Goal: Task Accomplishment & Management: Complete application form

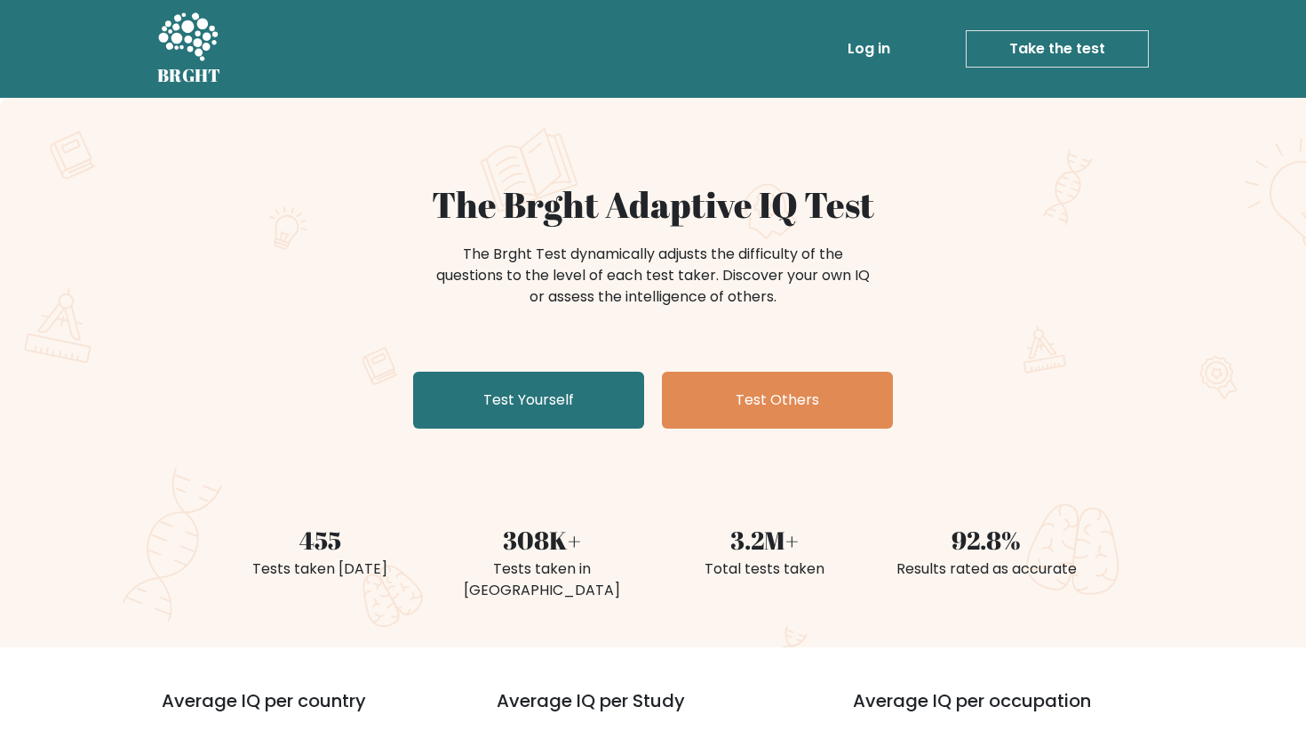
click at [1027, 52] on link "Take the test" at bounding box center [1057, 48] width 183 height 37
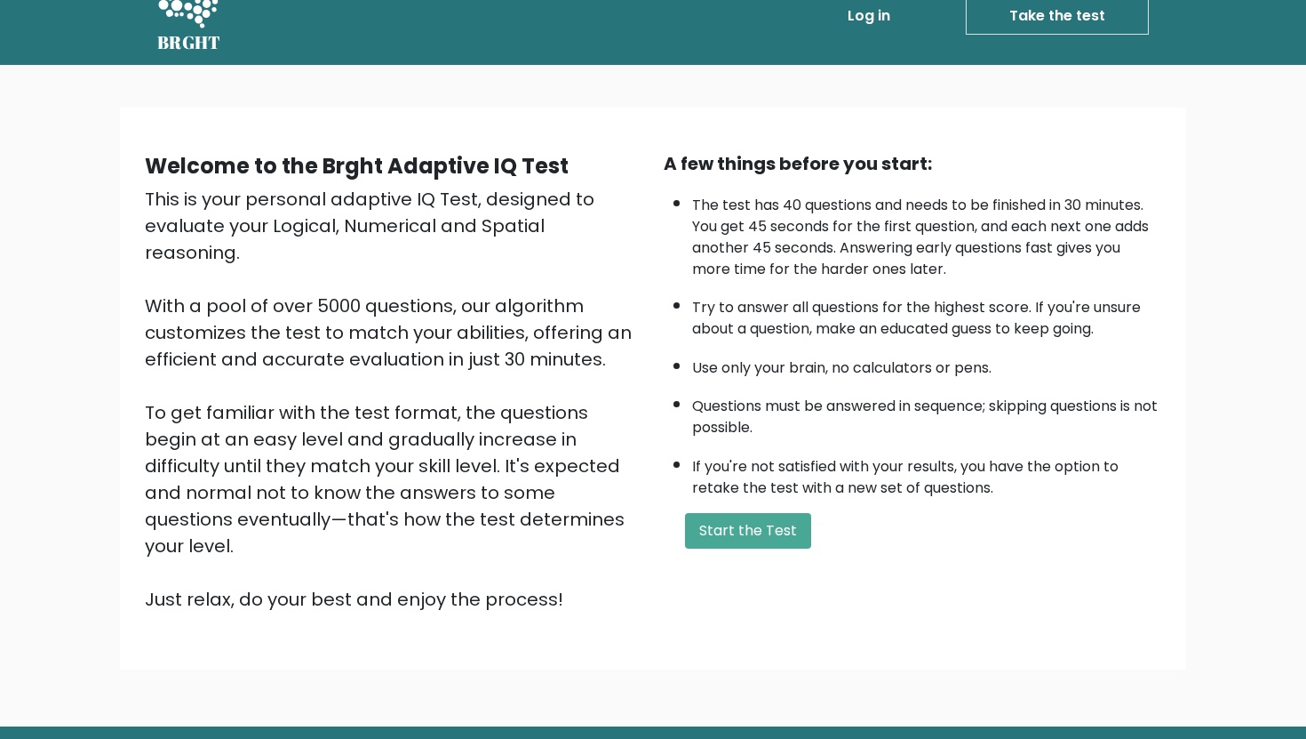
scroll to position [76, 0]
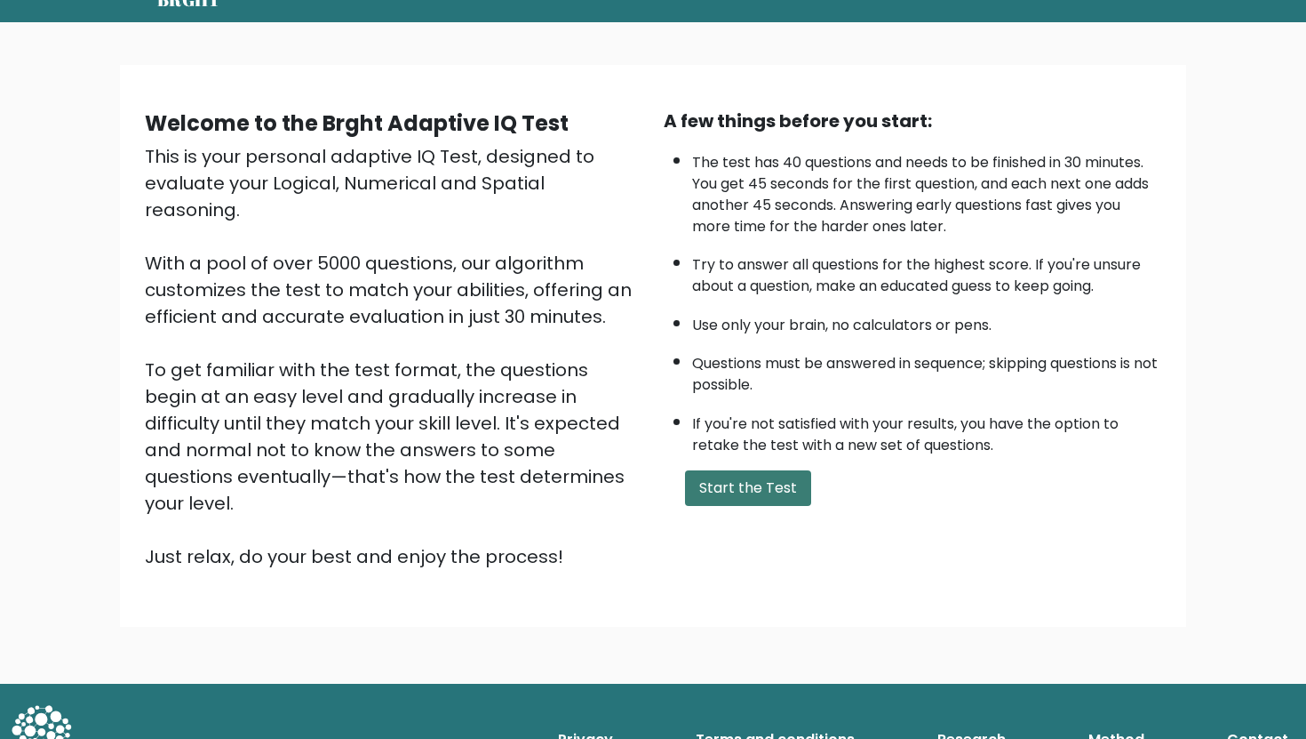
click at [728, 486] on button "Start the Test" at bounding box center [748, 488] width 126 height 36
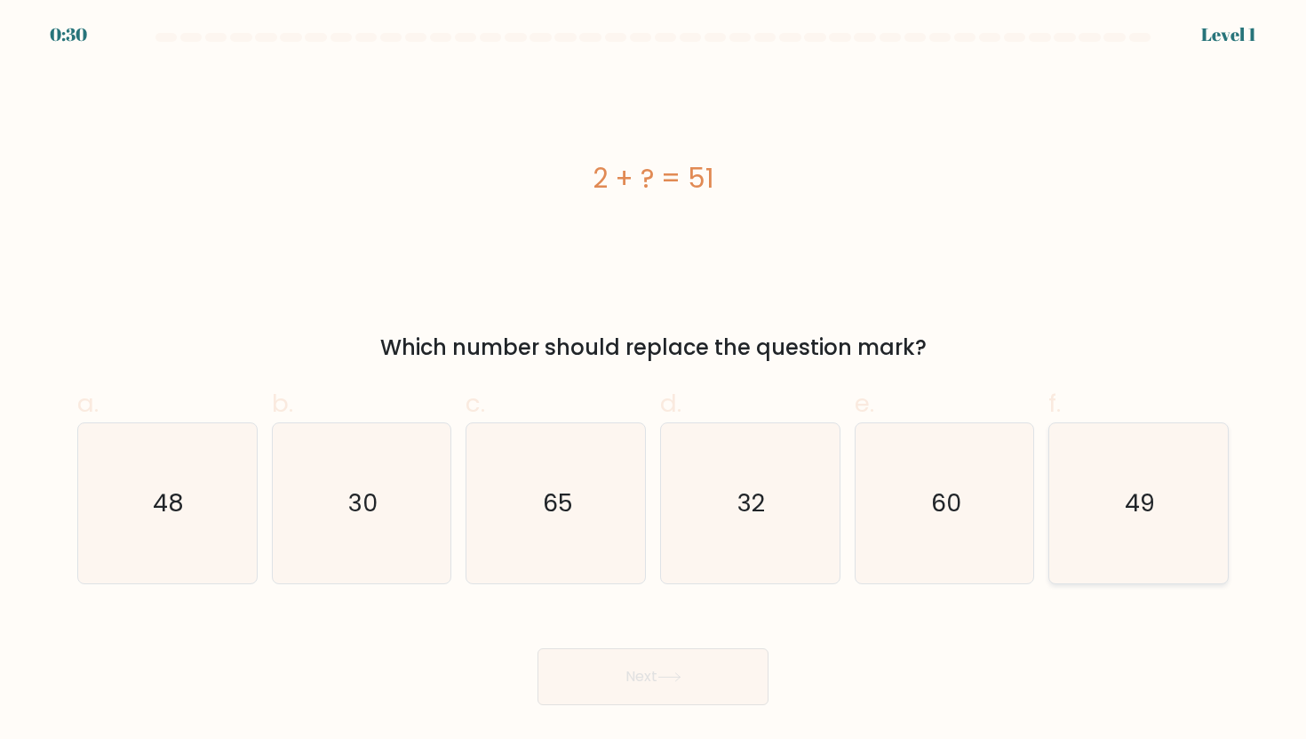
click at [1117, 501] on icon "49" at bounding box center [1139, 503] width 160 height 160
click at [654, 381] on input "f. 49" at bounding box center [653, 376] width 1 height 12
radio input "true"
click at [667, 657] on button "Next" at bounding box center [653, 676] width 231 height 57
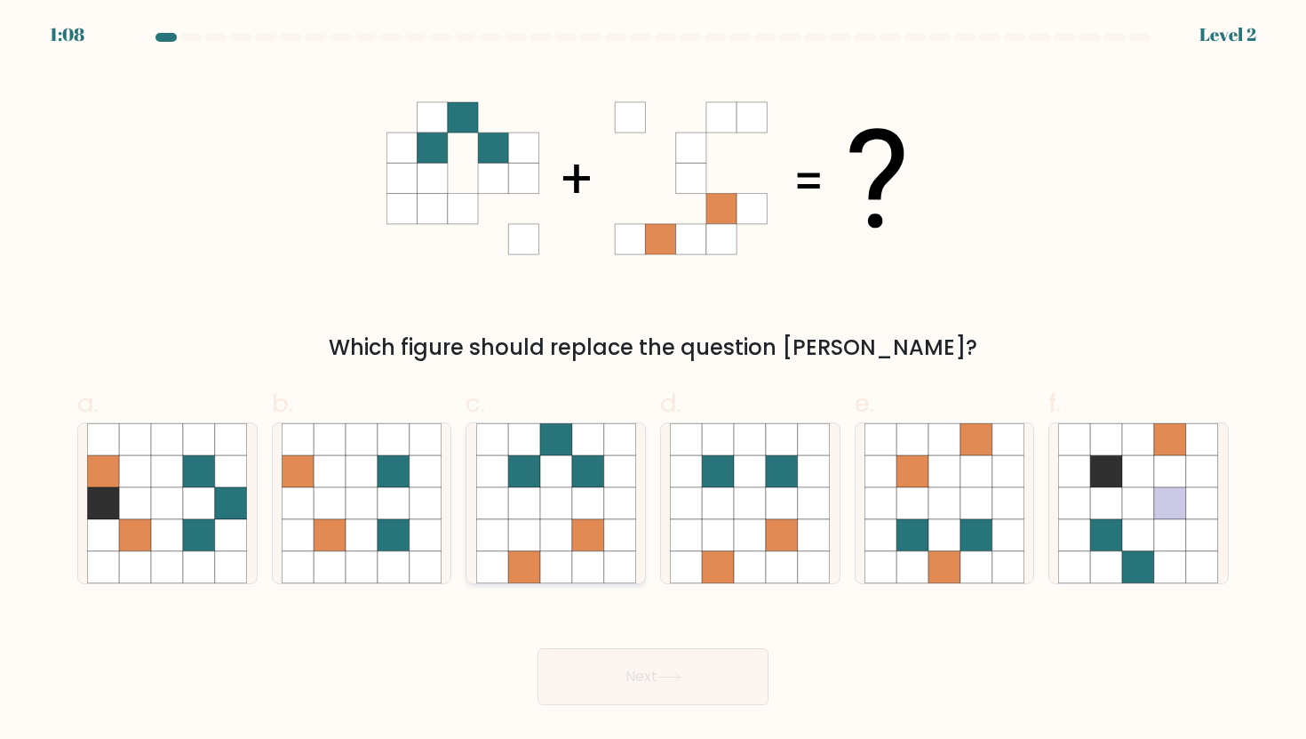
click at [583, 546] on icon at bounding box center [588, 535] width 32 height 32
click at [653, 381] on input "c." at bounding box center [653, 376] width 1 height 12
radio input "true"
click at [622, 684] on button "Next" at bounding box center [653, 676] width 231 height 57
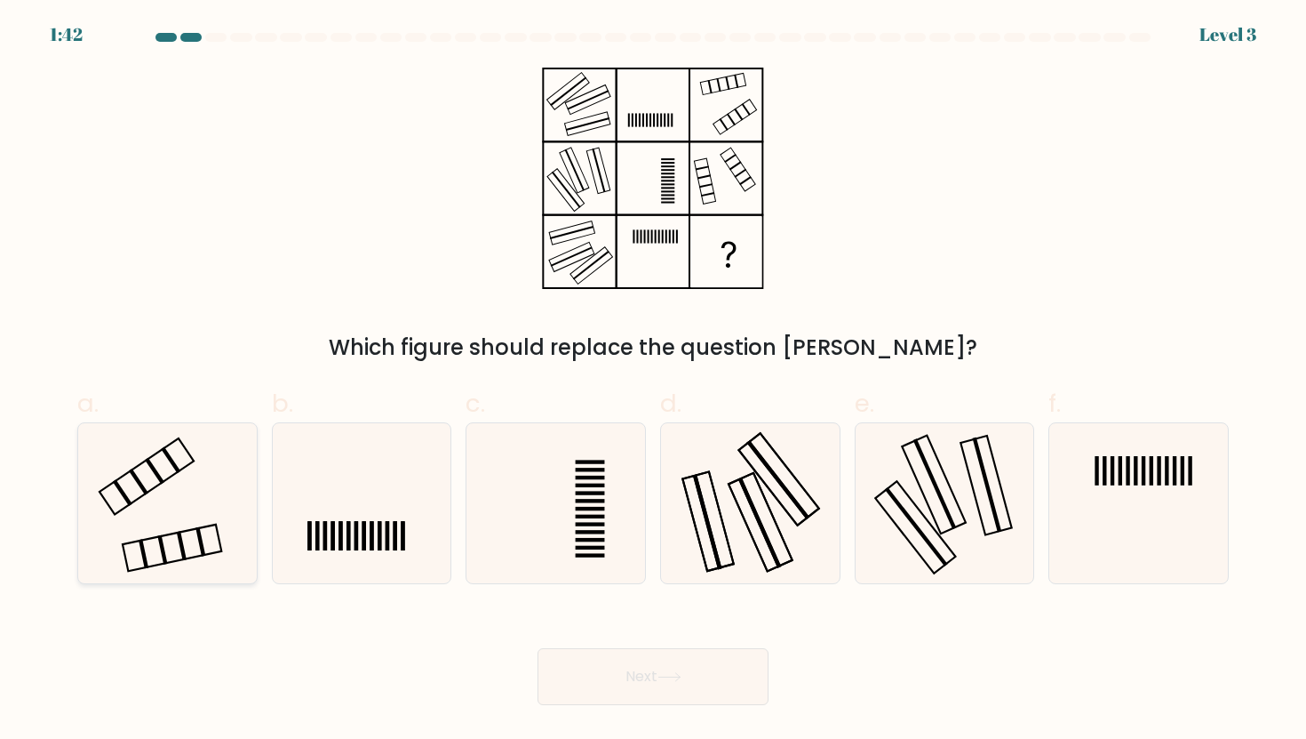
click at [201, 512] on icon at bounding box center [167, 503] width 160 height 160
click at [653, 381] on input "a." at bounding box center [653, 376] width 1 height 12
radio input "true"
click at [733, 683] on button "Next" at bounding box center [653, 676] width 231 height 57
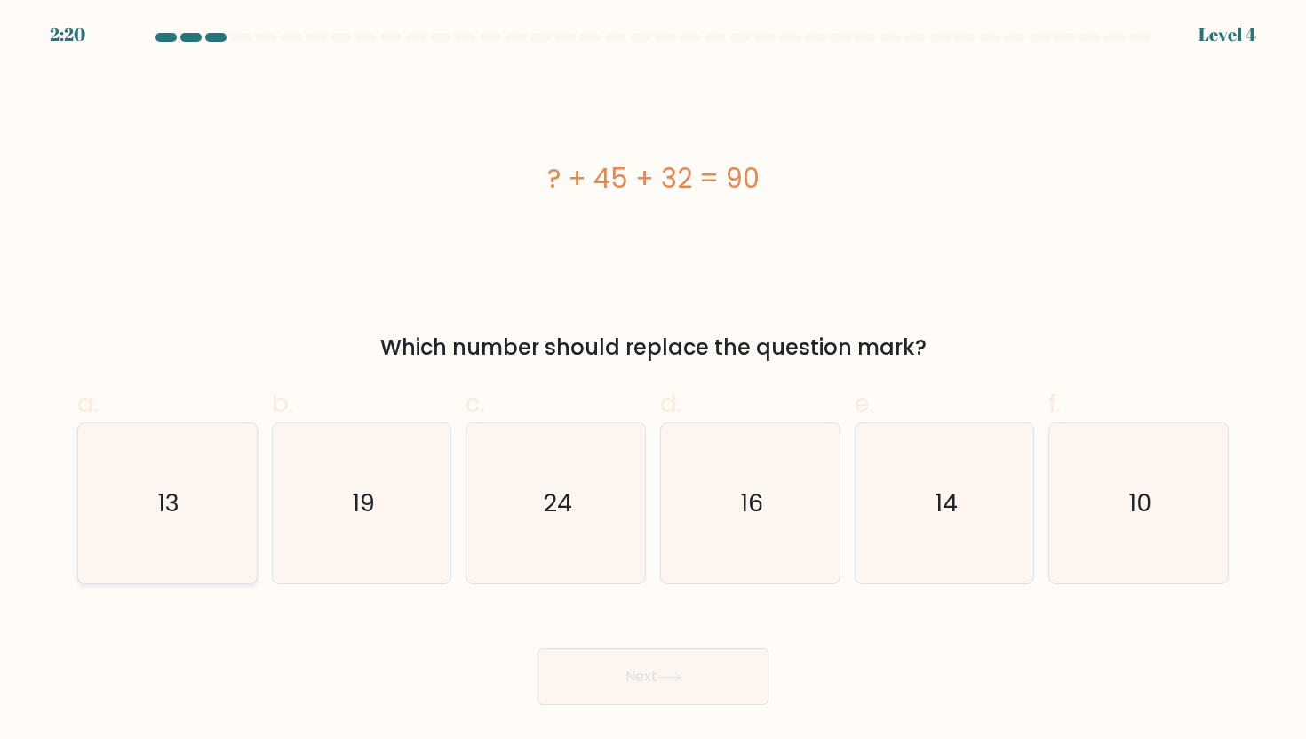
click at [196, 493] on icon "13" at bounding box center [167, 503] width 160 height 160
click at [653, 381] on input "a. 13" at bounding box center [653, 376] width 1 height 12
radio input "true"
click at [649, 665] on button "Next" at bounding box center [653, 676] width 231 height 57
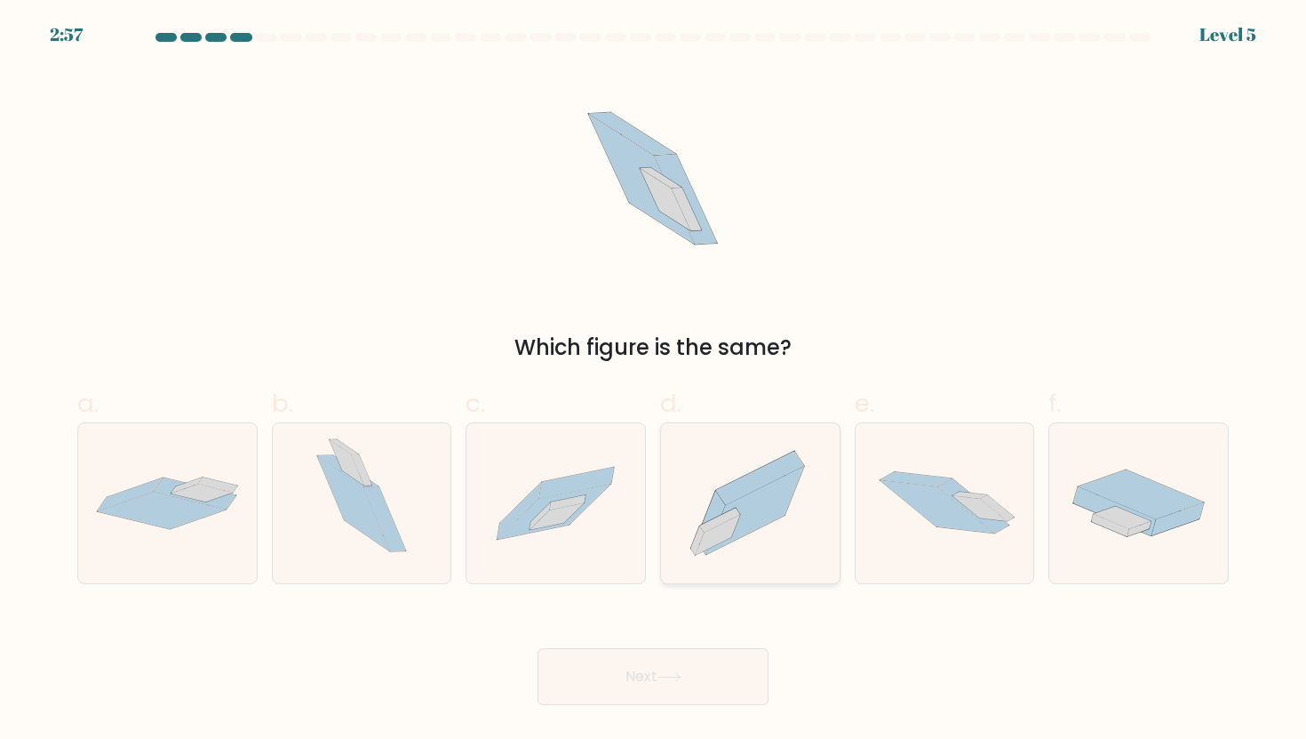
click at [723, 550] on icon at bounding box center [750, 502] width 179 height 157
click at [654, 381] on input "d." at bounding box center [653, 376] width 1 height 12
radio input "true"
click at [597, 683] on button "Next" at bounding box center [653, 676] width 231 height 57
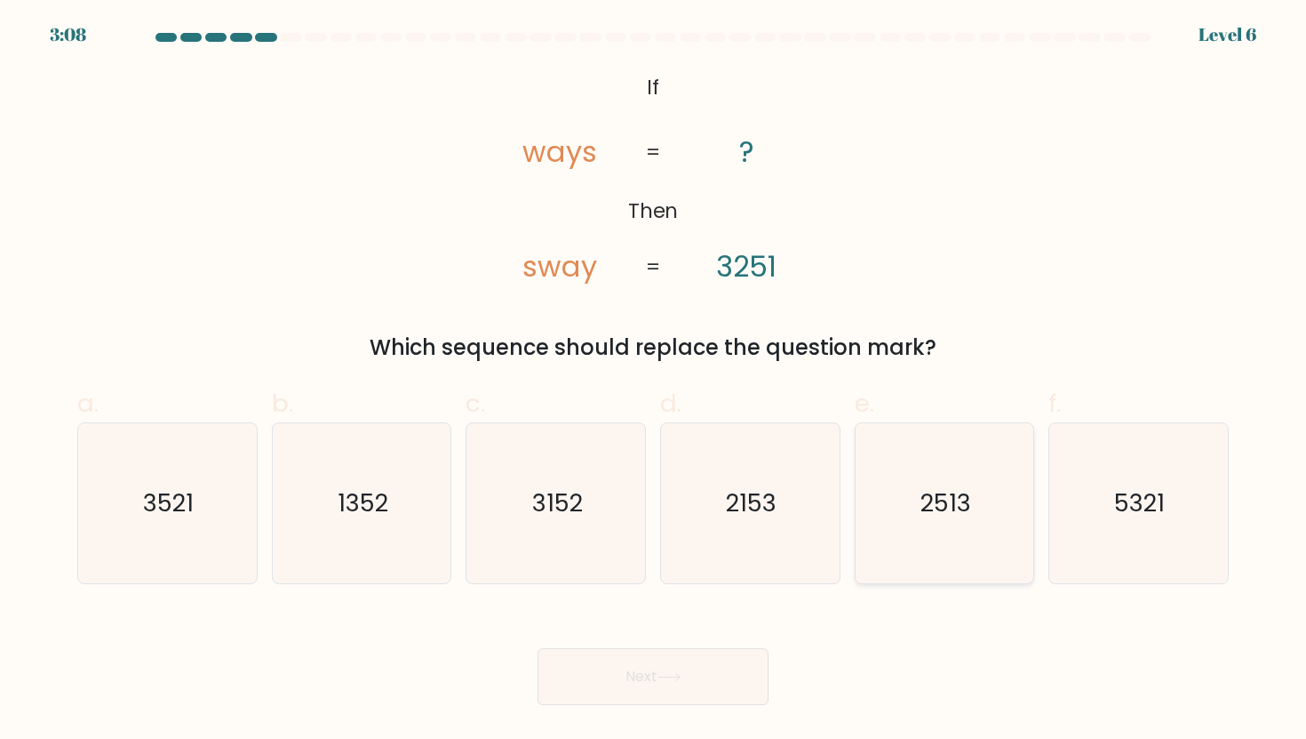
click at [939, 545] on icon "2513" at bounding box center [945, 503] width 160 height 160
click at [654, 381] on input "e. 2513" at bounding box center [653, 376] width 1 height 12
radio input "true"
click at [667, 663] on button "Next" at bounding box center [653, 676] width 231 height 57
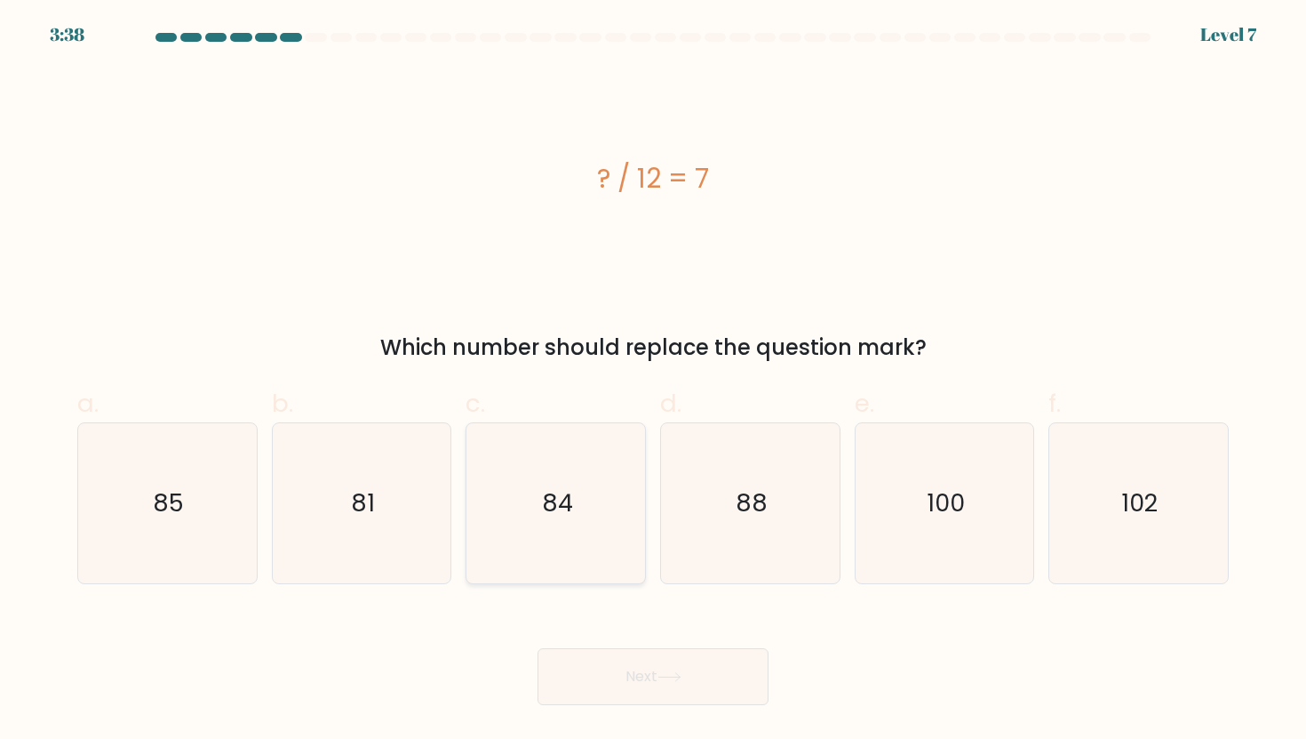
click at [580, 464] on icon "84" at bounding box center [556, 503] width 160 height 160
click at [653, 381] on input "c. 84" at bounding box center [653, 376] width 1 height 12
radio input "true"
click at [679, 669] on button "Next" at bounding box center [653, 676] width 231 height 57
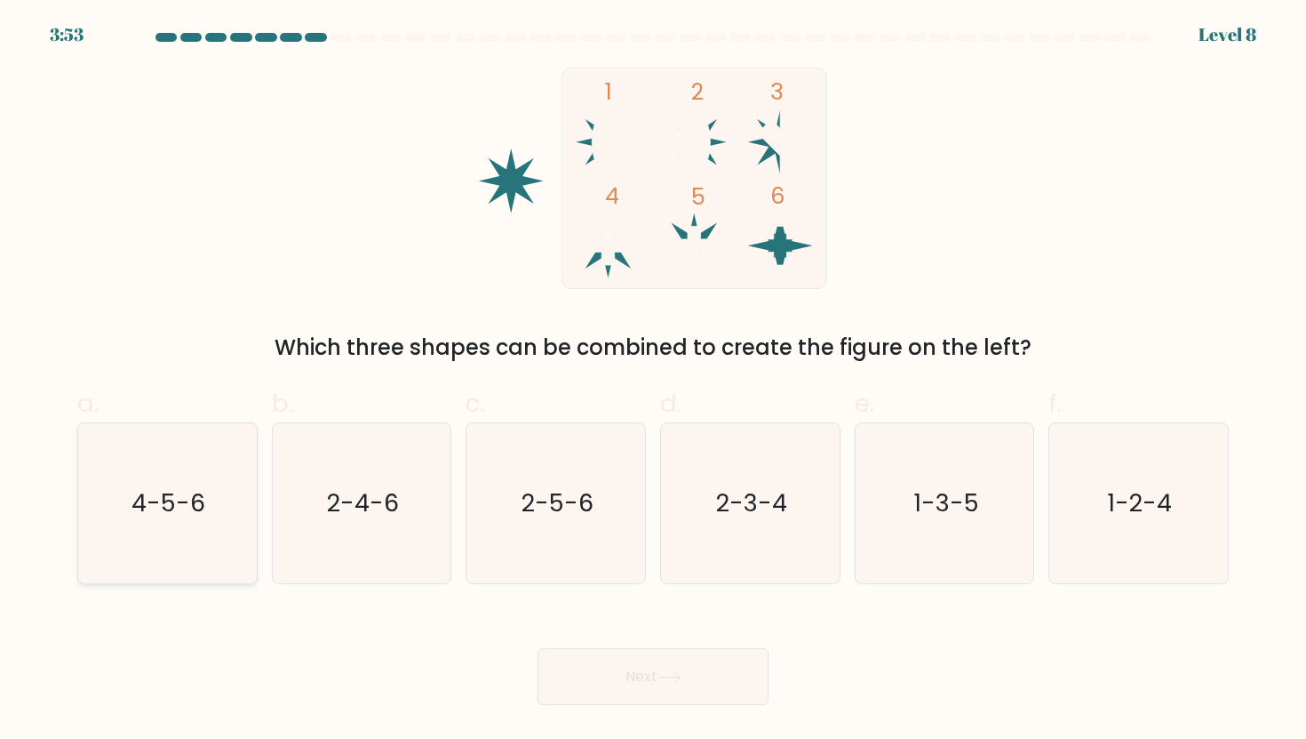
click at [156, 518] on text "4-5-6" at bounding box center [169, 502] width 74 height 33
click at [653, 381] on input "a. 4-5-6" at bounding box center [653, 376] width 1 height 12
radio input "true"
click at [773, 699] on div "Next" at bounding box center [653, 655] width 1173 height 100
click at [723, 688] on button "Next" at bounding box center [653, 676] width 231 height 57
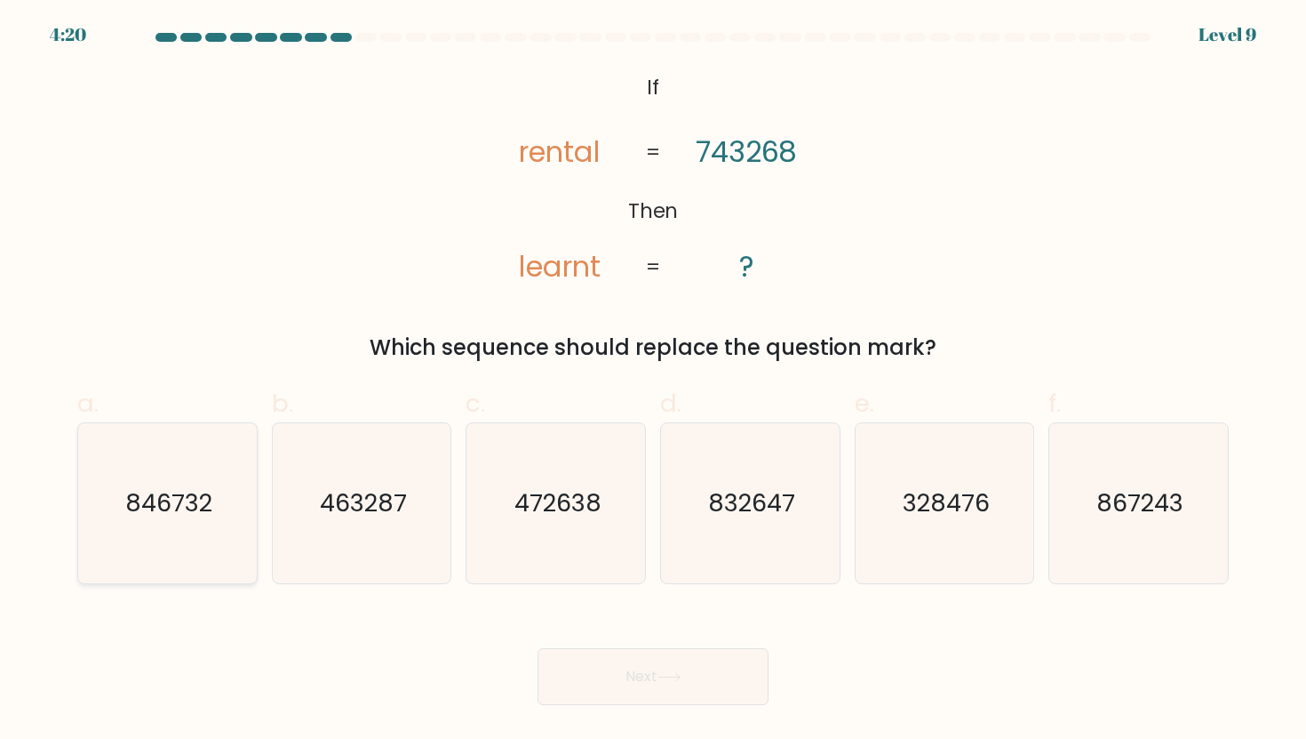
click at [134, 475] on icon "846732" at bounding box center [167, 503] width 160 height 160
click at [653, 381] on input "a. 846732" at bounding box center [653, 376] width 1 height 12
radio input "true"
click at [698, 681] on button "Next" at bounding box center [653, 676] width 231 height 57
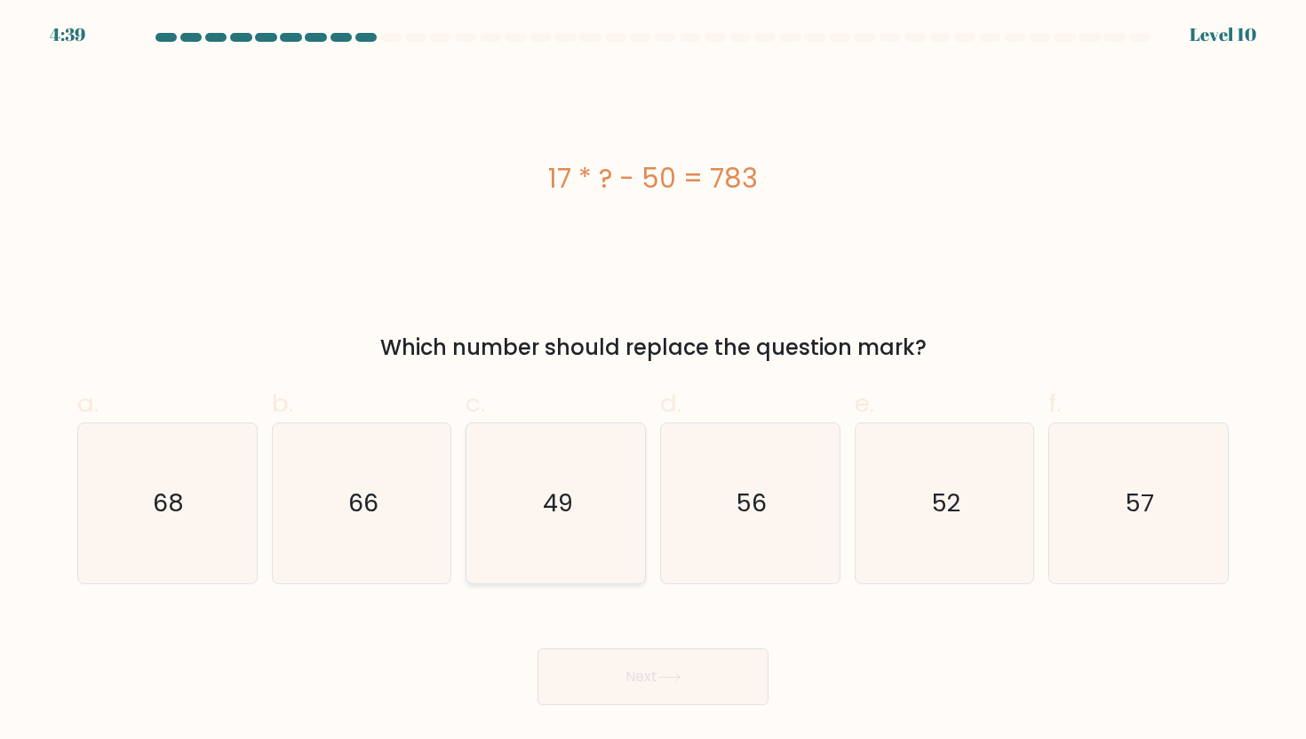
click at [535, 449] on icon "49" at bounding box center [556, 503] width 160 height 160
click at [653, 381] on input "c. 49" at bounding box center [653, 376] width 1 height 12
radio input "true"
click at [619, 670] on button "Next" at bounding box center [653, 676] width 231 height 57
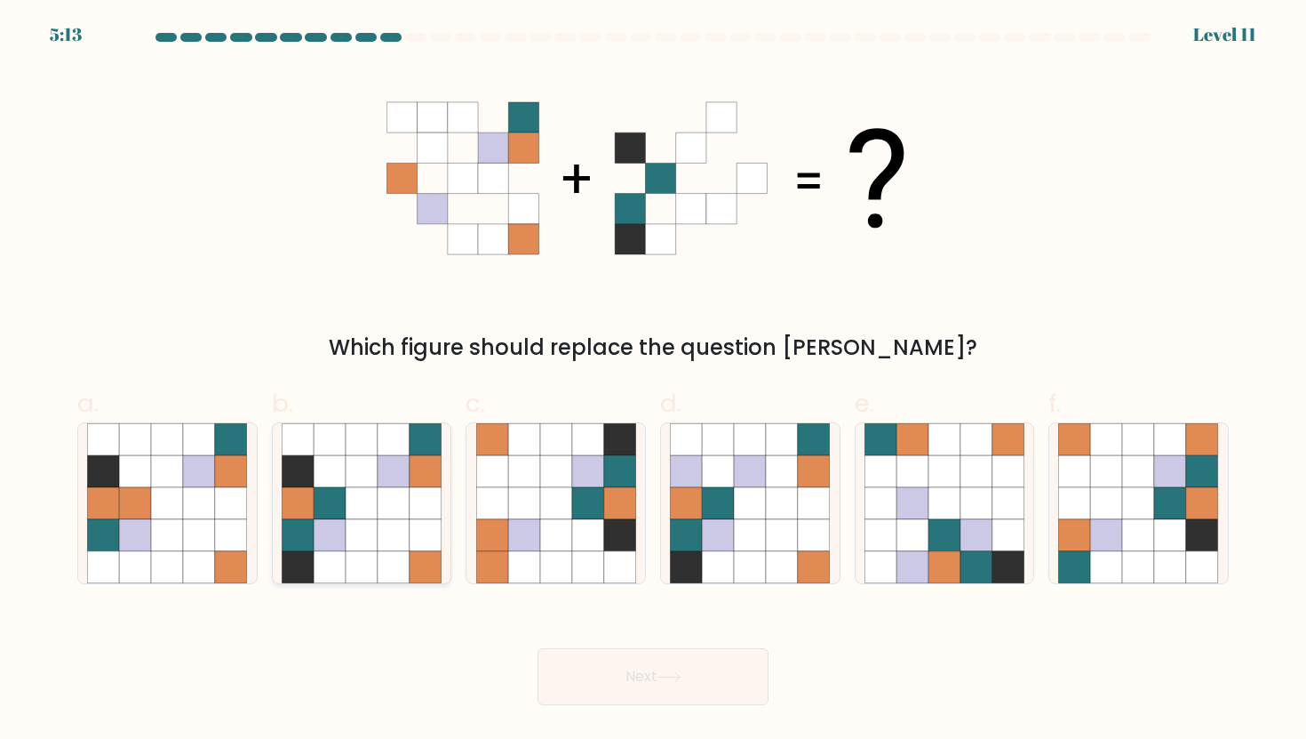
click at [412, 548] on icon at bounding box center [426, 535] width 32 height 32
click at [653, 381] on input "b." at bounding box center [653, 376] width 1 height 12
radio input "true"
click at [671, 661] on button "Next" at bounding box center [653, 676] width 231 height 57
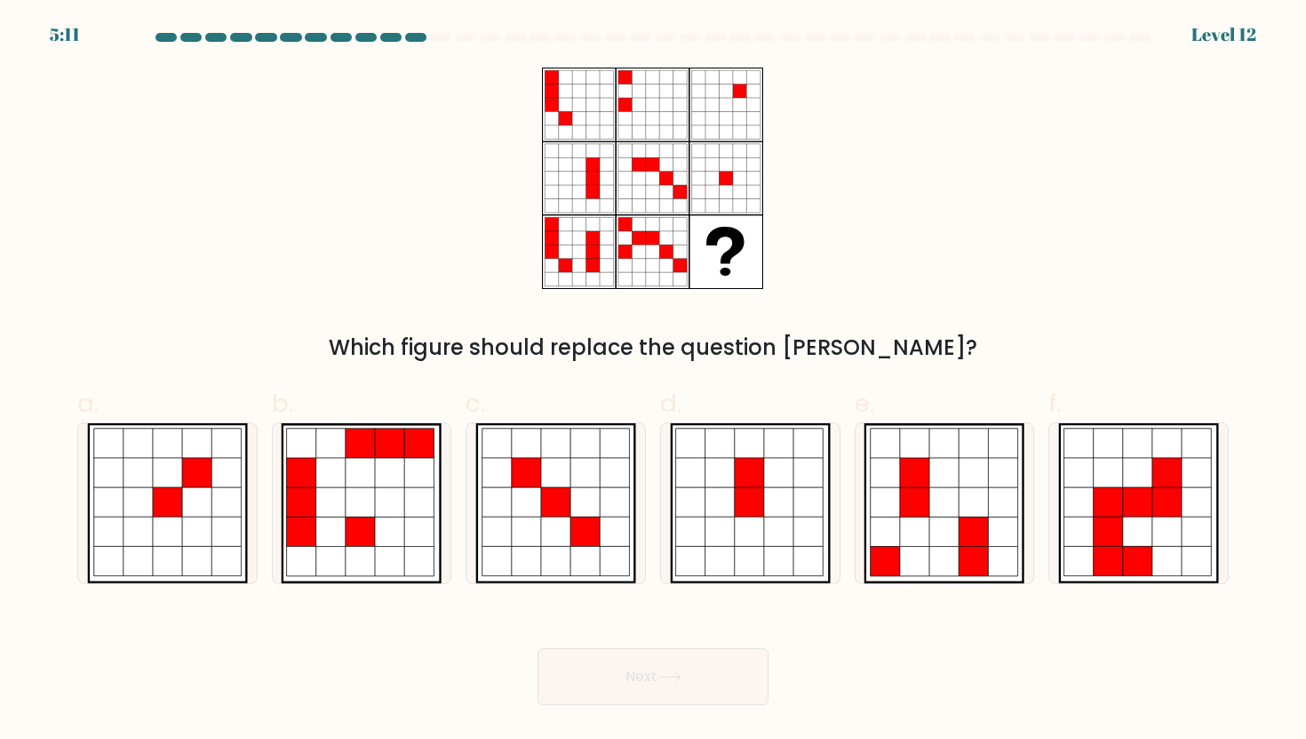
click at [640, 683] on button "Next" at bounding box center [653, 676] width 231 height 57
click at [691, 315] on div "Which figure should replace the question mark?" at bounding box center [653, 216] width 1173 height 296
click at [378, 533] on icon at bounding box center [390, 530] width 29 height 29
click at [653, 381] on input "b." at bounding box center [653, 376] width 1 height 12
radio input "true"
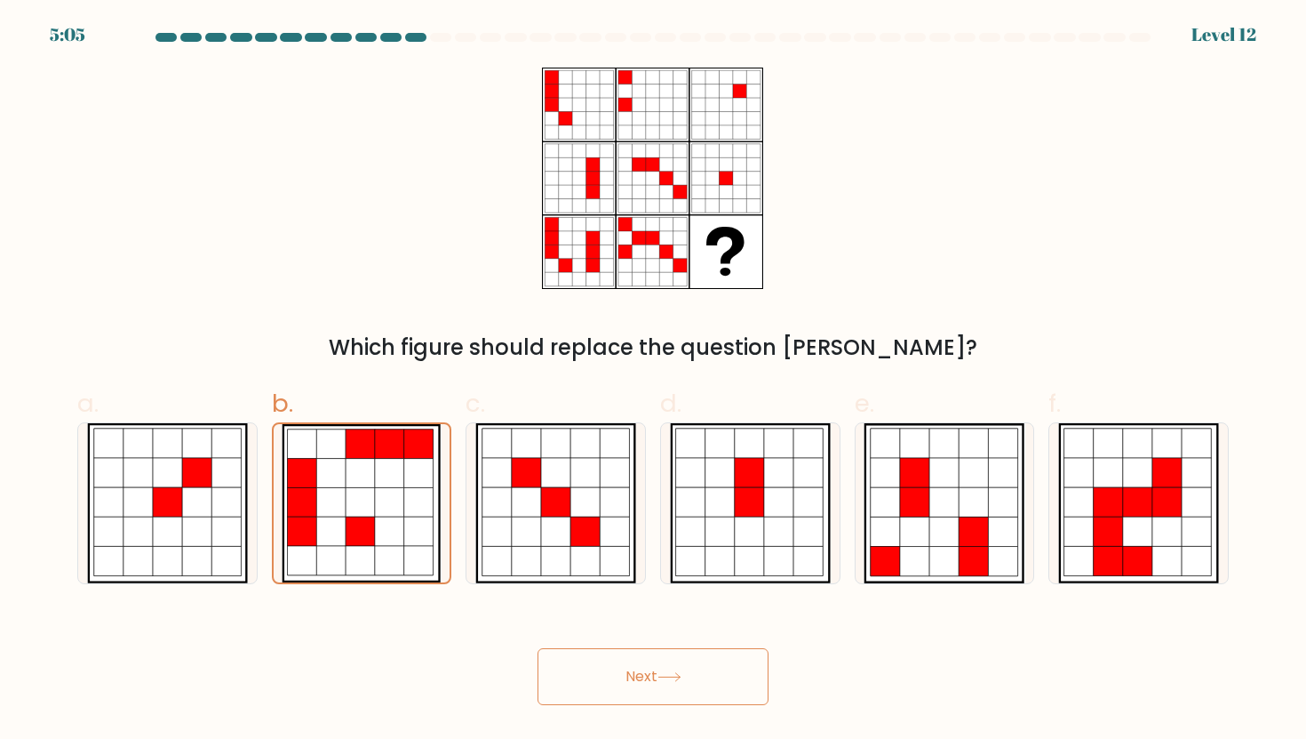
click at [646, 686] on button "Next" at bounding box center [653, 676] width 231 height 57
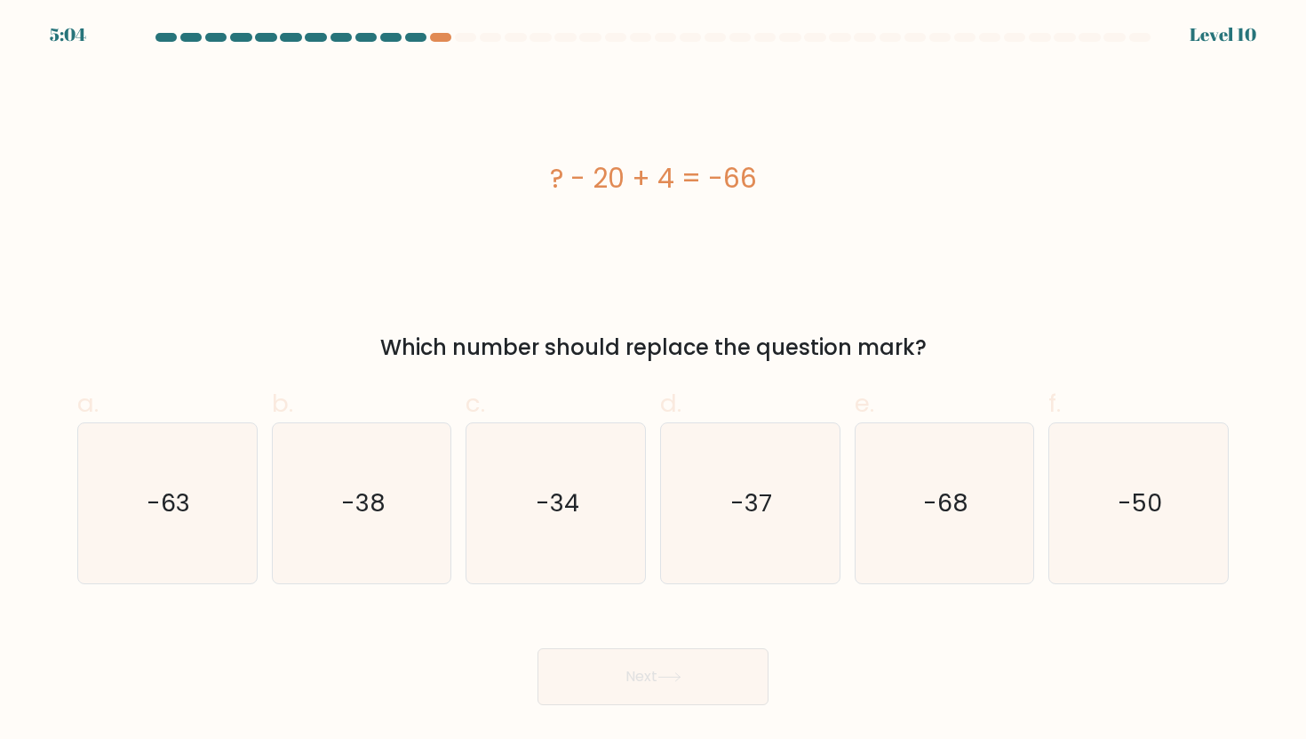
click at [626, 676] on button "Next" at bounding box center [653, 676] width 231 height 57
click at [685, 316] on div "? - 20 + 4 = -66 Which number should replace the question mark?" at bounding box center [653, 216] width 1173 height 296
click at [1174, 534] on icon "-50" at bounding box center [1139, 503] width 160 height 160
click at [654, 381] on input "f. -50" at bounding box center [653, 376] width 1 height 12
radio input "true"
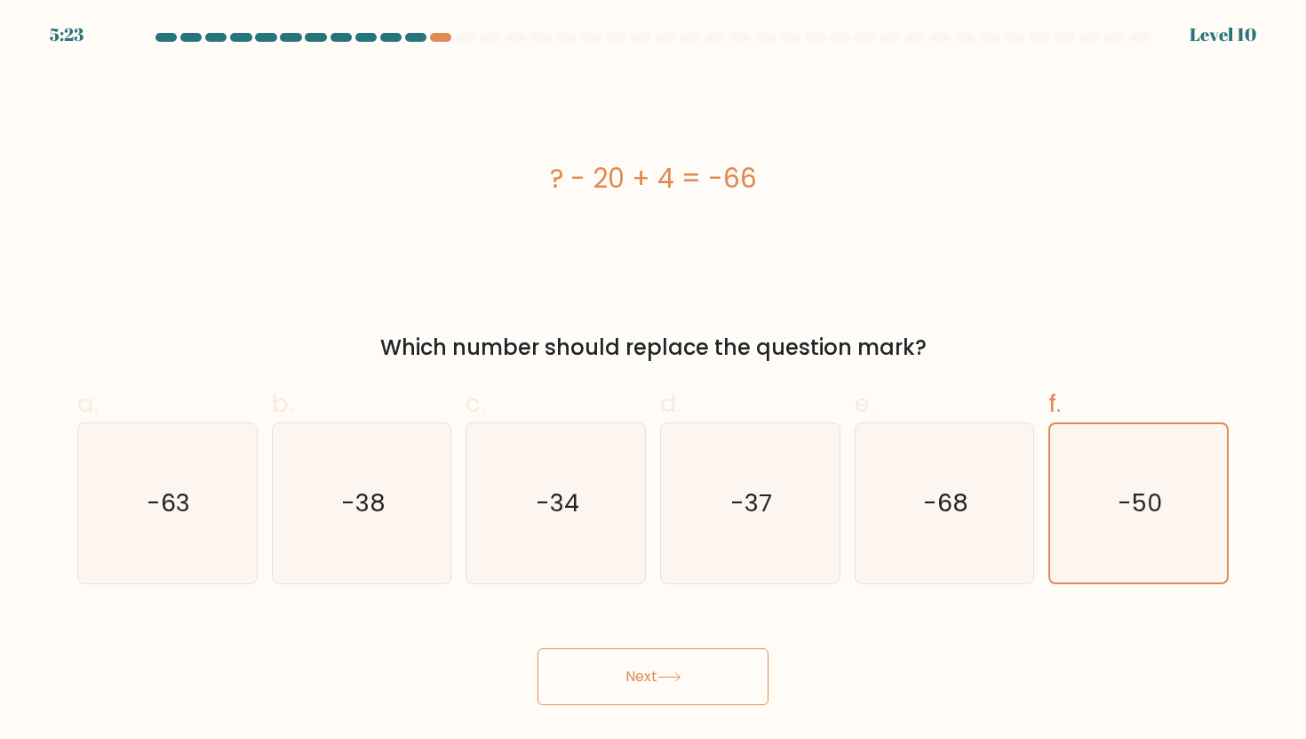
click at [728, 668] on button "Next" at bounding box center [653, 676] width 231 height 57
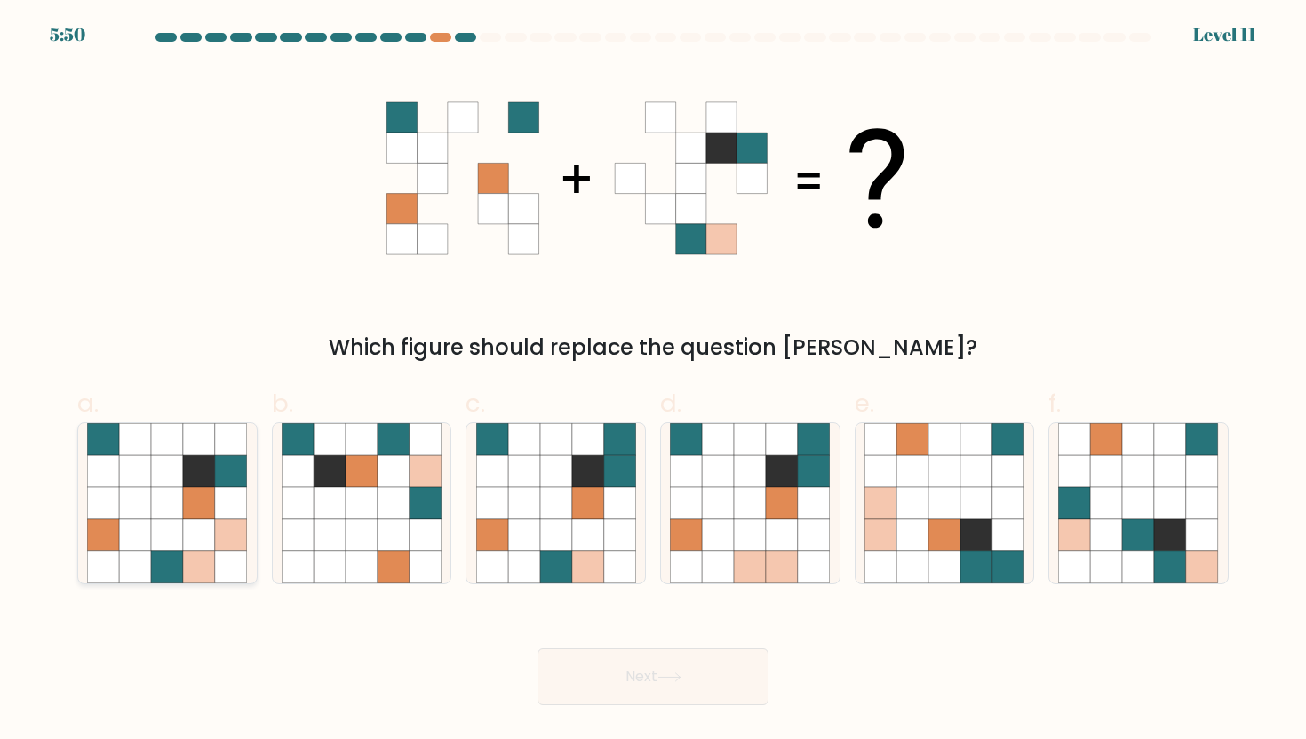
click at [132, 519] on icon at bounding box center [135, 535] width 32 height 32
click at [653, 381] on input "a." at bounding box center [653, 376] width 1 height 12
radio input "true"
click at [575, 679] on button "Next" at bounding box center [653, 676] width 231 height 57
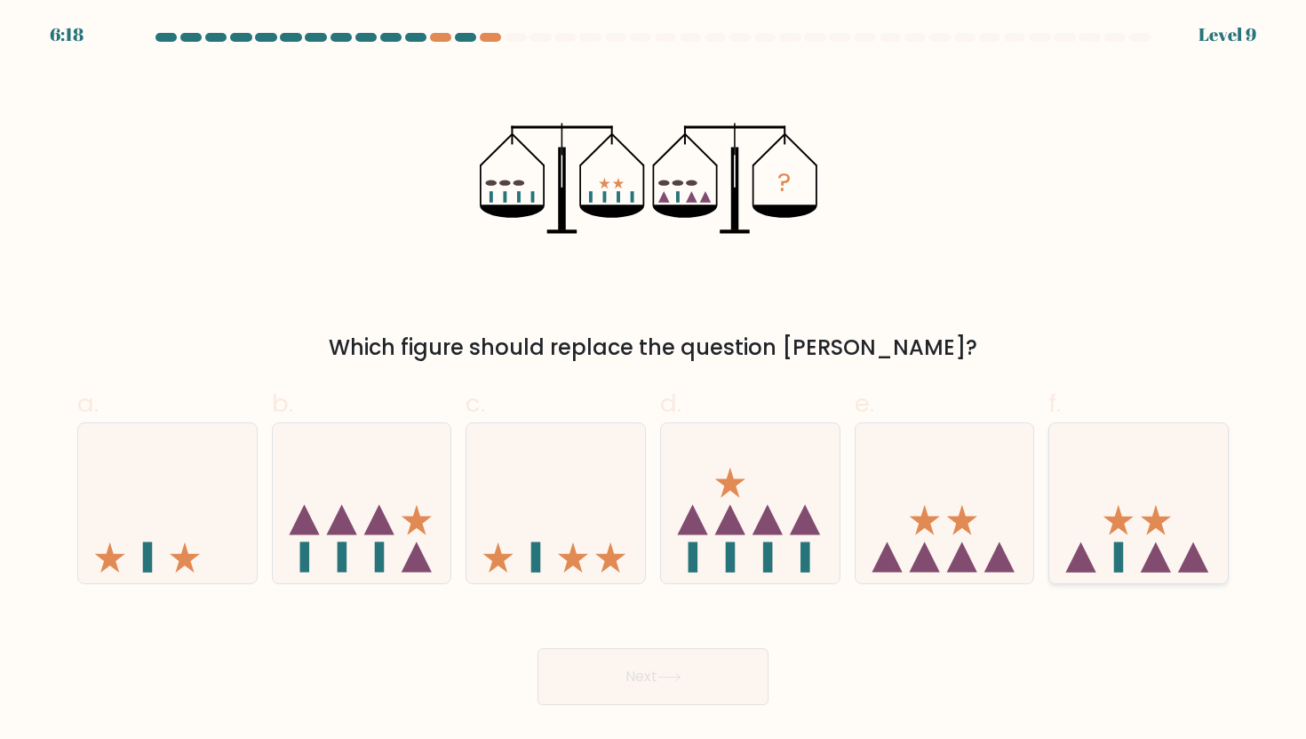
click at [1117, 522] on icon at bounding box center [1119, 519] width 30 height 30
click at [654, 381] on input "f." at bounding box center [653, 376] width 1 height 12
radio input "true"
click at [683, 684] on button "Next" at bounding box center [653, 676] width 231 height 57
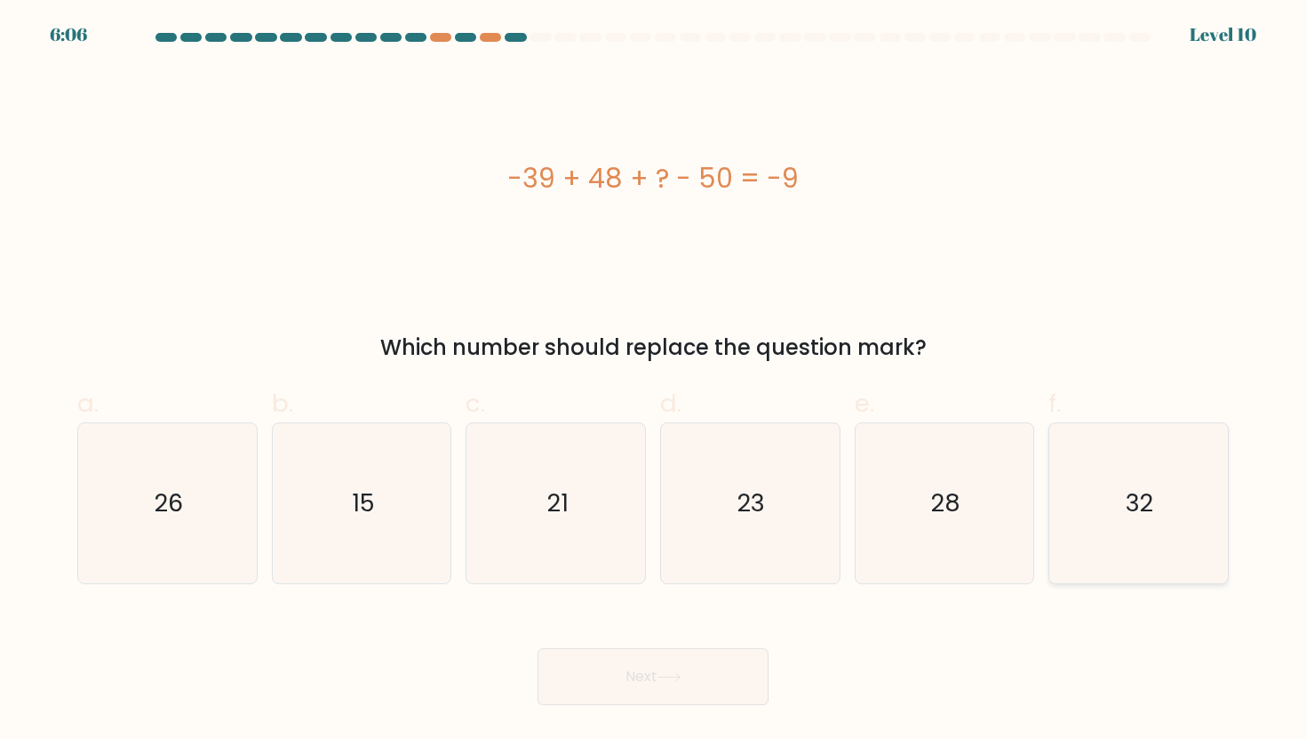
click at [1152, 559] on icon "32" at bounding box center [1139, 503] width 160 height 160
click at [654, 381] on input "f. 32" at bounding box center [653, 376] width 1 height 12
radio input "true"
click at [699, 691] on button "Next" at bounding box center [653, 676] width 231 height 57
click at [694, 686] on button "Next" at bounding box center [653, 676] width 231 height 57
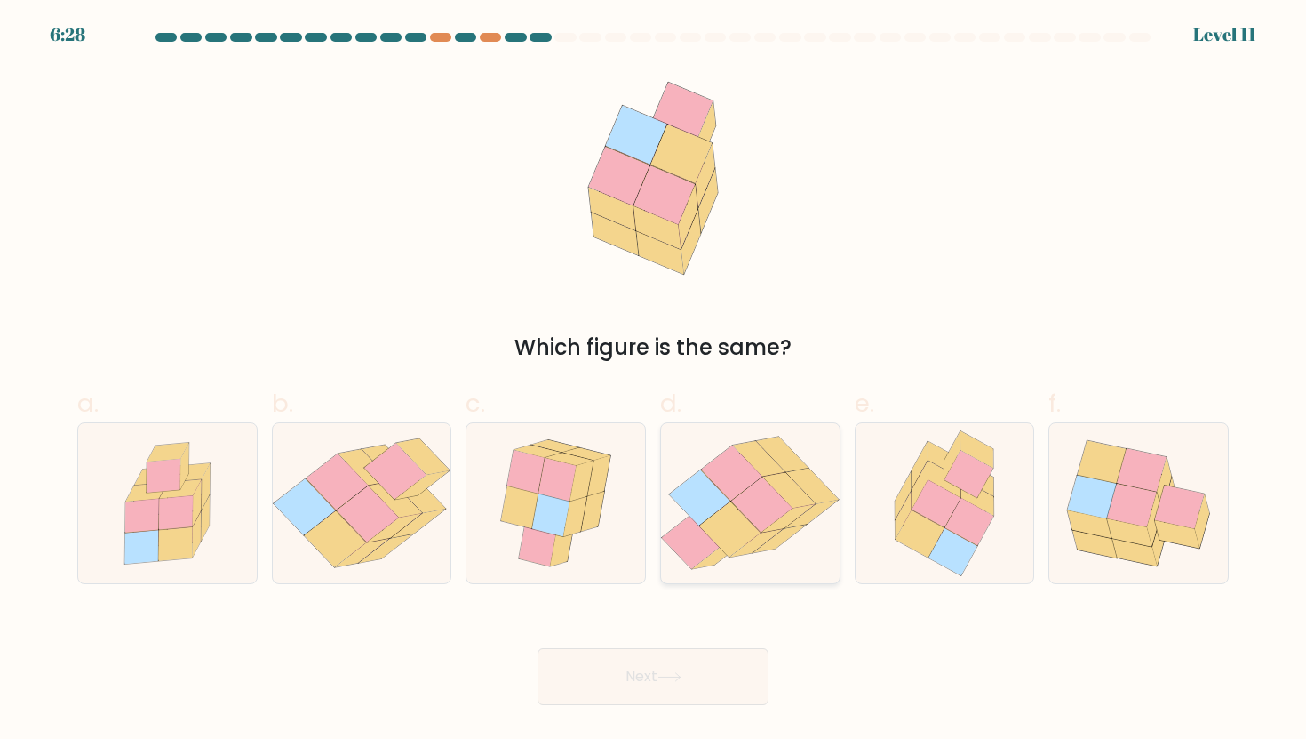
click at [719, 491] on icon at bounding box center [699, 497] width 61 height 55
click at [654, 381] on input "d." at bounding box center [653, 376] width 1 height 12
radio input "true"
click at [647, 676] on button "Next" at bounding box center [653, 676] width 231 height 57
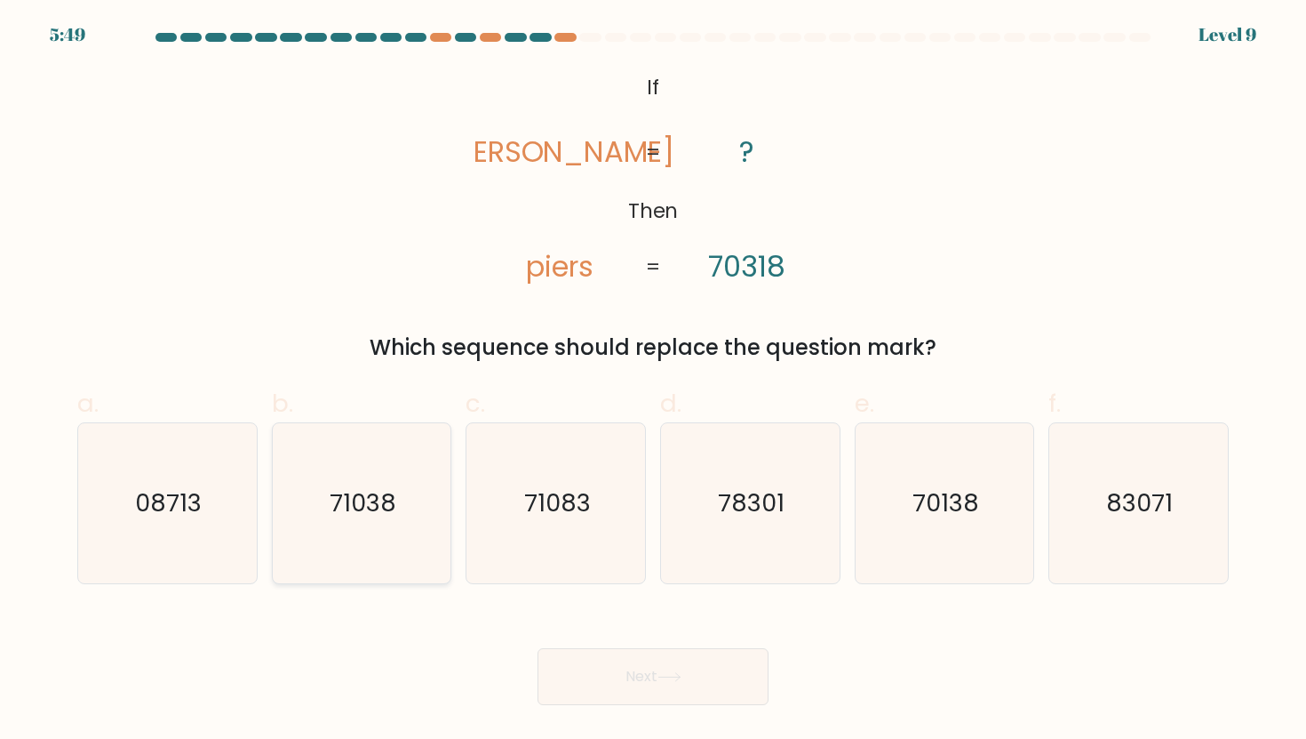
click at [399, 532] on icon "71038" at bounding box center [362, 503] width 160 height 160
click at [653, 381] on input "b. 71038" at bounding box center [653, 376] width 1 height 12
radio input "true"
click at [629, 671] on button "Next" at bounding box center [653, 676] width 231 height 57
click at [629, 674] on button "Next" at bounding box center [653, 676] width 231 height 57
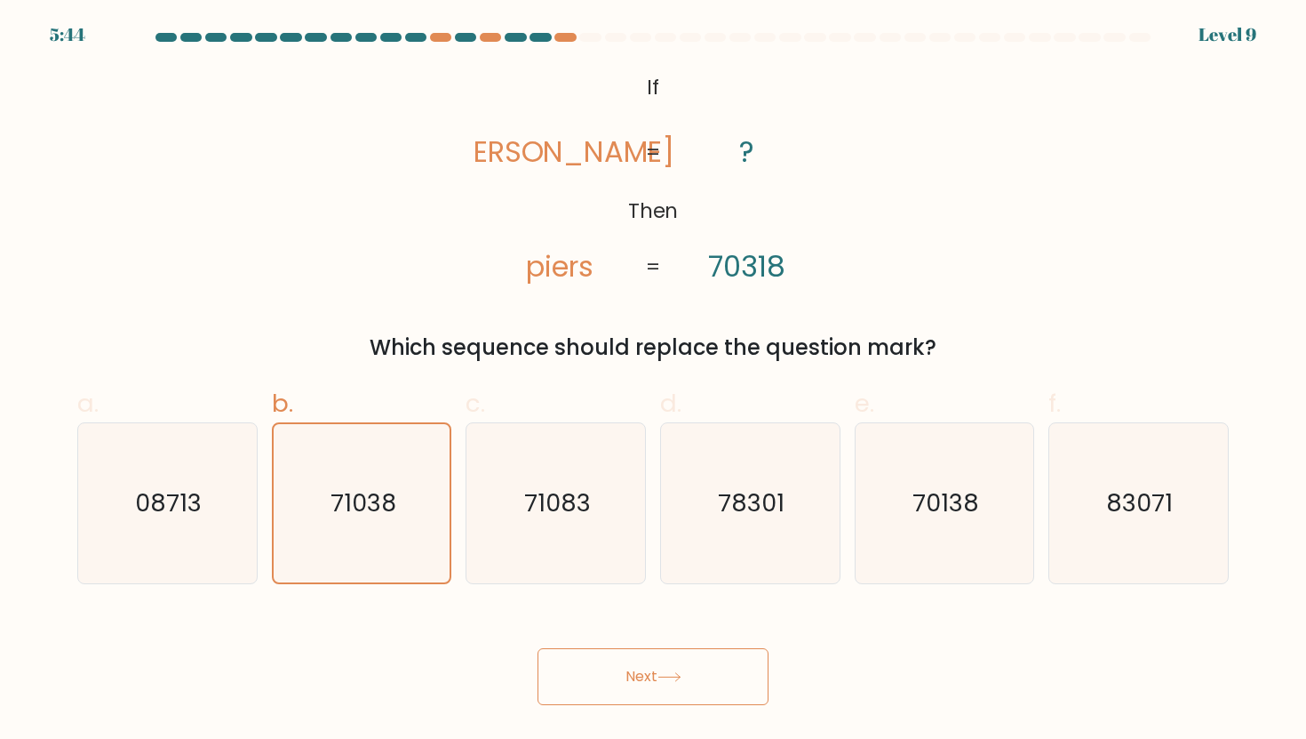
click at [699, 664] on button "Next" at bounding box center [653, 676] width 231 height 57
click at [391, 539] on icon "71038" at bounding box center [362, 503] width 158 height 158
click at [653, 381] on input "b. 71038" at bounding box center [653, 376] width 1 height 12
click at [614, 667] on button "Next" at bounding box center [653, 676] width 231 height 57
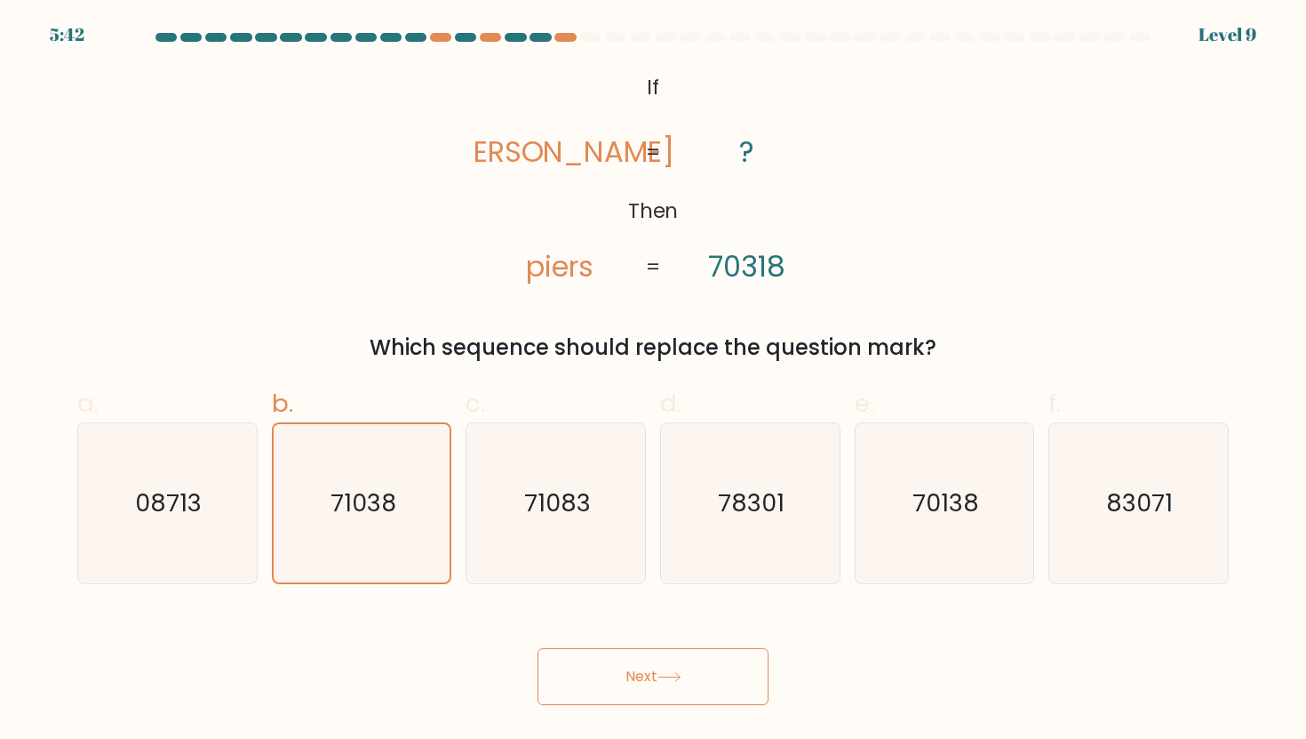
click at [614, 667] on button "Next" at bounding box center [653, 676] width 231 height 57
click at [710, 665] on button "Next" at bounding box center [653, 676] width 231 height 57
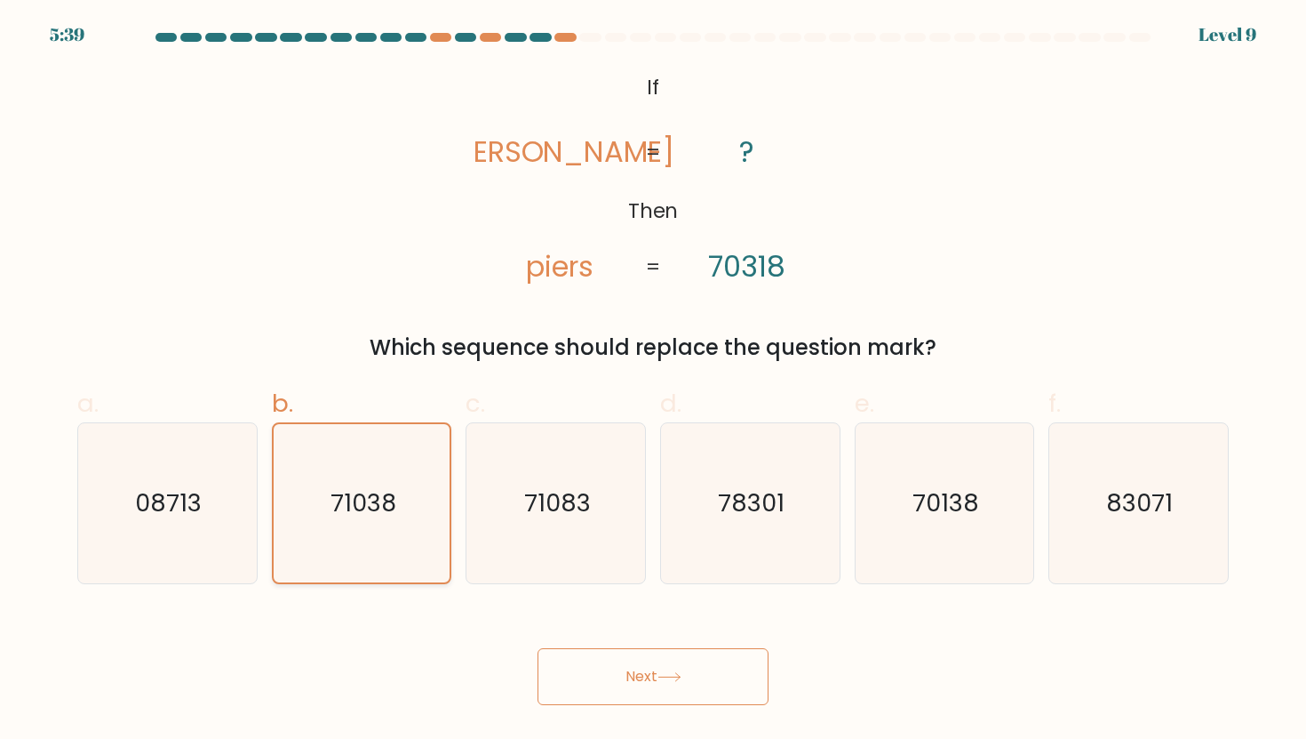
click at [374, 515] on text "71038" at bounding box center [364, 502] width 66 height 33
click at [653, 381] on input "b. 71038" at bounding box center [653, 376] width 1 height 12
click at [580, 514] on text "71083" at bounding box center [557, 502] width 67 height 33
click at [653, 381] on input "c. 71083" at bounding box center [653, 376] width 1 height 12
radio input "true"
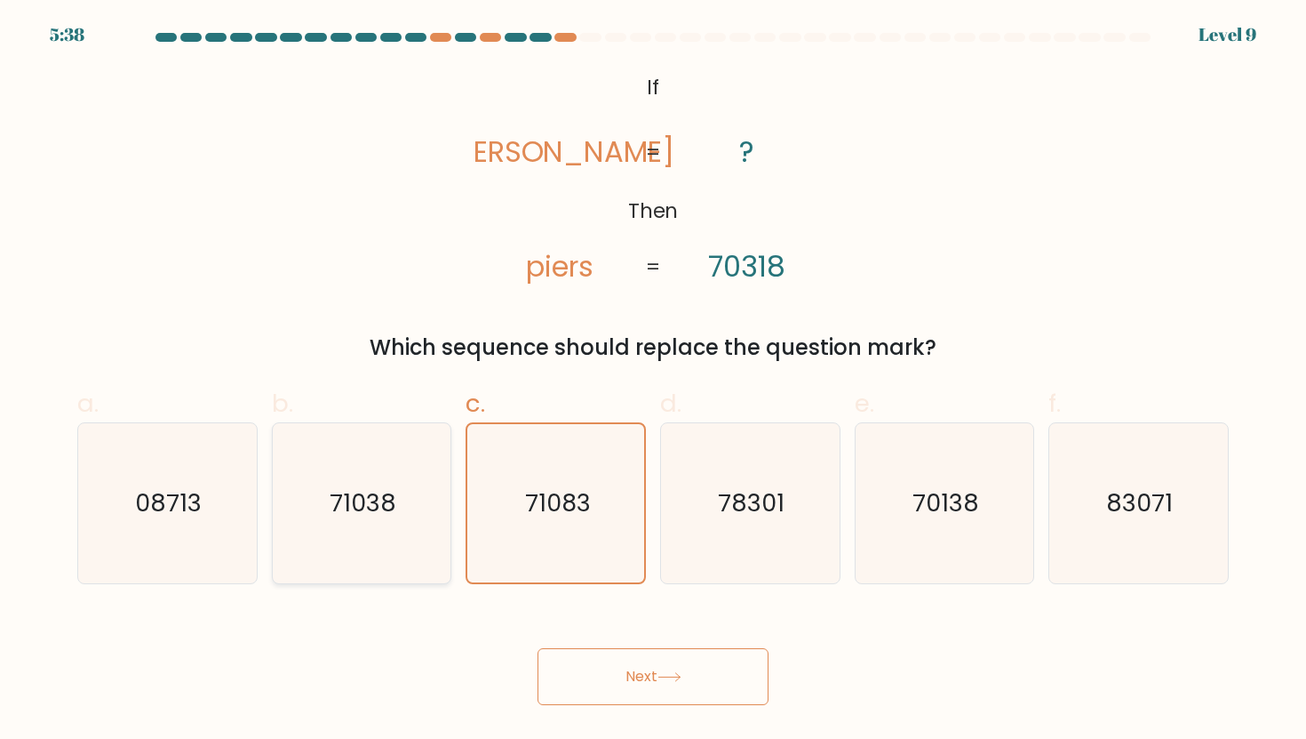
click at [392, 514] on text "71038" at bounding box center [363, 502] width 67 height 33
click at [653, 381] on input "b. 71038" at bounding box center [653, 376] width 1 height 12
radio input "true"
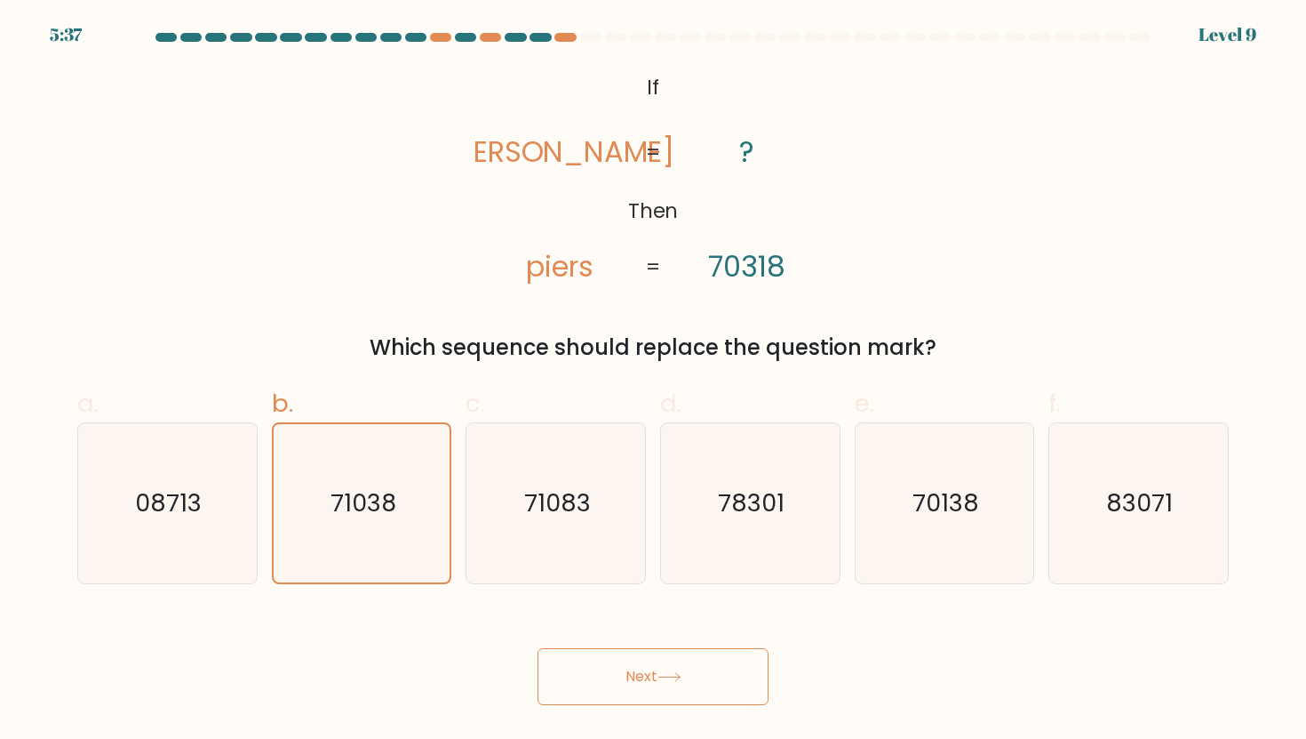
click at [559, 667] on button "Next" at bounding box center [653, 676] width 231 height 57
click at [628, 691] on button "Next" at bounding box center [653, 676] width 231 height 57
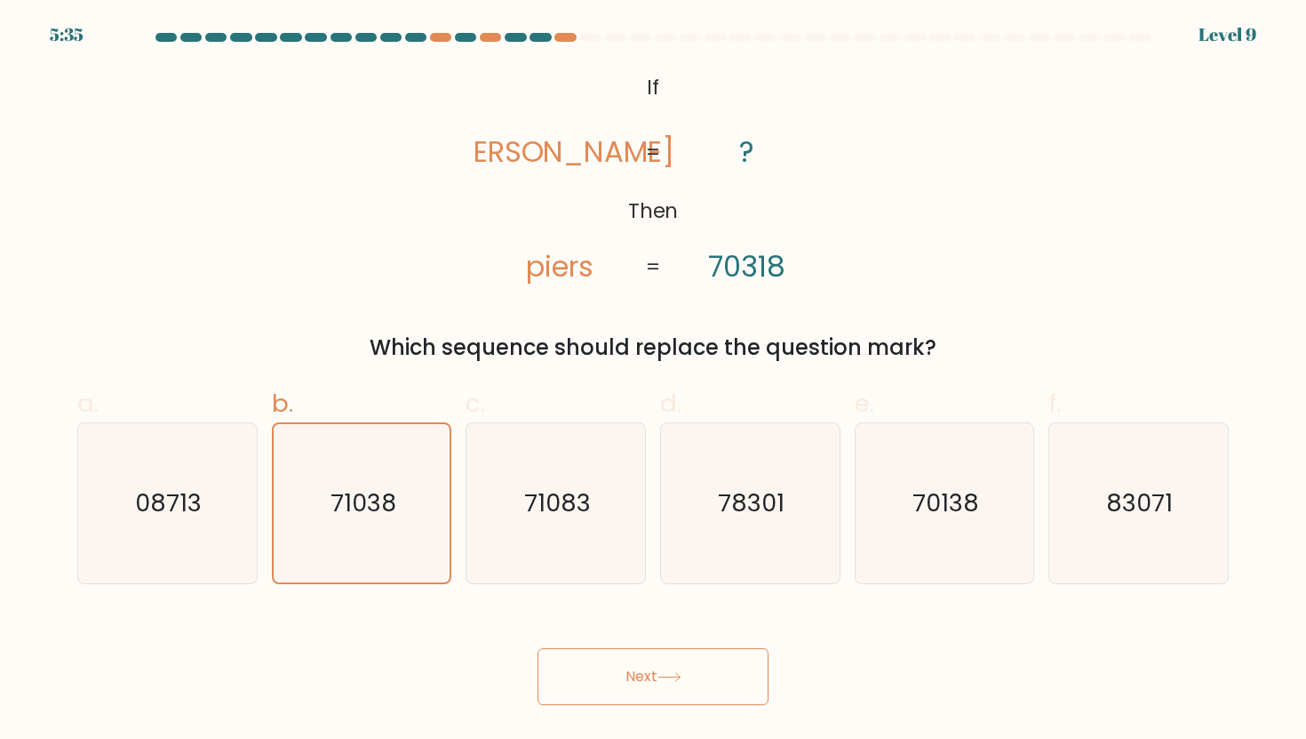
click at [628, 691] on button "Next" at bounding box center [653, 676] width 231 height 57
click at [624, 660] on button "Next" at bounding box center [653, 676] width 231 height 57
click at [569, 537] on icon "71083" at bounding box center [556, 503] width 160 height 160
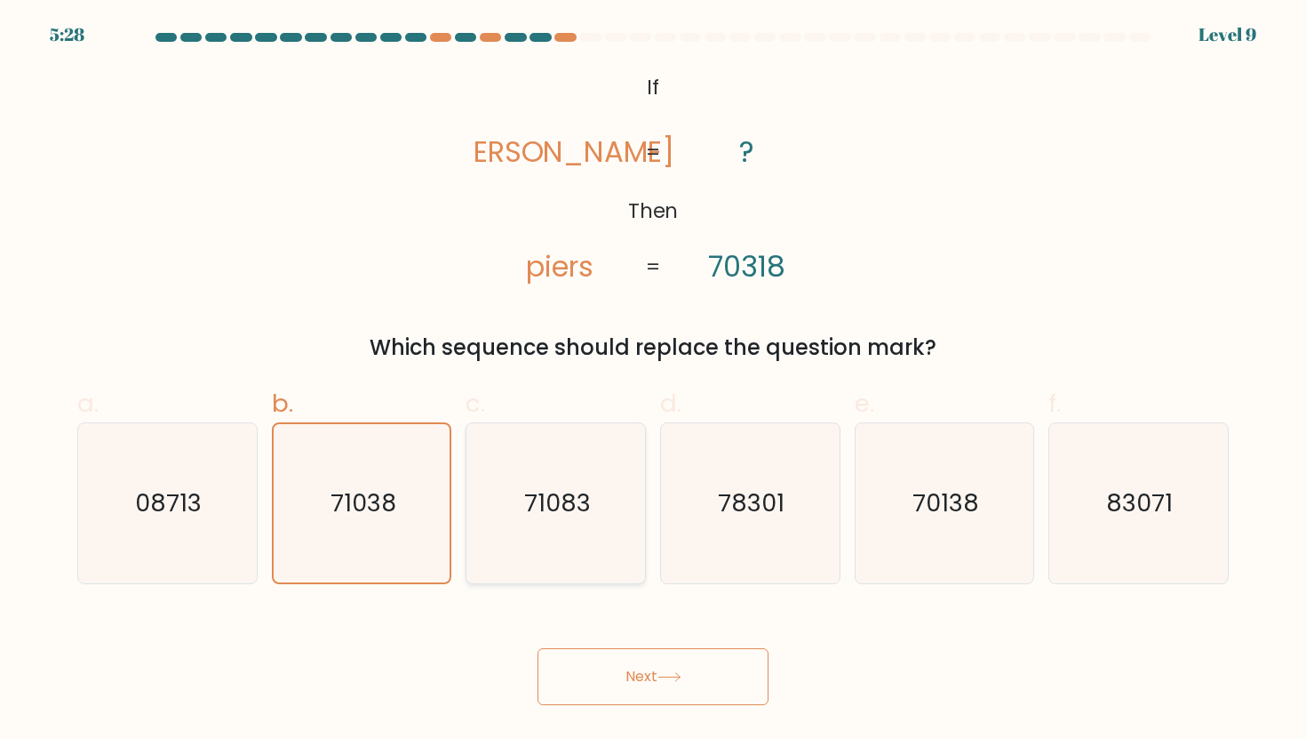
click at [653, 381] on input "c. 71083" at bounding box center [653, 376] width 1 height 12
radio input "true"
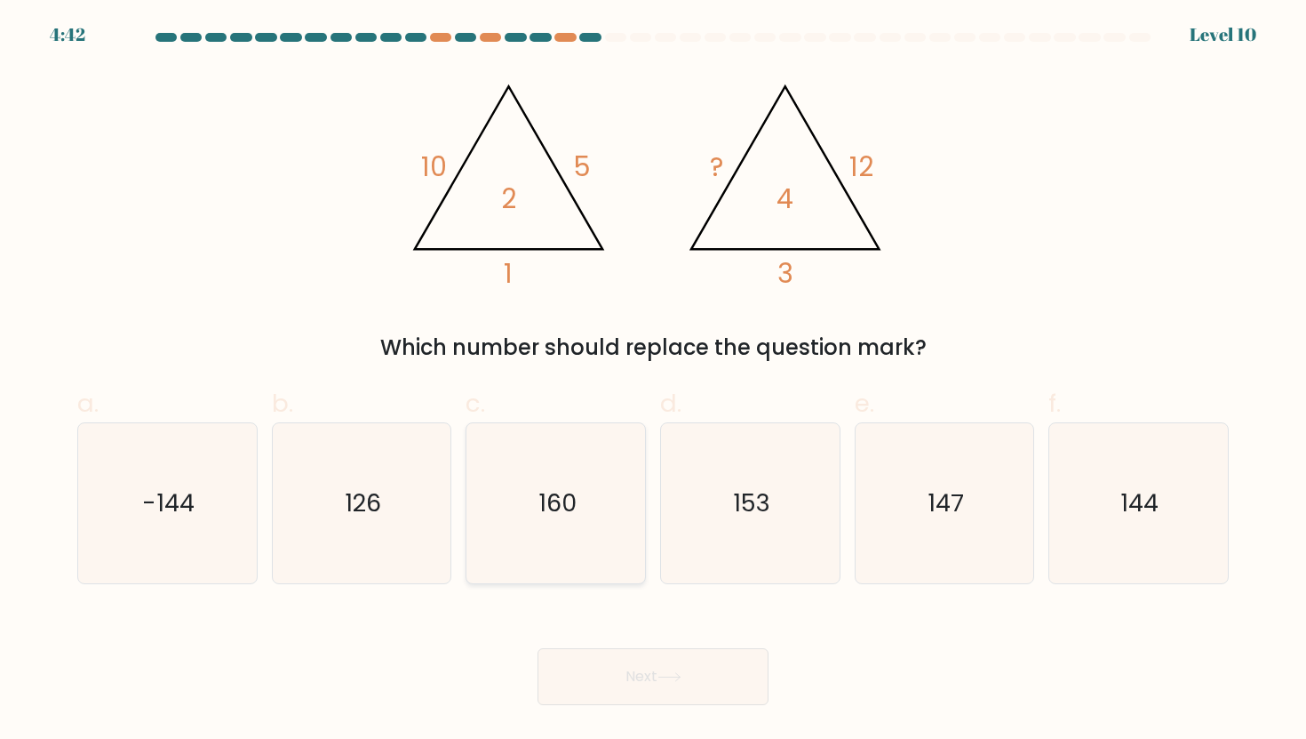
click at [620, 492] on icon "160" at bounding box center [556, 503] width 160 height 160
click at [653, 381] on input "c. 160" at bounding box center [653, 376] width 1 height 12
radio input "true"
click at [652, 672] on button "Next" at bounding box center [653, 676] width 231 height 57
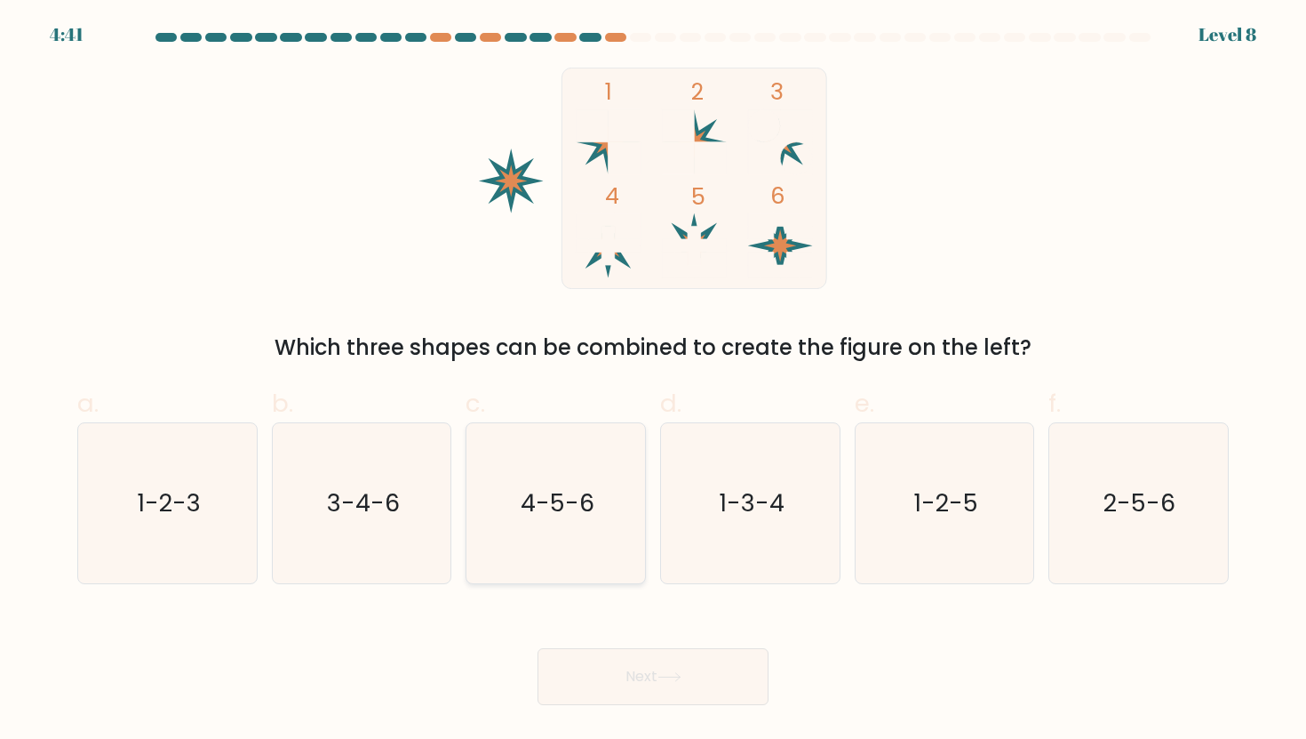
click at [560, 504] on text "4-5-6" at bounding box center [558, 502] width 74 height 33
click at [653, 381] on input "c. 4-5-6" at bounding box center [653, 376] width 1 height 12
radio input "true"
click at [667, 665] on button "Next" at bounding box center [653, 676] width 231 height 57
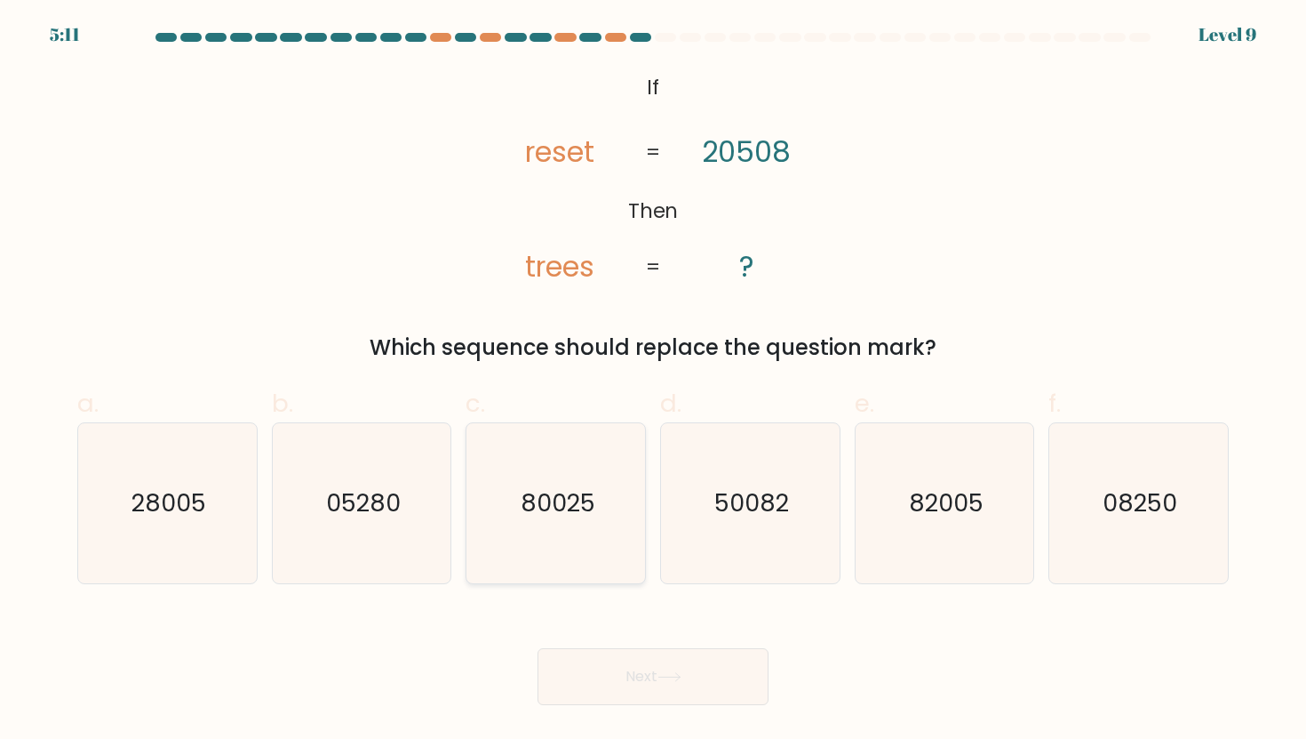
click at [590, 530] on icon "80025" at bounding box center [556, 503] width 160 height 160
click at [653, 381] on input "c. 80025" at bounding box center [653, 376] width 1 height 12
radio input "true"
click at [662, 679] on icon at bounding box center [670, 677] width 24 height 10
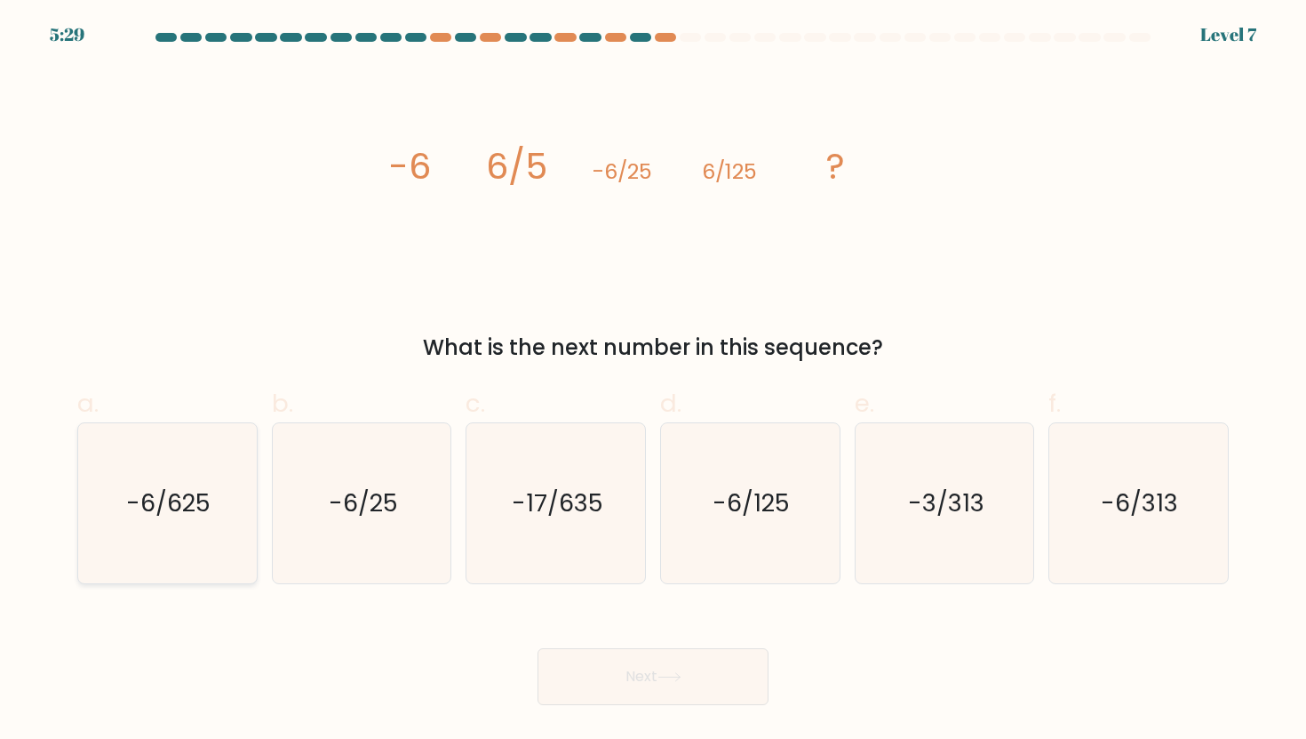
click at [188, 475] on icon "-6/625" at bounding box center [167, 503] width 160 height 160
click at [653, 381] on input "a. -6/625" at bounding box center [653, 376] width 1 height 12
radio input "true"
click at [605, 674] on button "Next" at bounding box center [653, 676] width 231 height 57
click at [200, 510] on text "-6/625" at bounding box center [169, 502] width 84 height 33
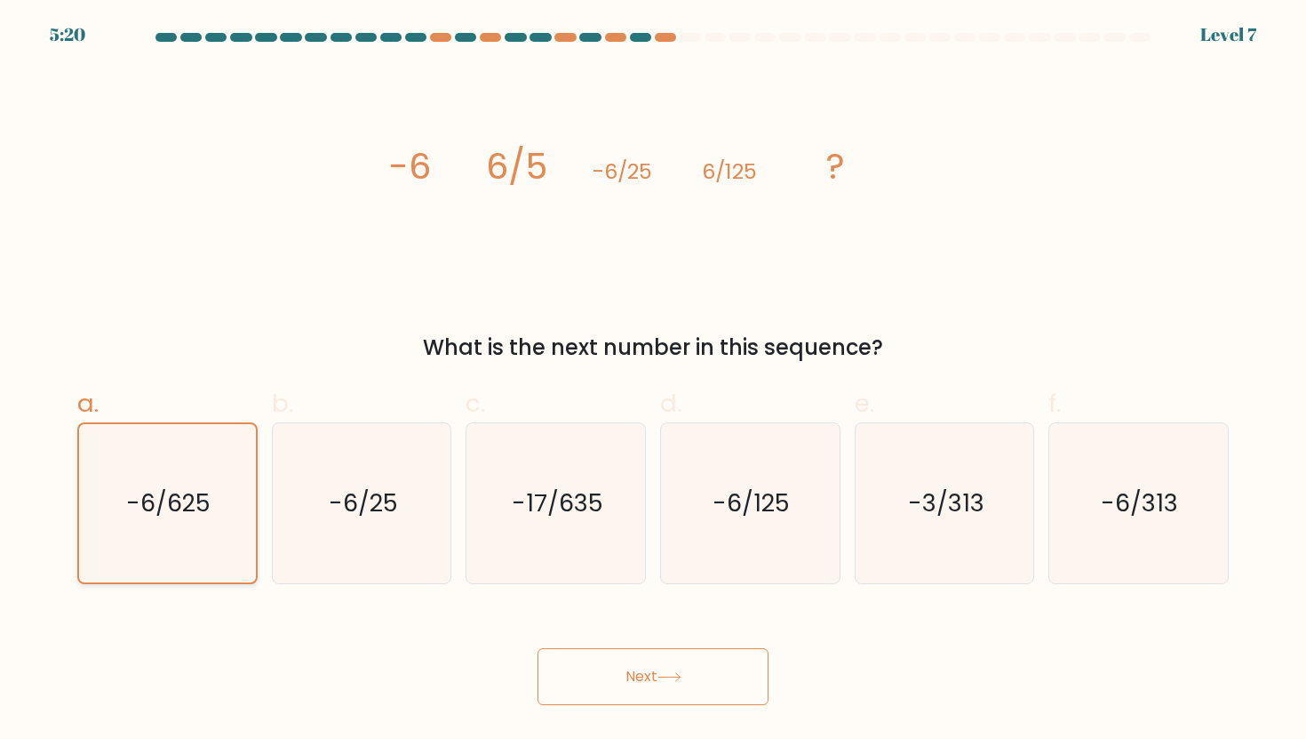
click at [653, 381] on input "a. -6/625" at bounding box center [653, 376] width 1 height 12
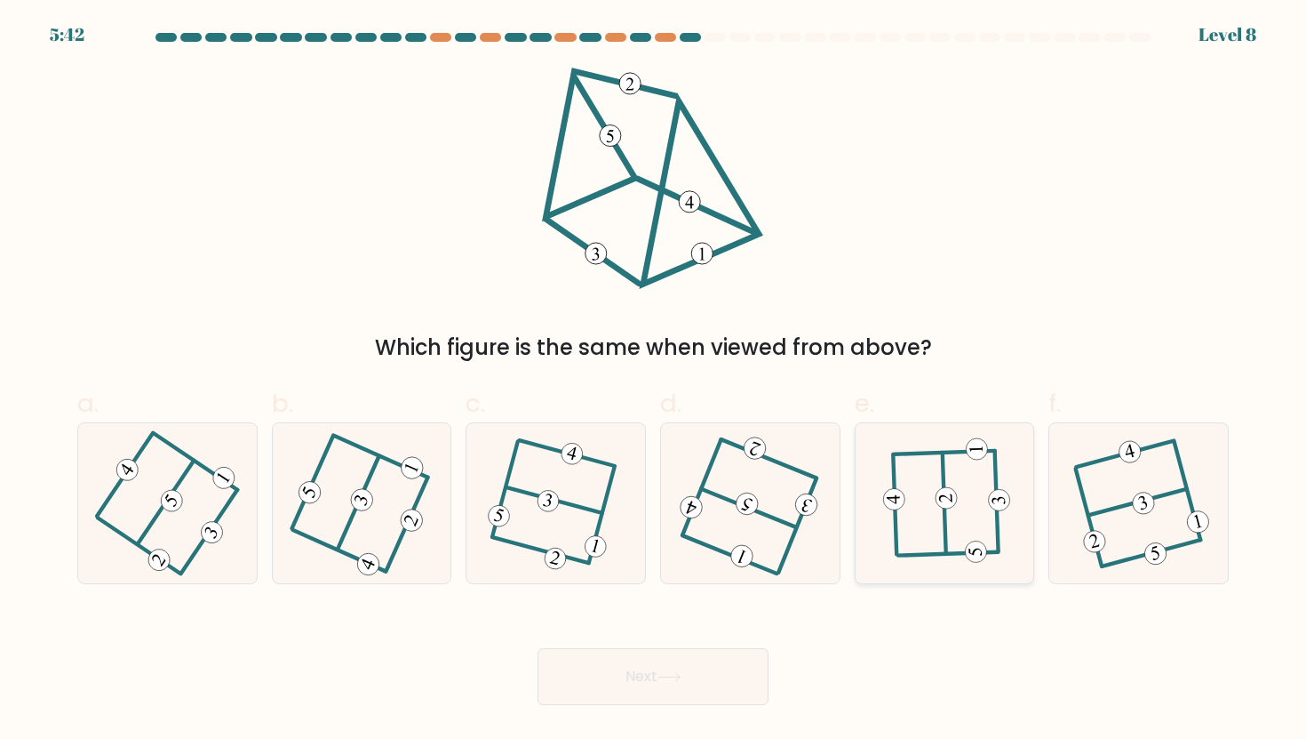
click at [972, 523] on icon at bounding box center [945, 503] width 124 height 128
click at [654, 381] on input "e." at bounding box center [653, 376] width 1 height 12
radio input "true"
click at [674, 673] on icon at bounding box center [670, 677] width 24 height 10
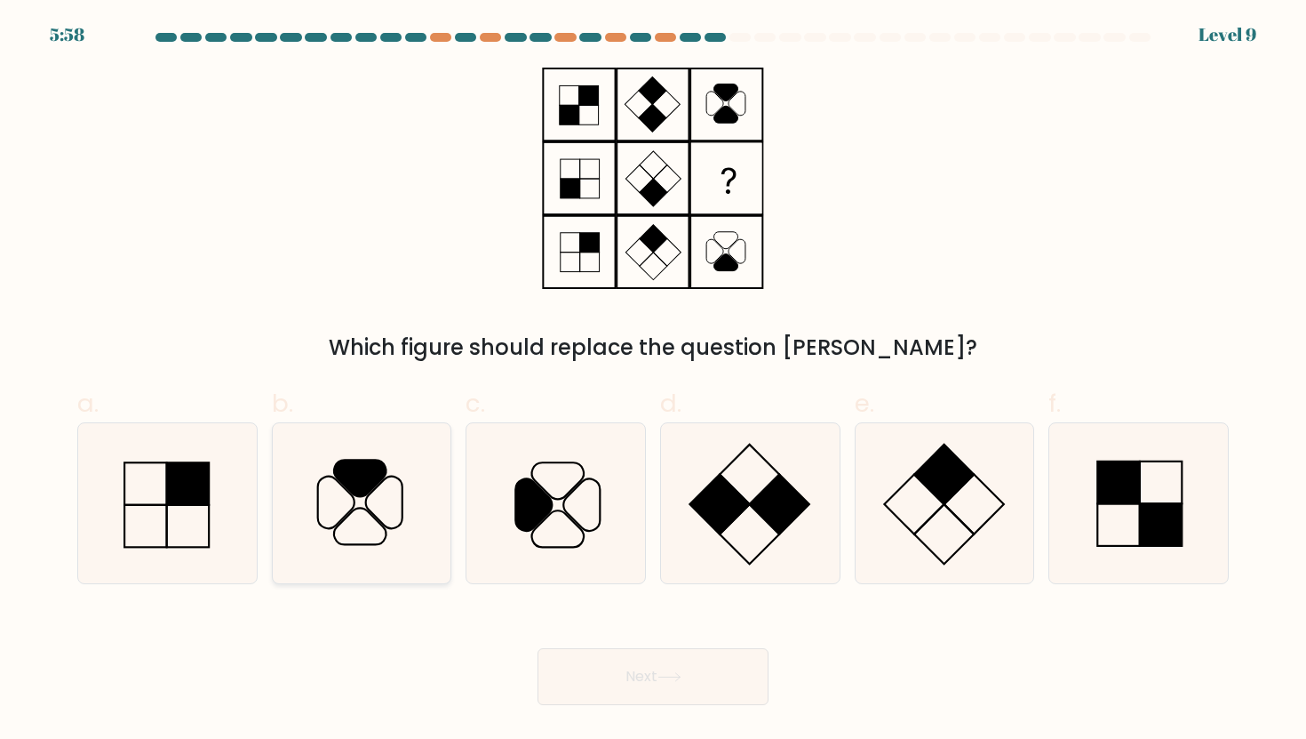
click at [392, 501] on icon at bounding box center [362, 503] width 160 height 160
click at [653, 381] on input "b." at bounding box center [653, 376] width 1 height 12
radio input "true"
click at [636, 654] on button "Next" at bounding box center [653, 676] width 231 height 57
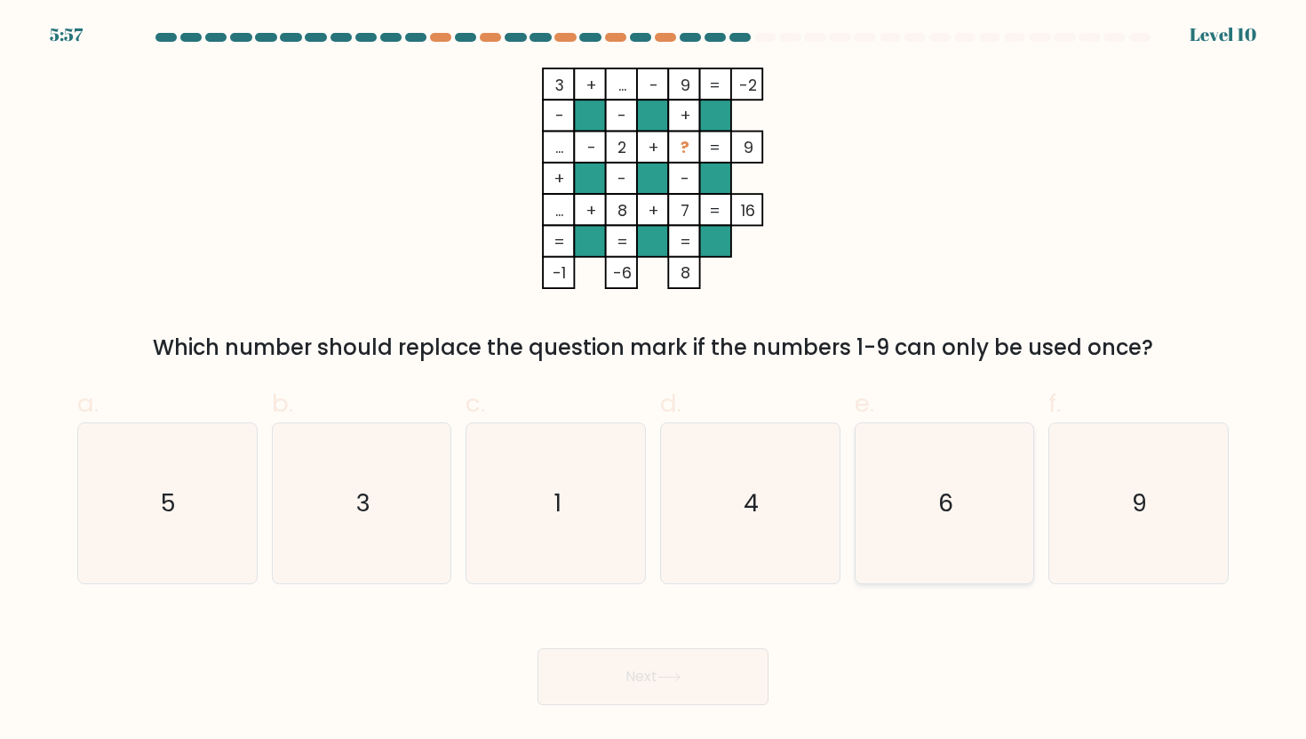
click at [904, 478] on icon "6" at bounding box center [945, 503] width 160 height 160
click at [654, 381] on input "e. 6" at bounding box center [653, 376] width 1 height 12
radio input "true"
click at [722, 669] on button "Next" at bounding box center [653, 676] width 231 height 57
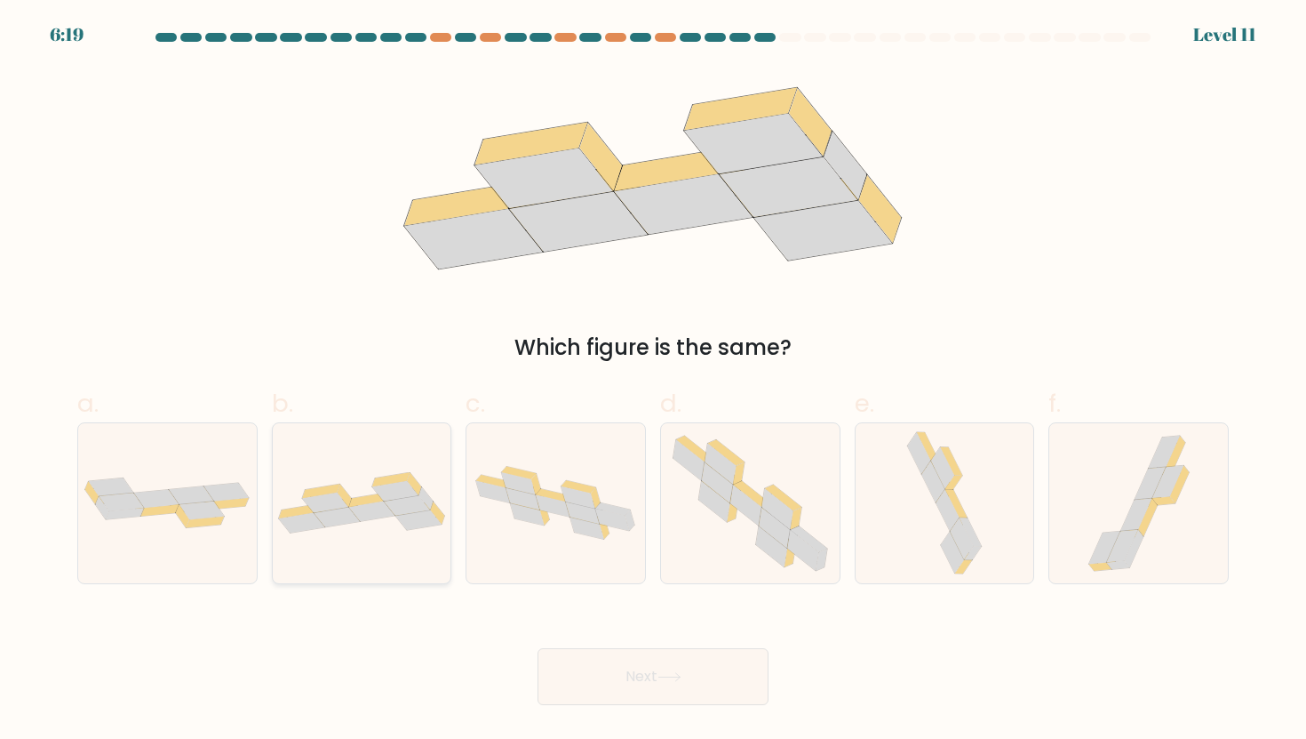
click at [344, 503] on icon at bounding box center [325, 502] width 46 height 20
click at [653, 381] on input "b." at bounding box center [653, 376] width 1 height 12
radio input "true"
click at [619, 666] on button "Next" at bounding box center [653, 676] width 231 height 57
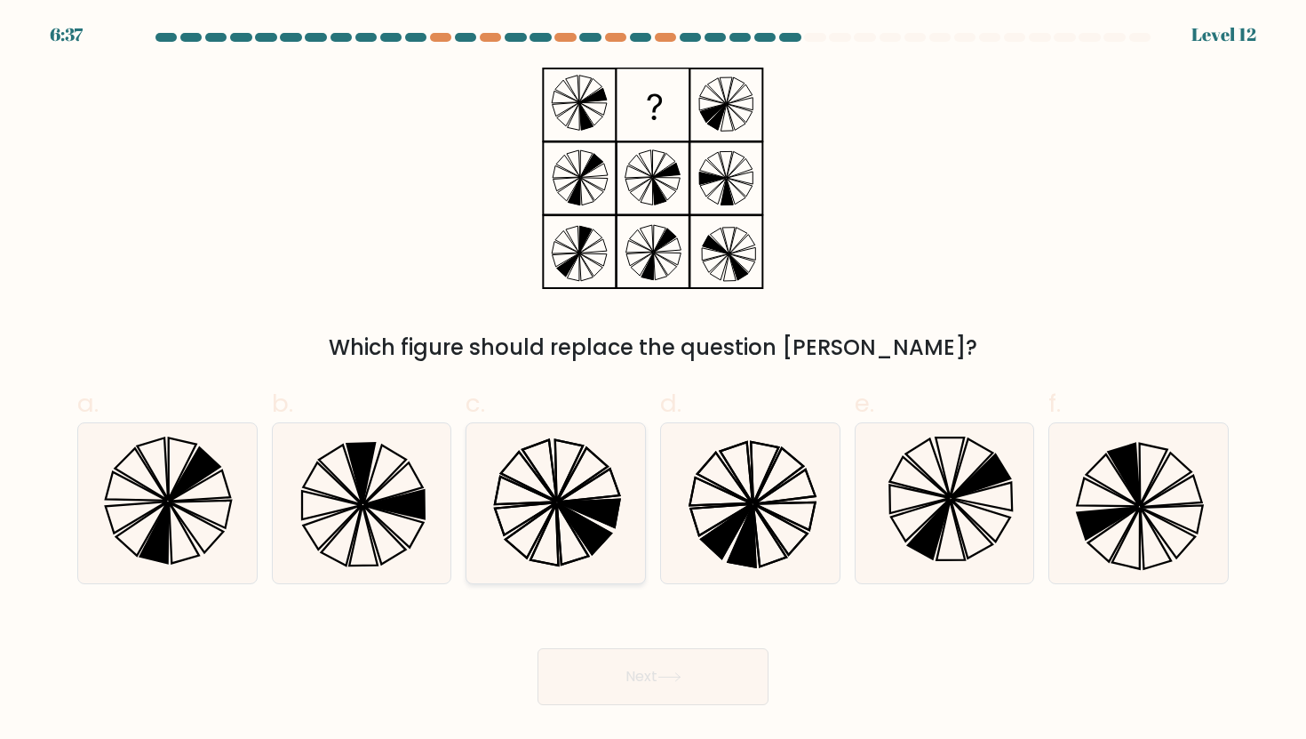
click at [574, 522] on icon at bounding box center [584, 528] width 54 height 51
click at [653, 381] on input "c." at bounding box center [653, 376] width 1 height 12
radio input "true"
click at [635, 683] on button "Next" at bounding box center [653, 676] width 231 height 57
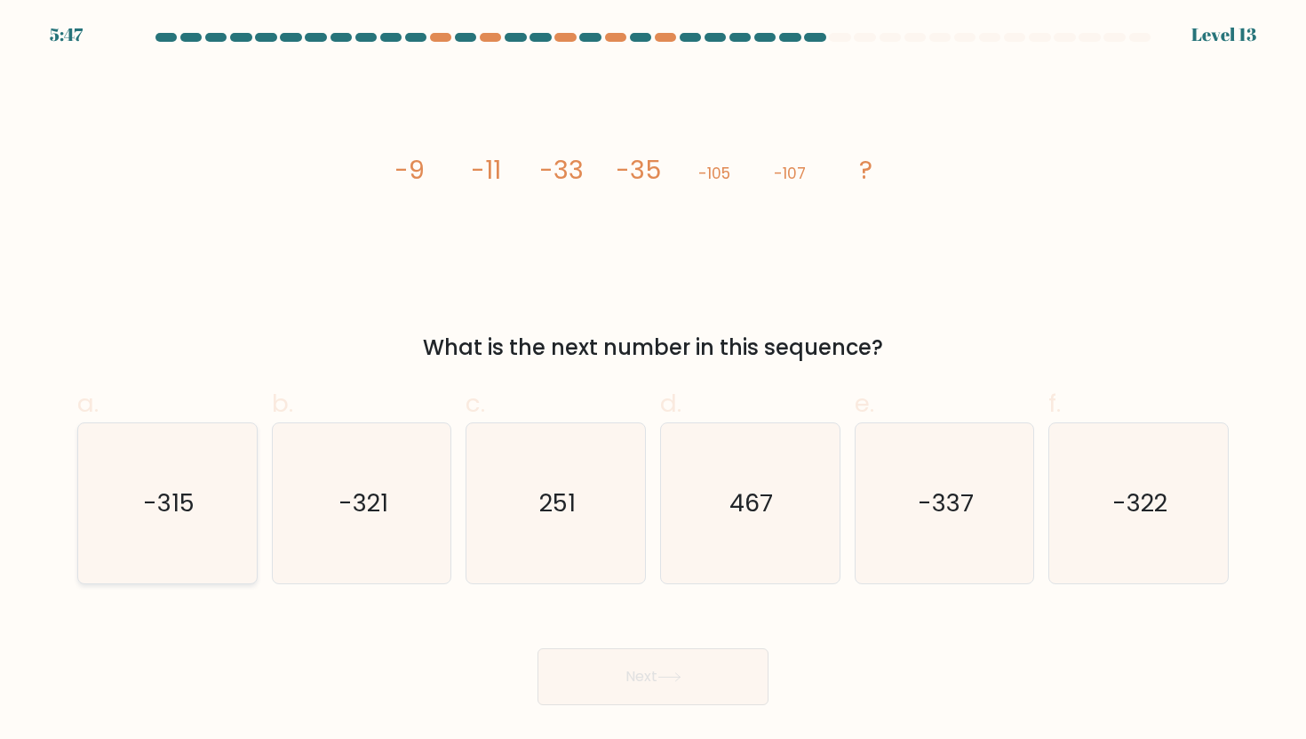
click at [170, 529] on icon "-315" at bounding box center [167, 503] width 160 height 160
click at [653, 381] on input "a. -315" at bounding box center [653, 376] width 1 height 12
radio input "true"
click at [660, 657] on button "Next" at bounding box center [653, 676] width 231 height 57
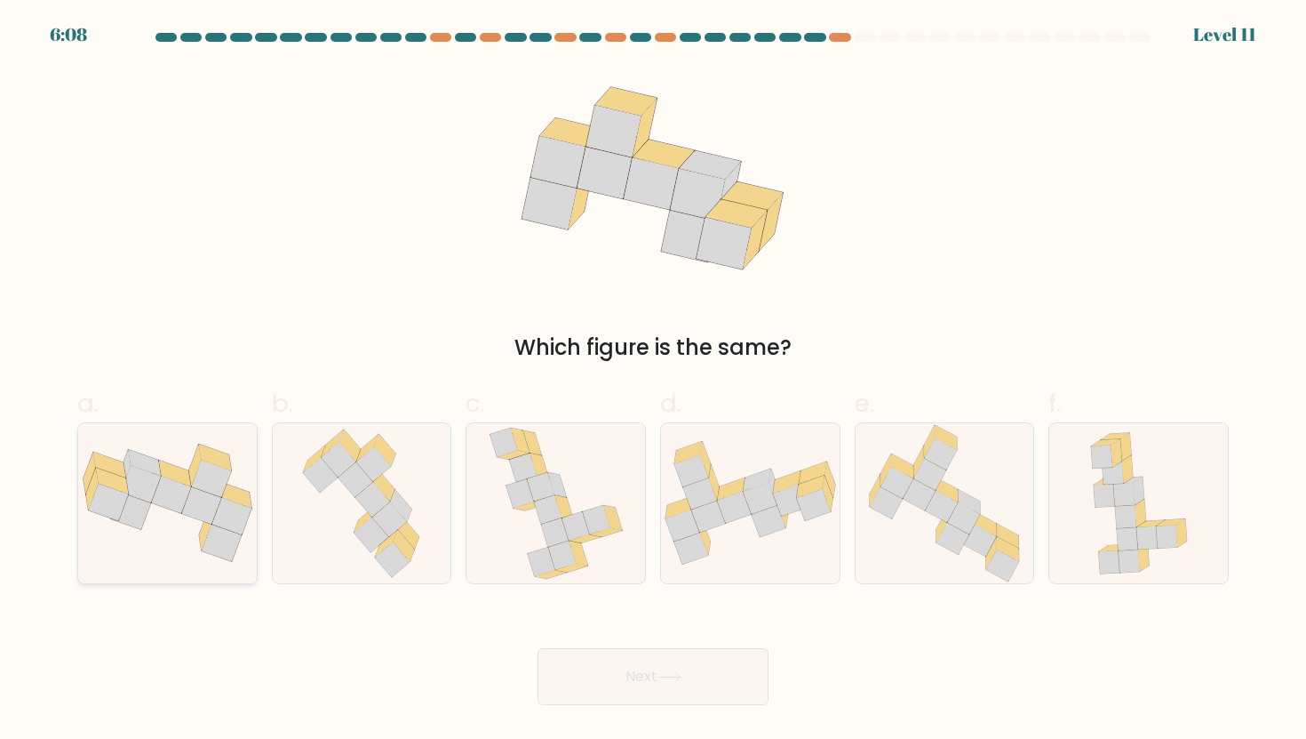
click at [199, 534] on icon at bounding box center [219, 526] width 40 height 37
click at [653, 381] on input "a." at bounding box center [653, 376] width 1 height 12
radio input "true"
click at [591, 674] on button "Next" at bounding box center [653, 676] width 231 height 57
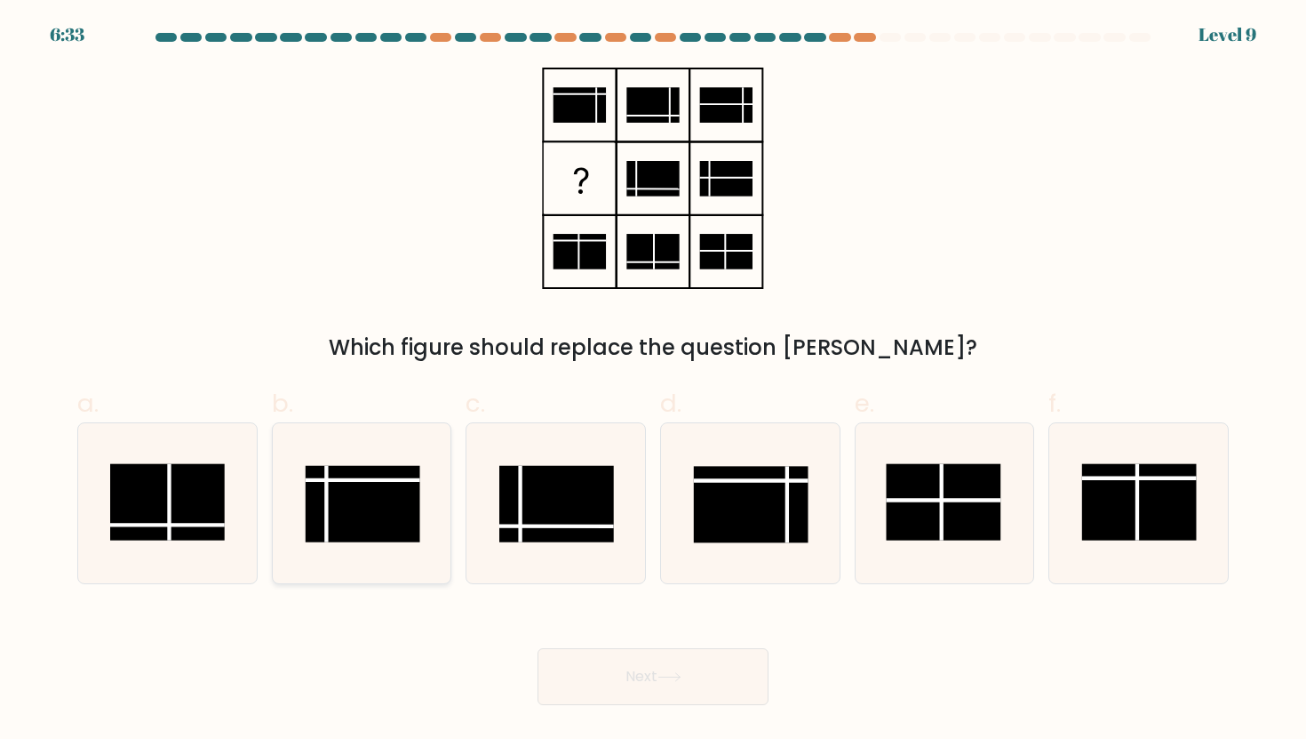
click at [367, 488] on rect at bounding box center [363, 503] width 115 height 76
click at [653, 381] on input "b." at bounding box center [653, 376] width 1 height 12
radio input "true"
click at [705, 678] on button "Next" at bounding box center [653, 676] width 231 height 57
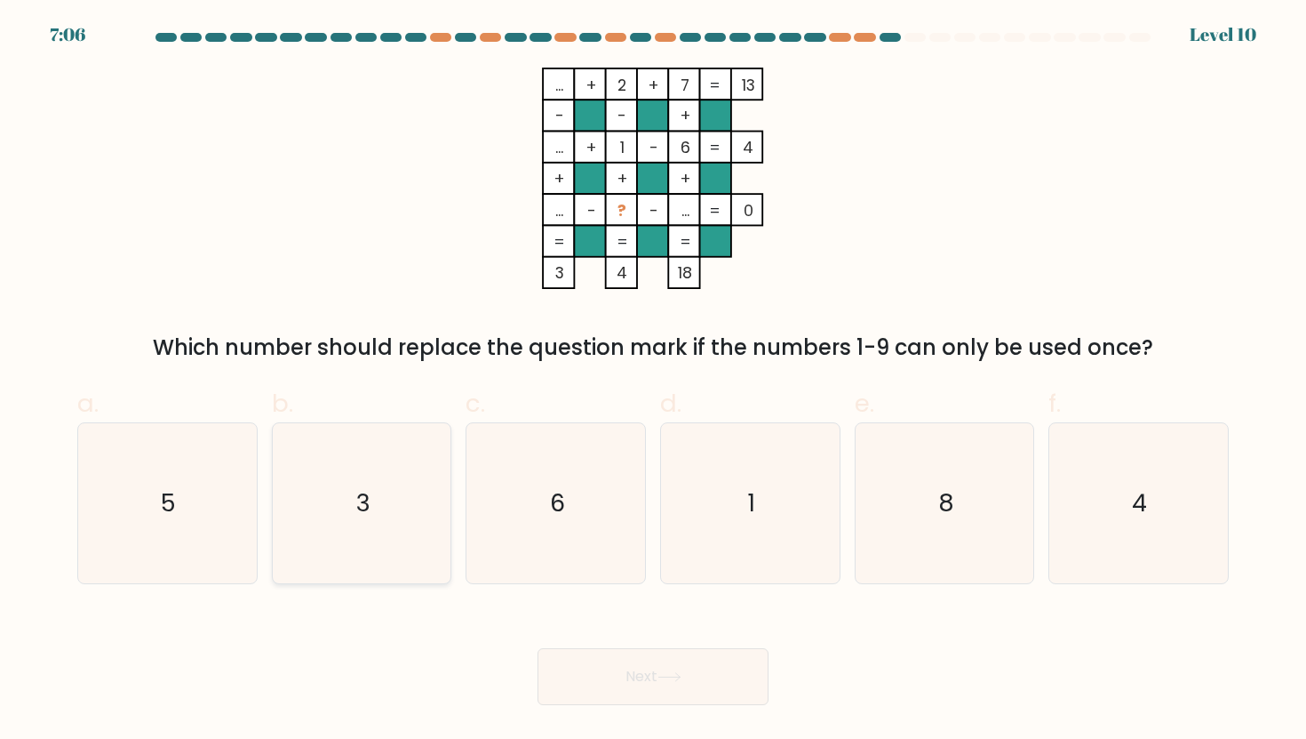
click at [393, 438] on icon "3" at bounding box center [362, 503] width 160 height 160
click at [653, 381] on input "b. 3" at bounding box center [653, 376] width 1 height 12
radio input "true"
click at [594, 652] on button "Next" at bounding box center [653, 676] width 231 height 57
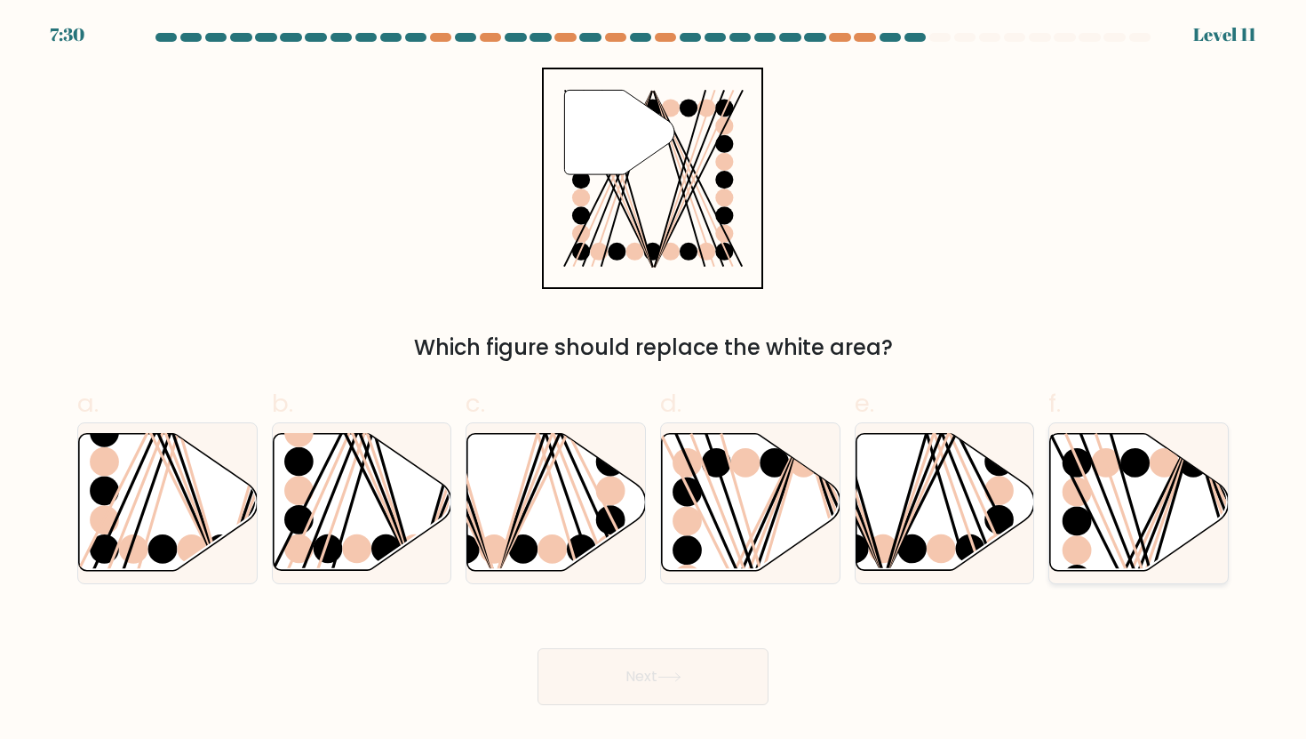
click at [1099, 537] on icon at bounding box center [1140, 502] width 179 height 137
click at [654, 381] on input "f." at bounding box center [653, 376] width 1 height 12
radio input "true"
click at [623, 686] on button "Next" at bounding box center [653, 676] width 231 height 57
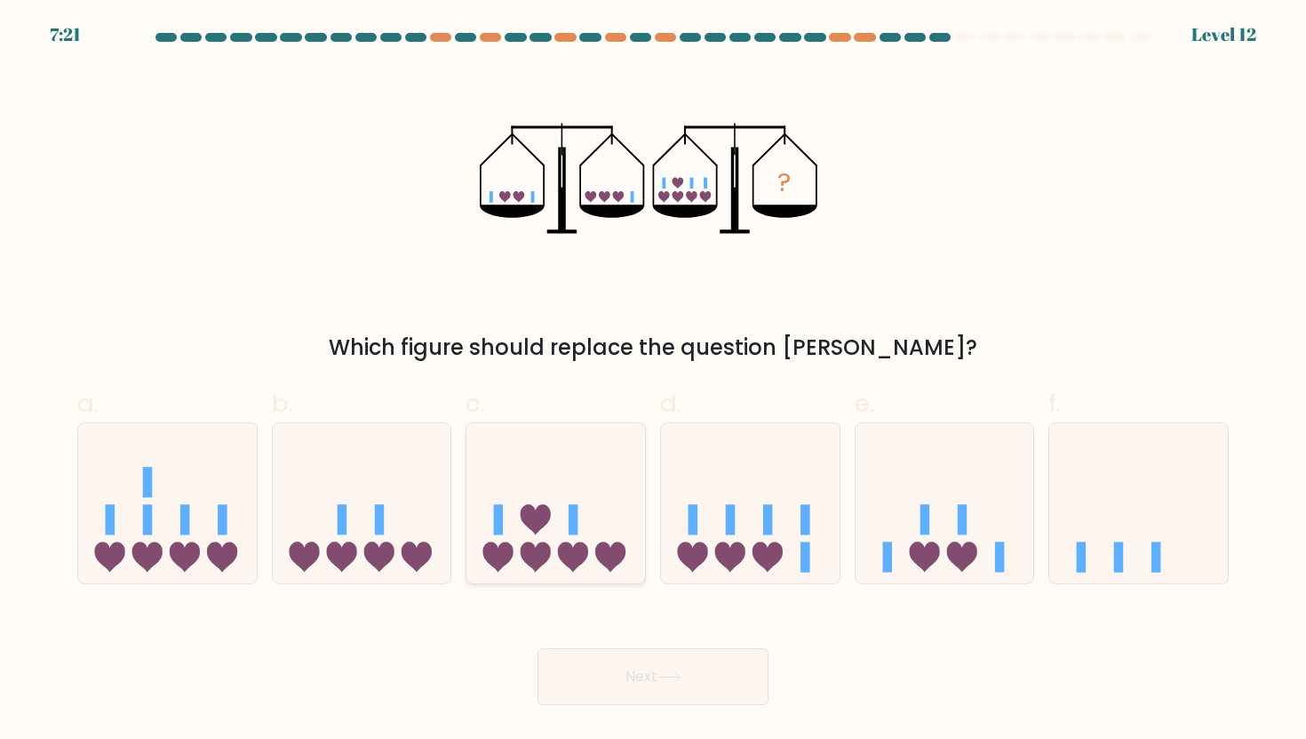
click at [632, 472] on icon at bounding box center [556, 503] width 179 height 148
click at [653, 381] on input "c." at bounding box center [653, 376] width 1 height 12
radio input "true"
click at [673, 673] on icon at bounding box center [670, 677] width 24 height 10
click at [673, 677] on icon at bounding box center [669, 677] width 21 height 8
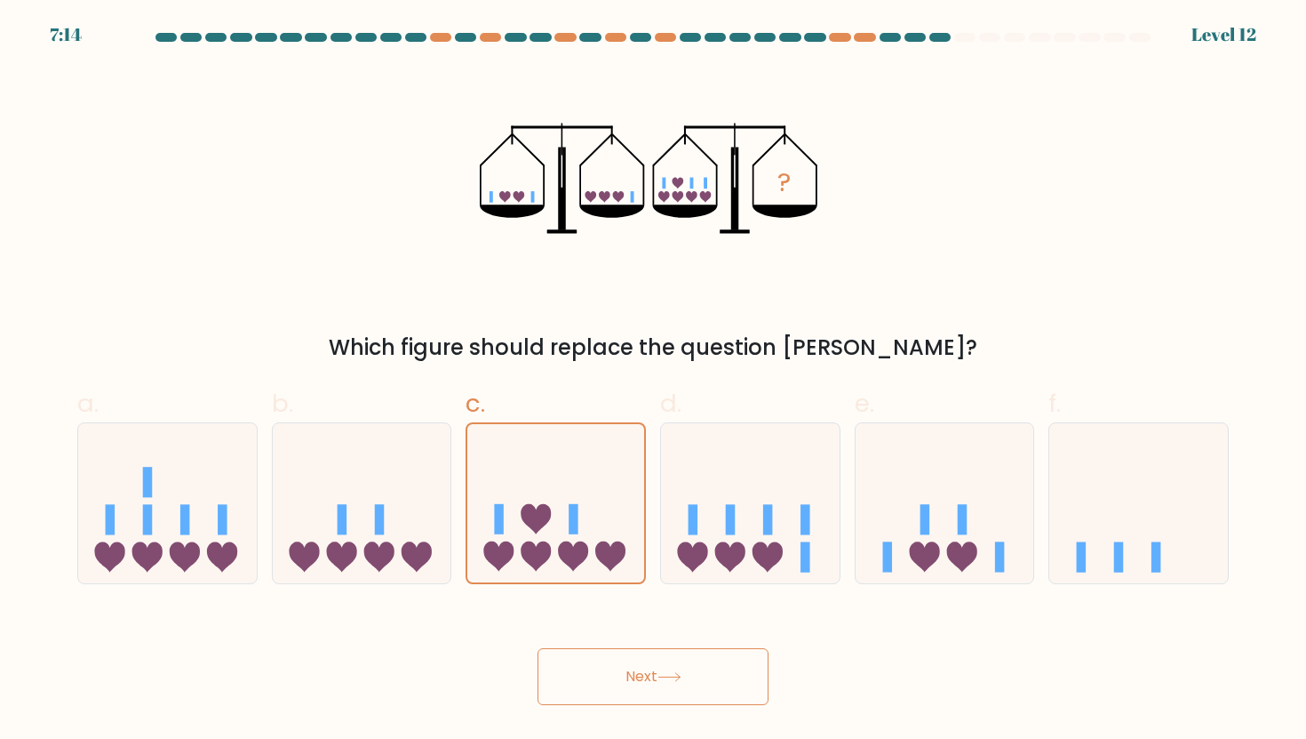
click at [671, 671] on button "Next" at bounding box center [653, 676] width 231 height 57
click at [668, 673] on icon at bounding box center [670, 677] width 24 height 10
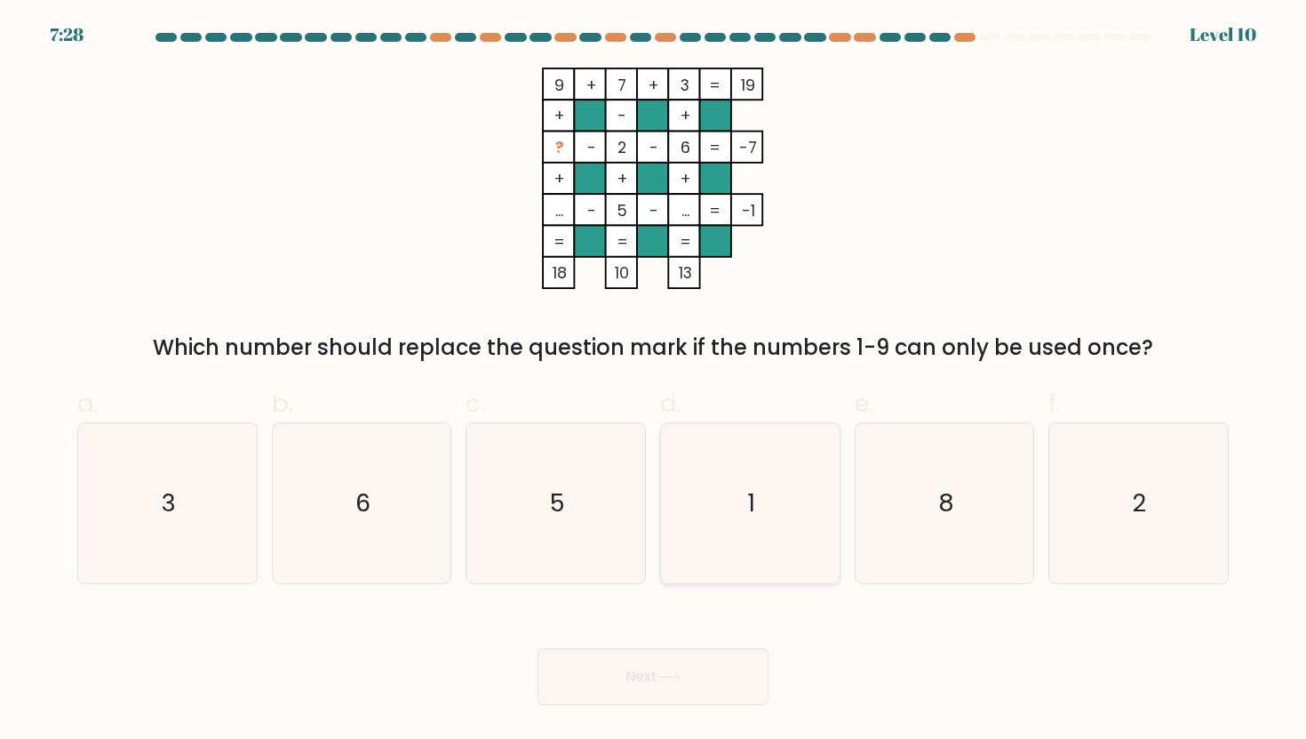
click at [670, 488] on icon "1" at bounding box center [750, 503] width 160 height 160
click at [654, 381] on input "d. 1" at bounding box center [653, 376] width 1 height 12
radio input "true"
click at [668, 675] on icon at bounding box center [670, 677] width 24 height 10
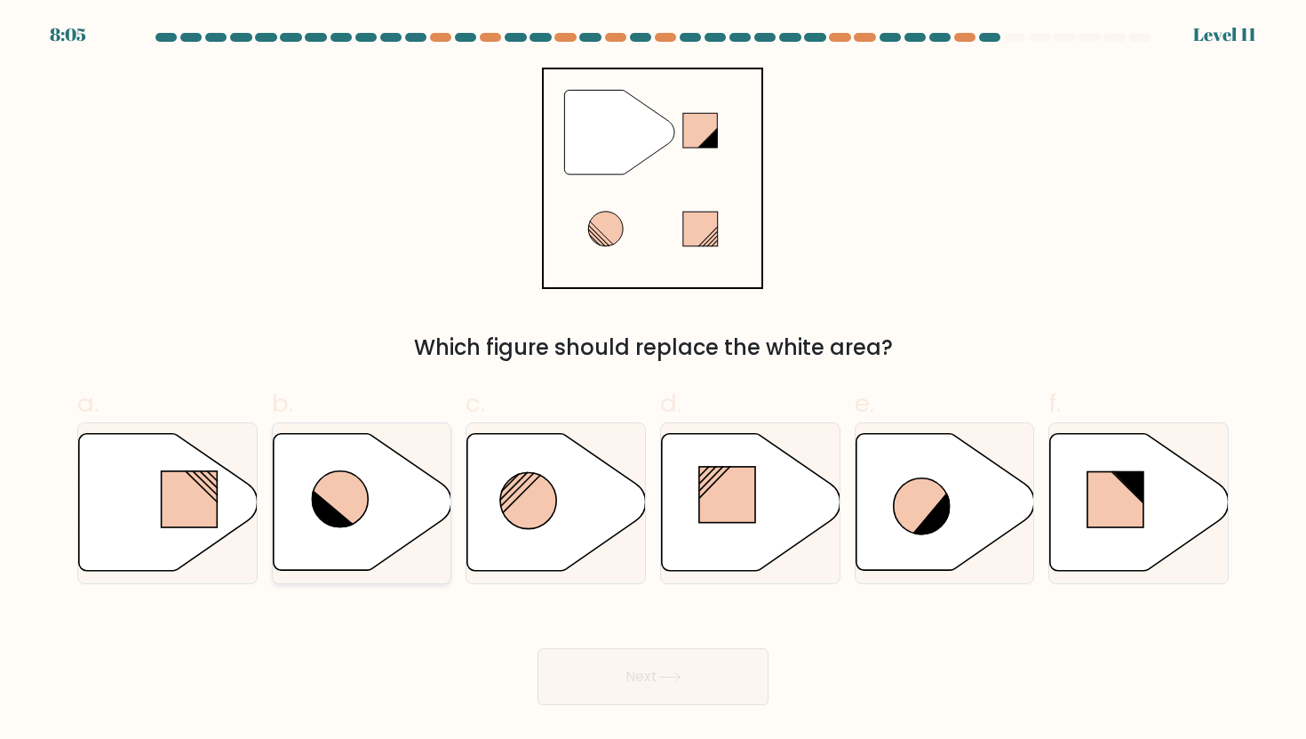
click at [355, 535] on icon at bounding box center [362, 502] width 179 height 137
click at [653, 381] on input "b." at bounding box center [653, 376] width 1 height 12
radio input "true"
click at [677, 675] on icon at bounding box center [670, 677] width 24 height 10
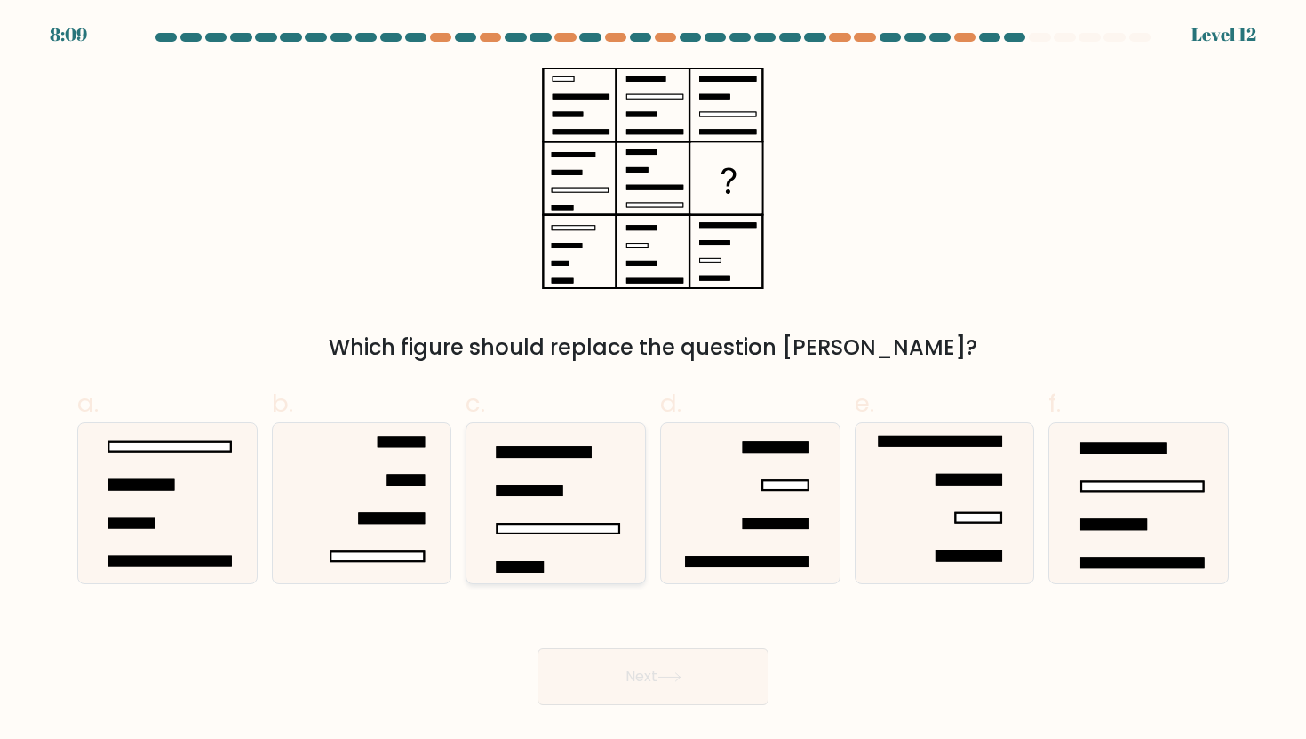
click at [576, 496] on icon at bounding box center [556, 503] width 160 height 160
click at [653, 381] on input "c." at bounding box center [653, 376] width 1 height 12
radio input "true"
click at [635, 675] on button "Next" at bounding box center [653, 676] width 231 height 57
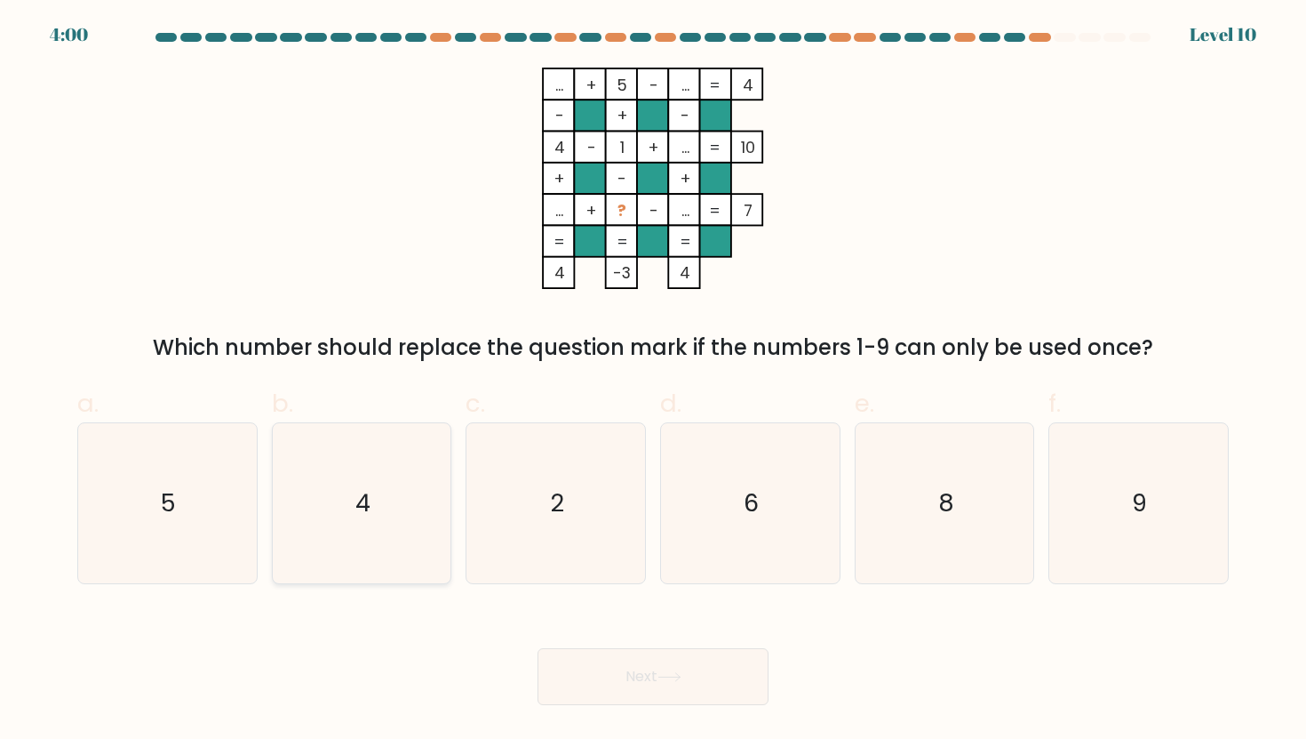
click at [407, 507] on icon "4" at bounding box center [362, 503] width 160 height 160
click at [653, 381] on input "b. 4" at bounding box center [653, 376] width 1 height 12
radio input "true"
click at [653, 693] on button "Next" at bounding box center [653, 676] width 231 height 57
click at [644, 684] on button "Next" at bounding box center [653, 676] width 231 height 57
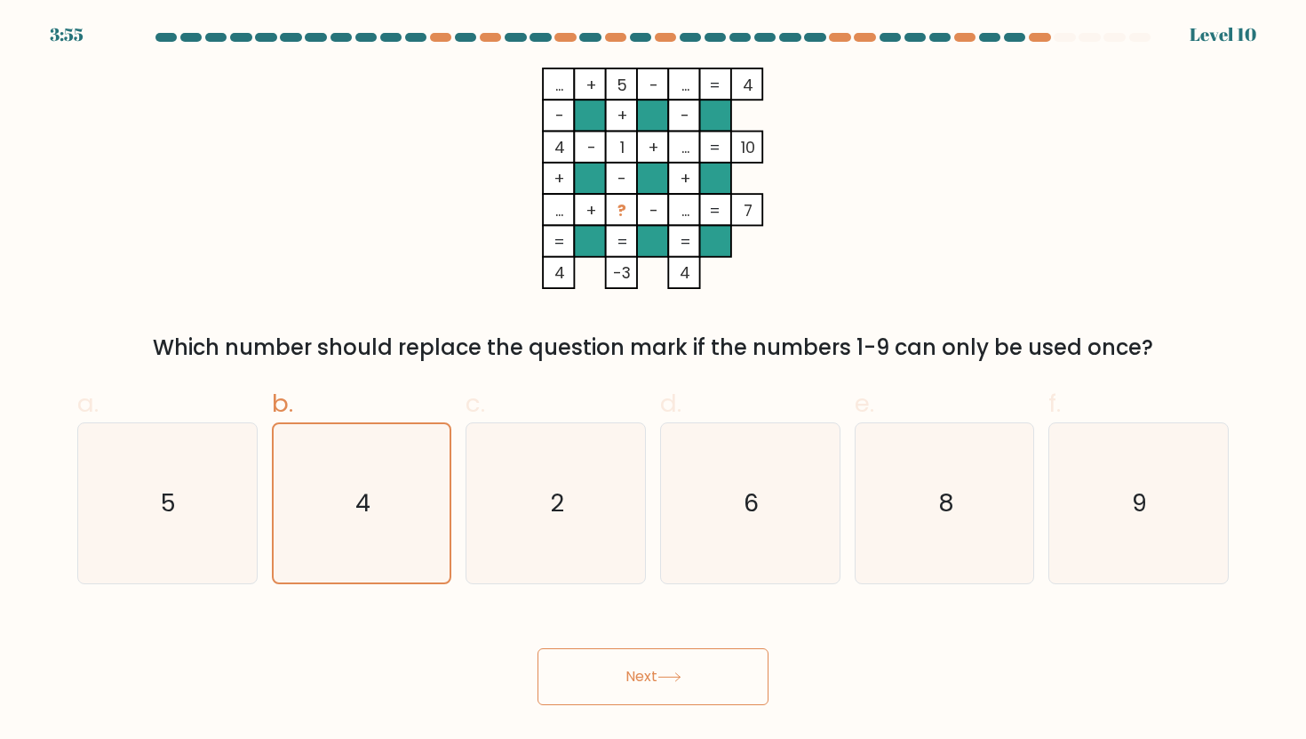
click at [641, 691] on button "Next" at bounding box center [653, 676] width 231 height 57
click at [641, 687] on button "Next" at bounding box center [653, 676] width 231 height 57
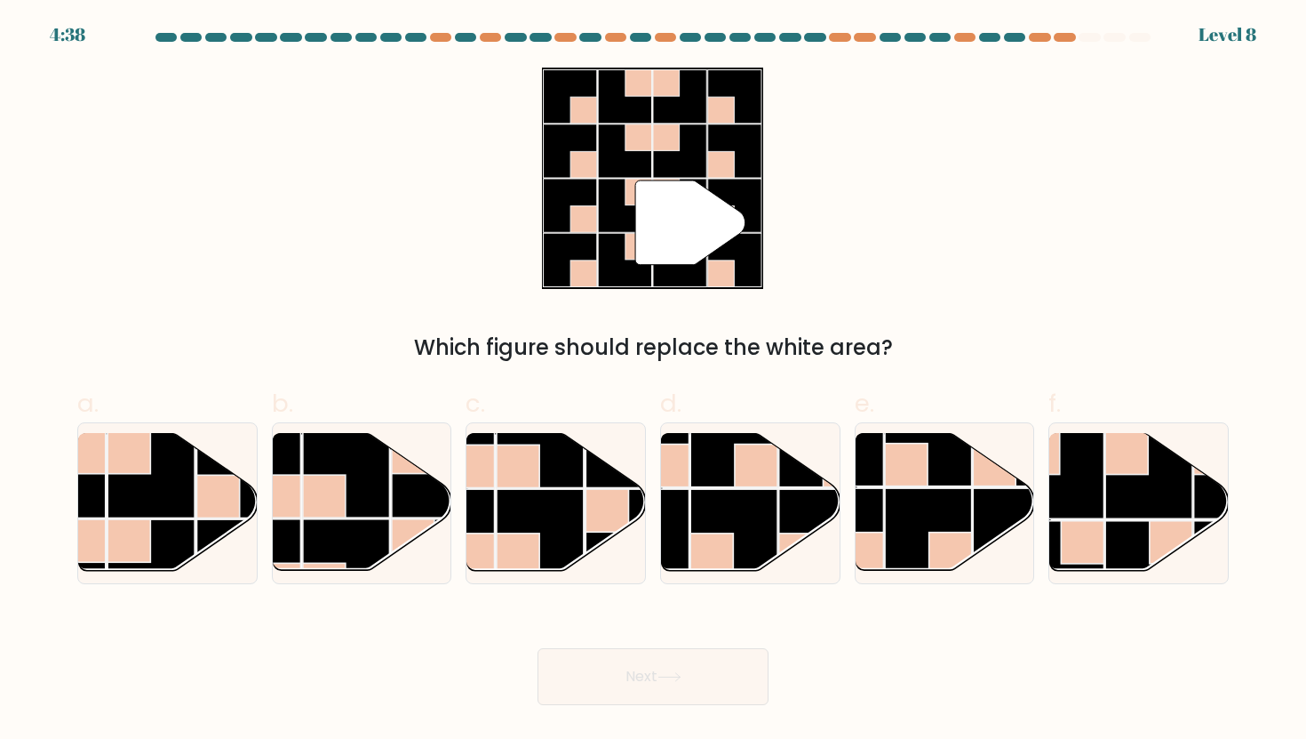
click at [640, 687] on button "Next" at bounding box center [653, 676] width 231 height 57
click at [901, 326] on div "" Which figure should replace the white area?" at bounding box center [653, 216] width 1173 height 296
click at [188, 505] on rect at bounding box center [151, 474] width 87 height 87
click at [653, 381] on input "a." at bounding box center [653, 376] width 1 height 12
radio input "true"
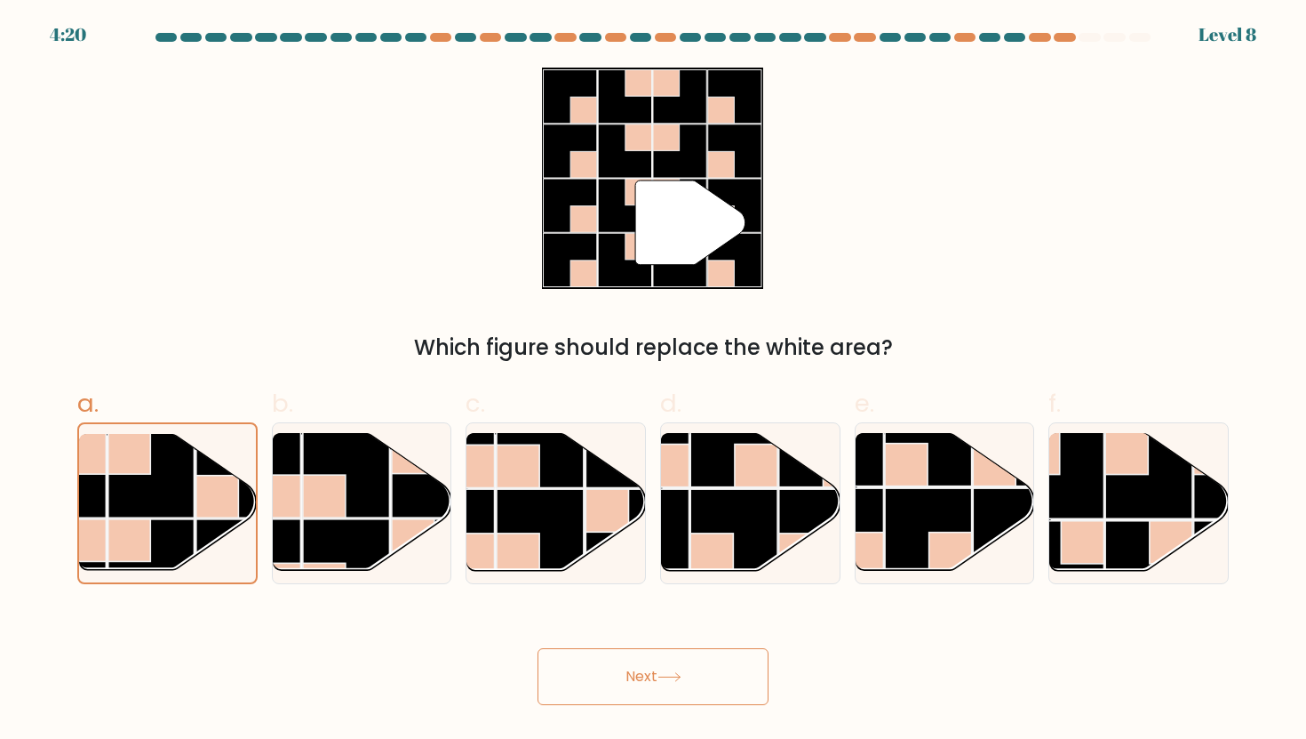
click at [678, 668] on button "Next" at bounding box center [653, 676] width 231 height 57
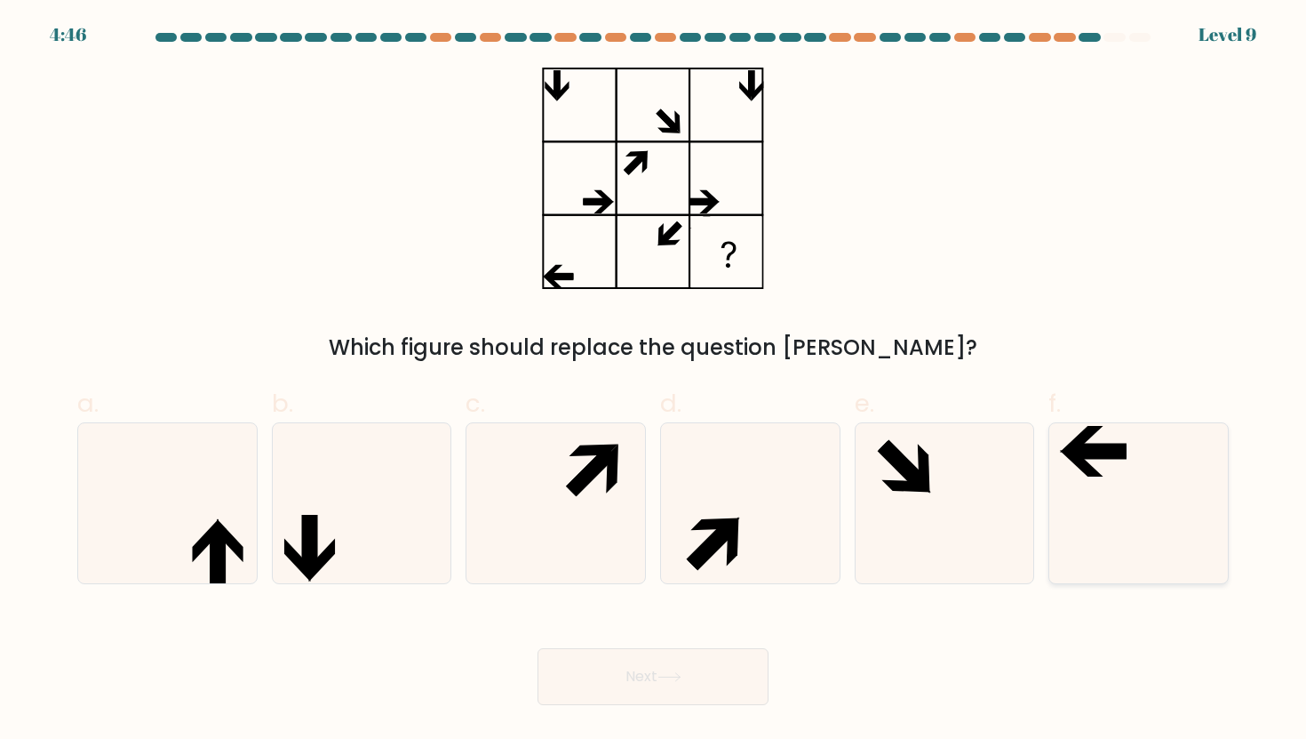
click at [1171, 542] on icon at bounding box center [1139, 503] width 160 height 160
click at [654, 381] on input "f." at bounding box center [653, 376] width 1 height 12
radio input "true"
click at [677, 676] on icon at bounding box center [669, 677] width 21 height 8
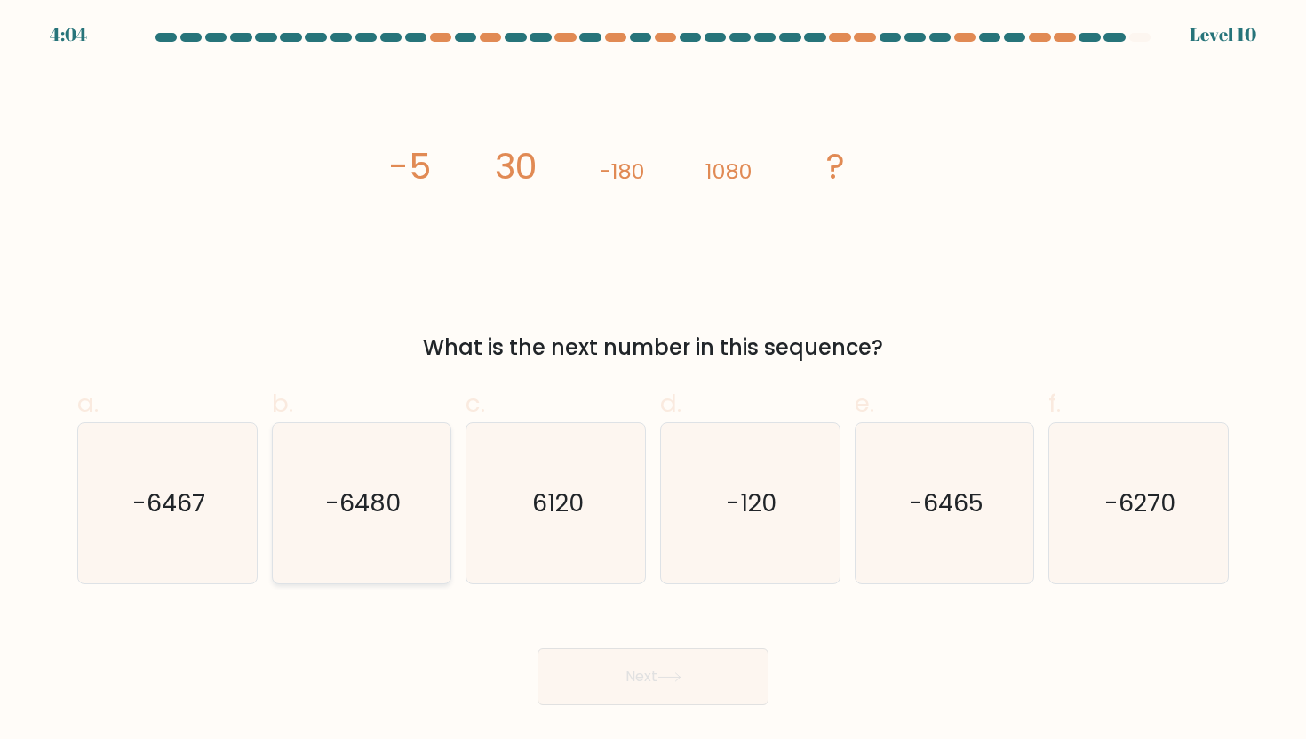
click at [299, 531] on icon "-6480" at bounding box center [362, 503] width 160 height 160
click at [653, 381] on input "b. -6480" at bounding box center [653, 376] width 1 height 12
radio input "true"
click at [593, 681] on button "Next" at bounding box center [653, 676] width 231 height 57
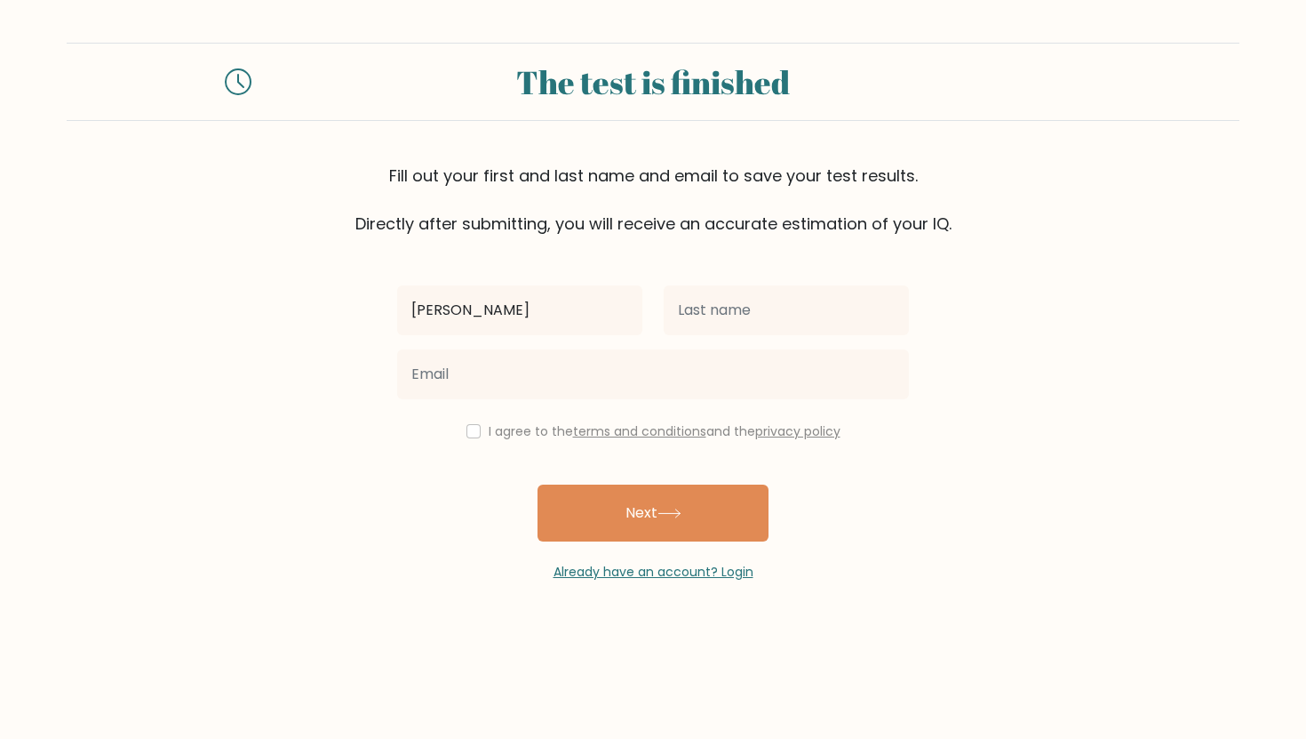
type input "Sanjana"
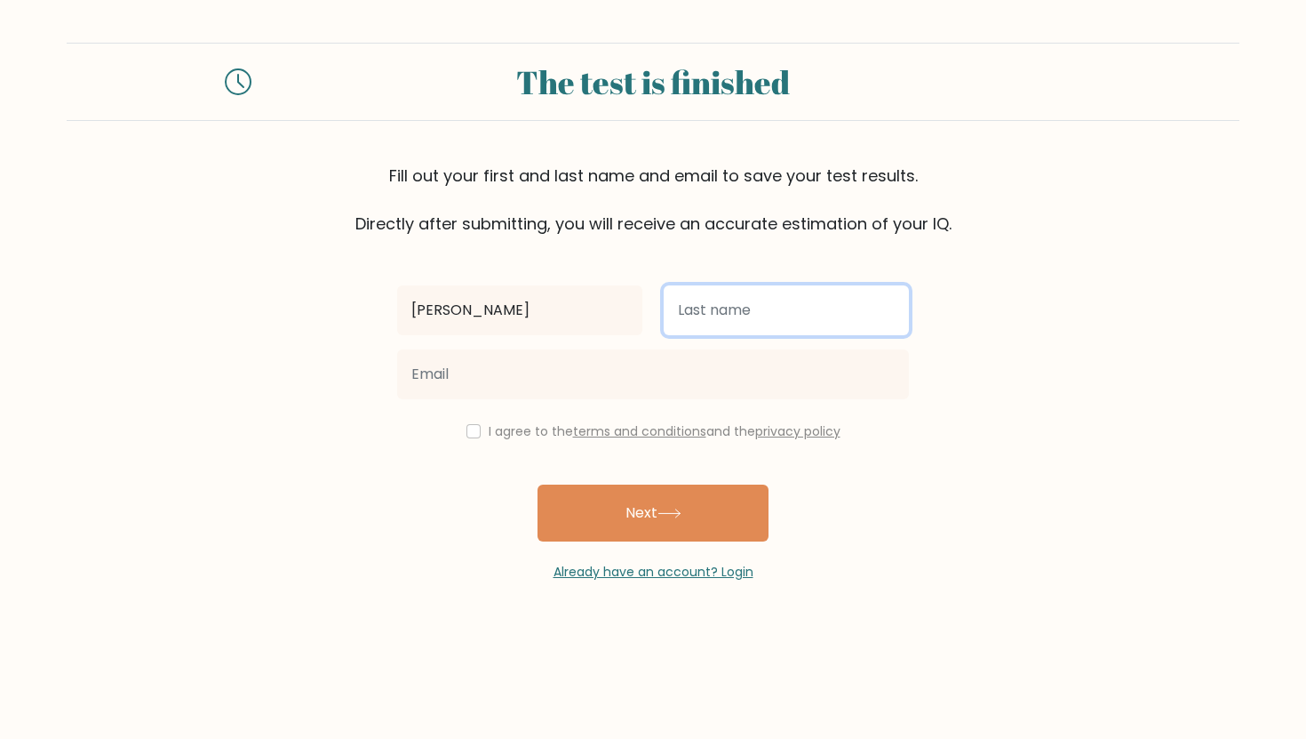
click at [782, 316] on input "text" at bounding box center [786, 310] width 245 height 50
type input "Nambiar"
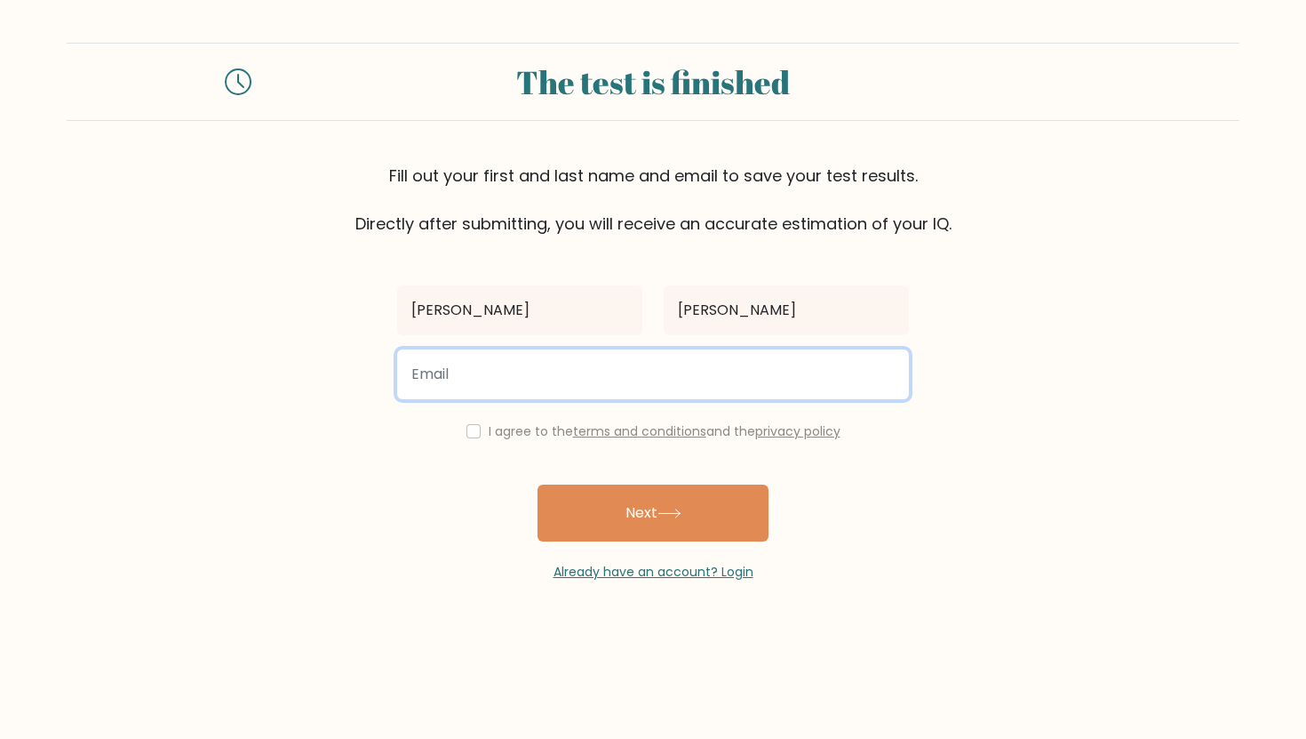
click at [716, 379] on input "email" at bounding box center [653, 374] width 512 height 50
drag, startPoint x: 473, startPoint y: 377, endPoint x: 708, endPoint y: 377, distance: 235.5
click at [708, 377] on input "sanjana@ppschandivali.com" at bounding box center [653, 374] width 512 height 50
type input "sanjana.nambiar2012@gmail.com"
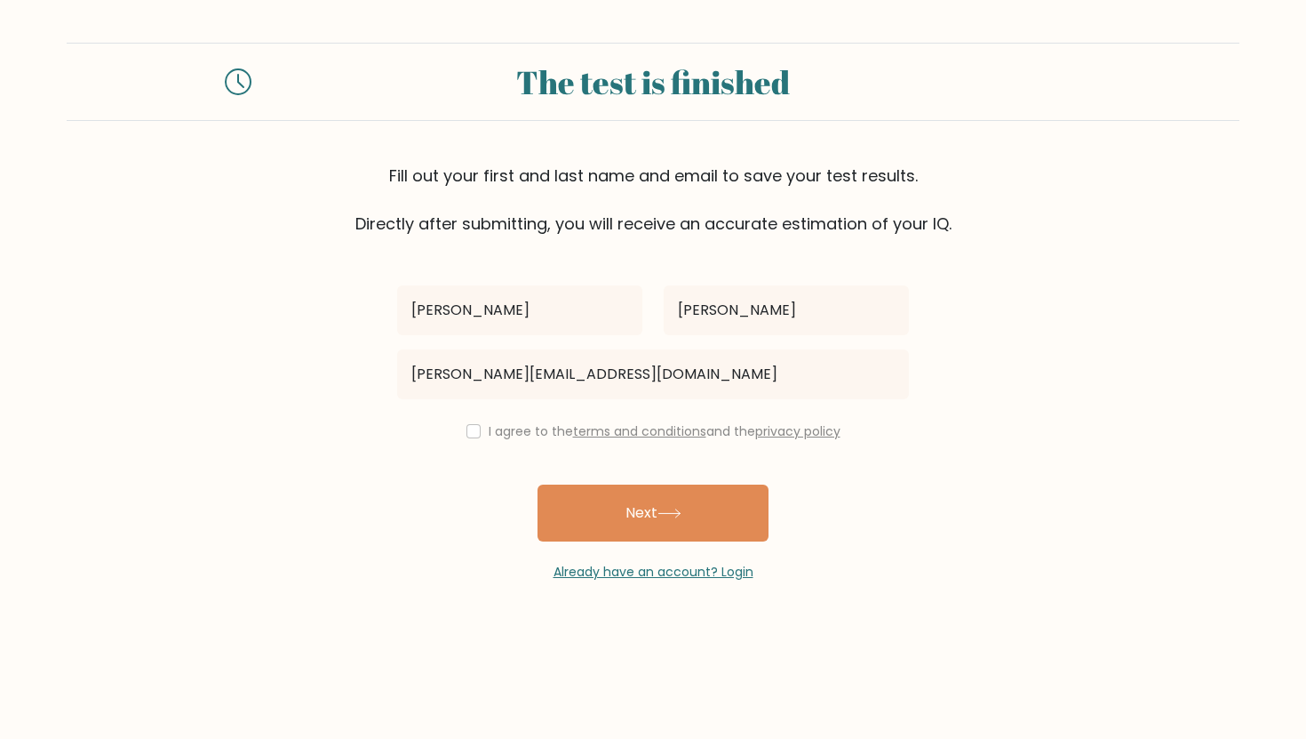
click at [481, 427] on div "I agree to the terms and conditions and the privacy policy" at bounding box center [653, 430] width 533 height 21
click at [478, 427] on div "I agree to the terms and conditions and the privacy policy" at bounding box center [653, 430] width 533 height 21
click at [472, 427] on input "checkbox" at bounding box center [474, 431] width 14 height 14
checkbox input "true"
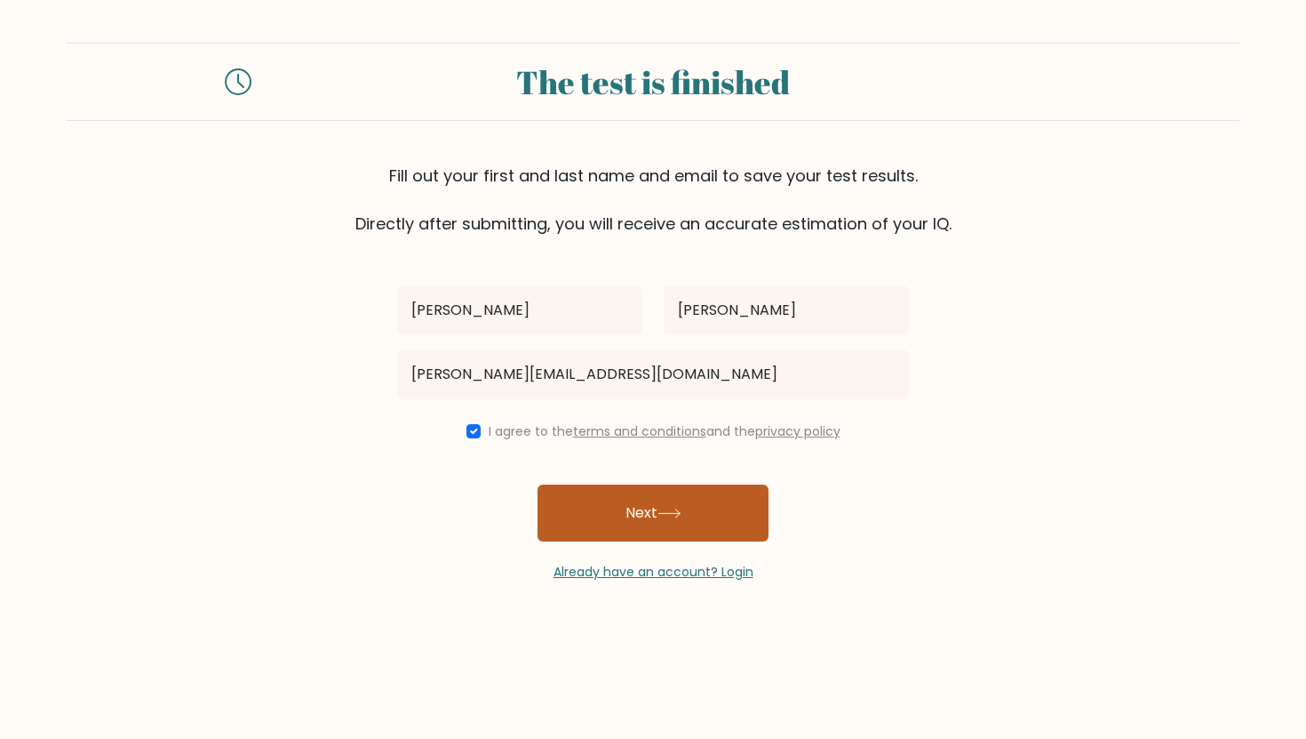
click at [563, 505] on button "Next" at bounding box center [653, 512] width 231 height 57
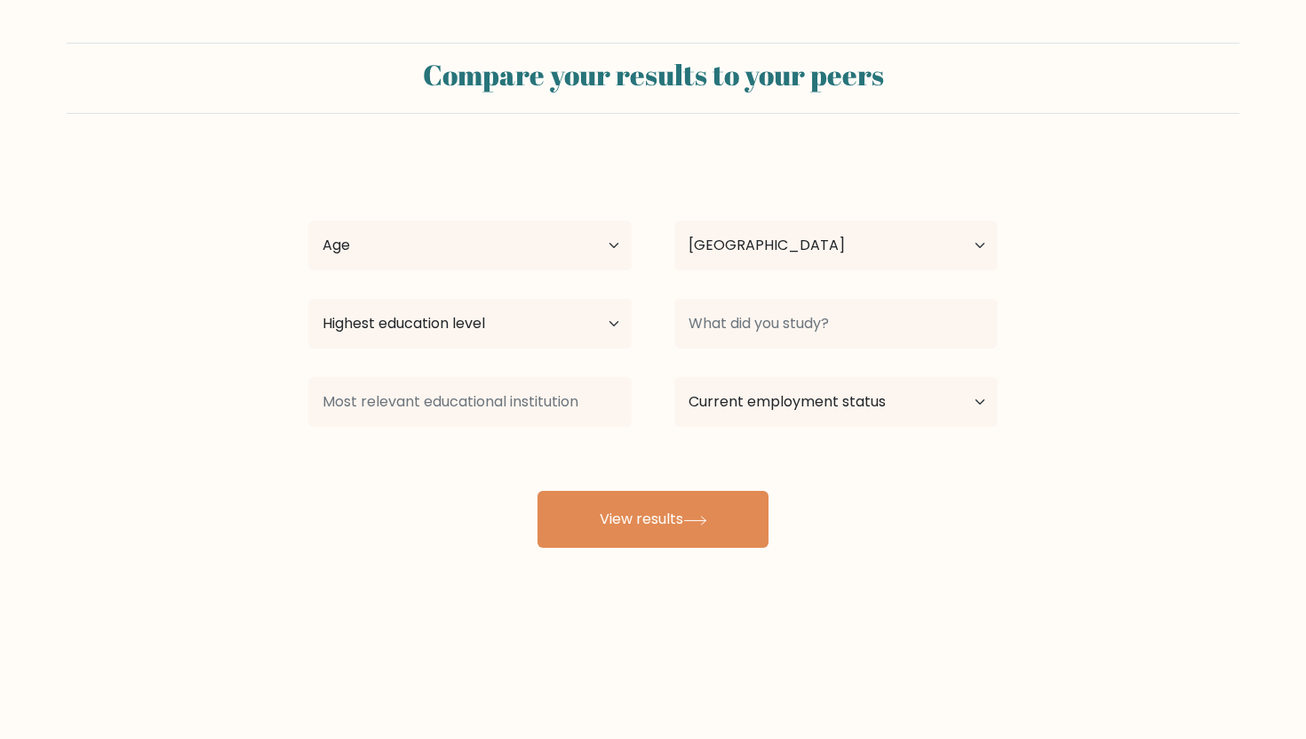
select select "IN"
click at [582, 255] on select "Age Under [DEMOGRAPHIC_DATA] [DEMOGRAPHIC_DATA] [DEMOGRAPHIC_DATA] [DEMOGRAPHIC…" at bounding box center [470, 245] width 324 height 50
click at [480, 318] on select "Highest education level No schooling Primary Lower Secondary Upper Secondary Oc…" at bounding box center [470, 324] width 324 height 50
click at [536, 327] on select "Highest education level No schooling Primary Lower Secondary Upper Secondary Oc…" at bounding box center [470, 324] width 324 height 50
select select "upper_secondary"
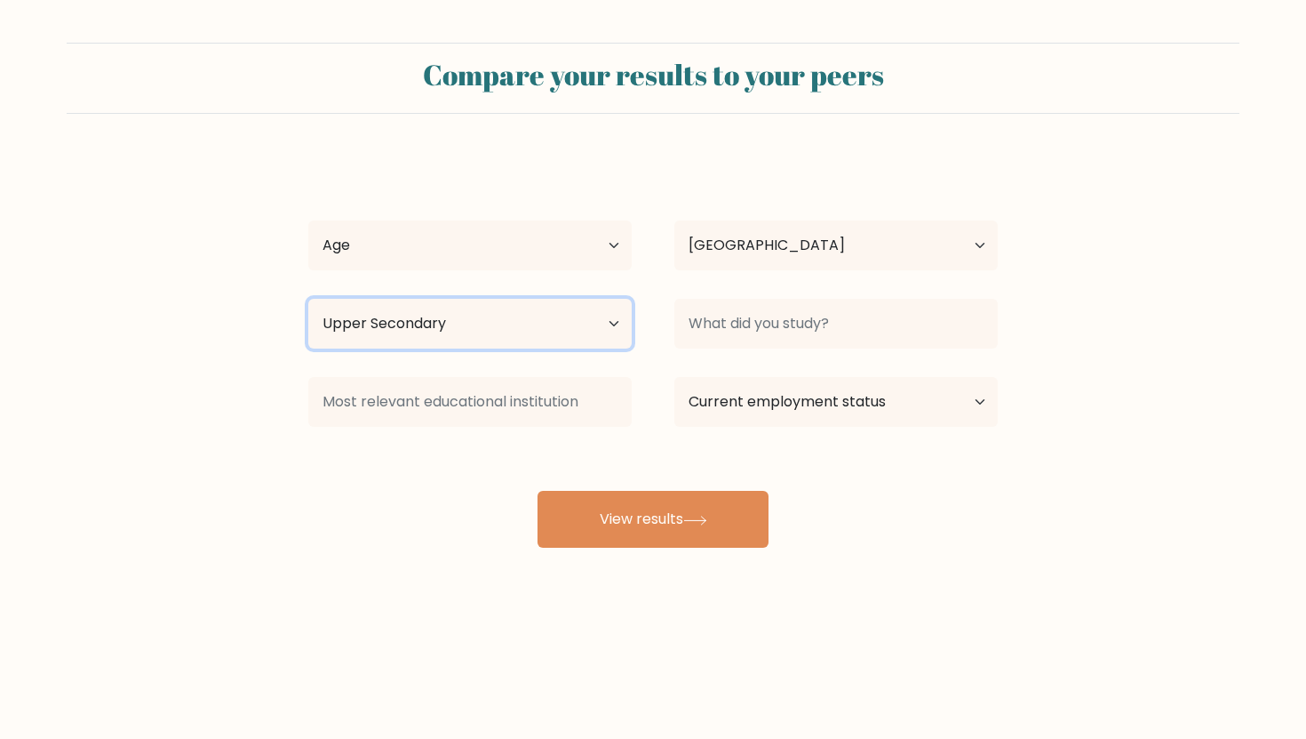
click at [308, 299] on select "Highest education level No schooling Primary Lower Secondary Upper Secondary Oc…" at bounding box center [470, 324] width 324 height 50
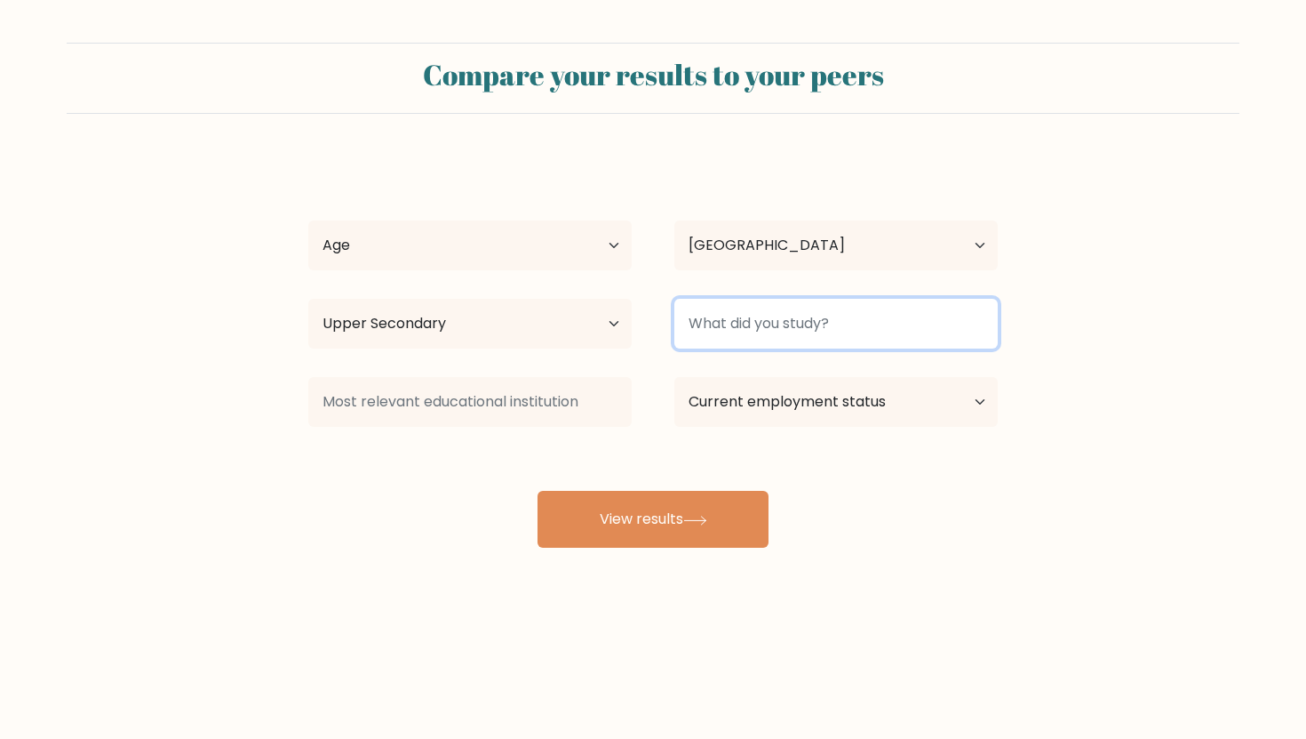
click at [897, 324] on input at bounding box center [837, 324] width 324 height 50
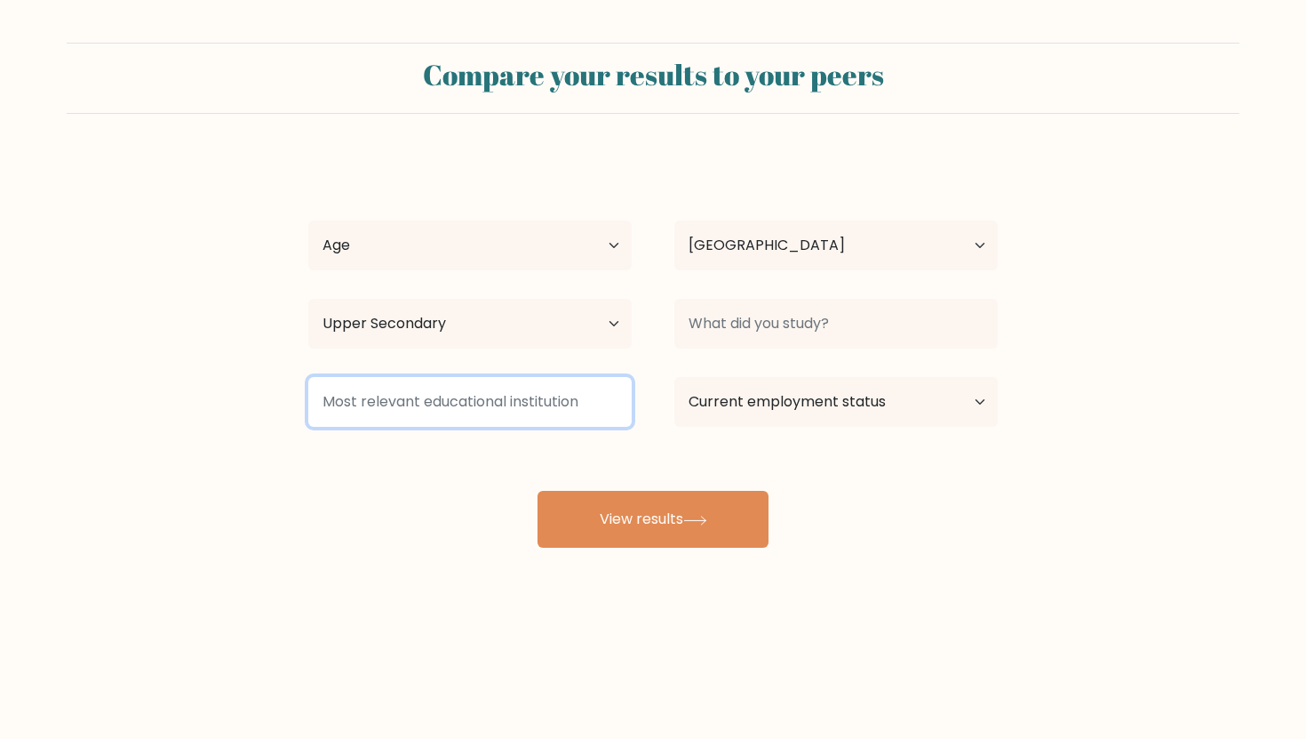
click at [580, 417] on input at bounding box center [470, 402] width 324 height 50
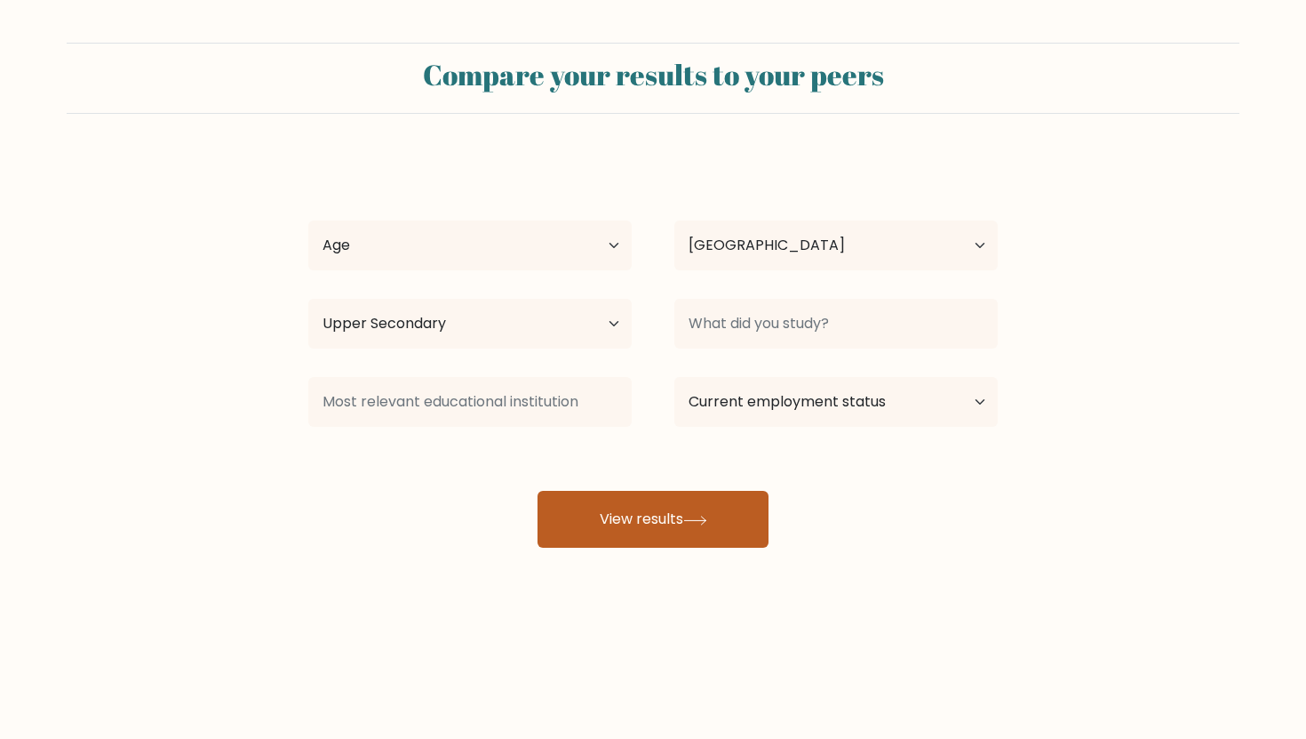
click at [715, 522] on button "View results" at bounding box center [653, 519] width 231 height 57
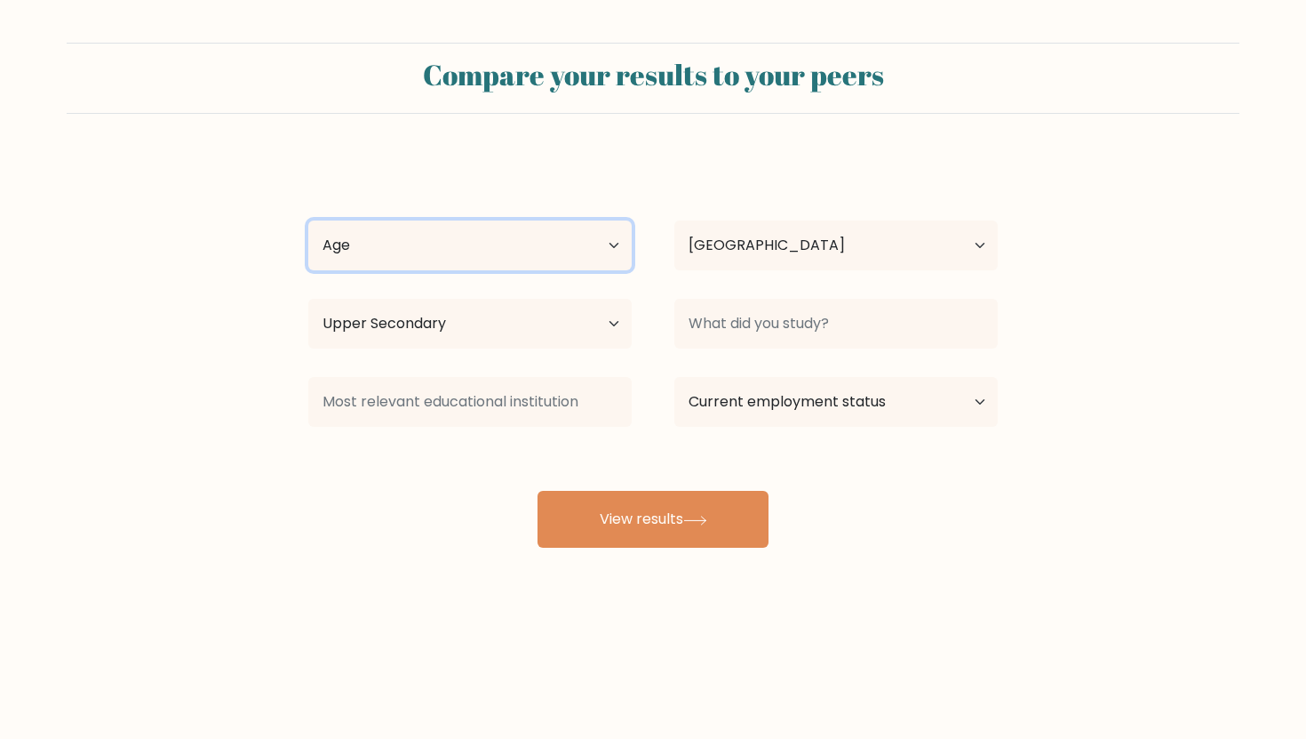
click at [448, 251] on select "Age Under 18 years old 18-24 years old 25-34 years old 35-44 years old 45-54 ye…" at bounding box center [470, 245] width 324 height 50
select select "min_18"
click at [308, 220] on select "Age Under 18 years old 18-24 years old 25-34 years old 35-44 years old 45-54 ye…" at bounding box center [470, 245] width 324 height 50
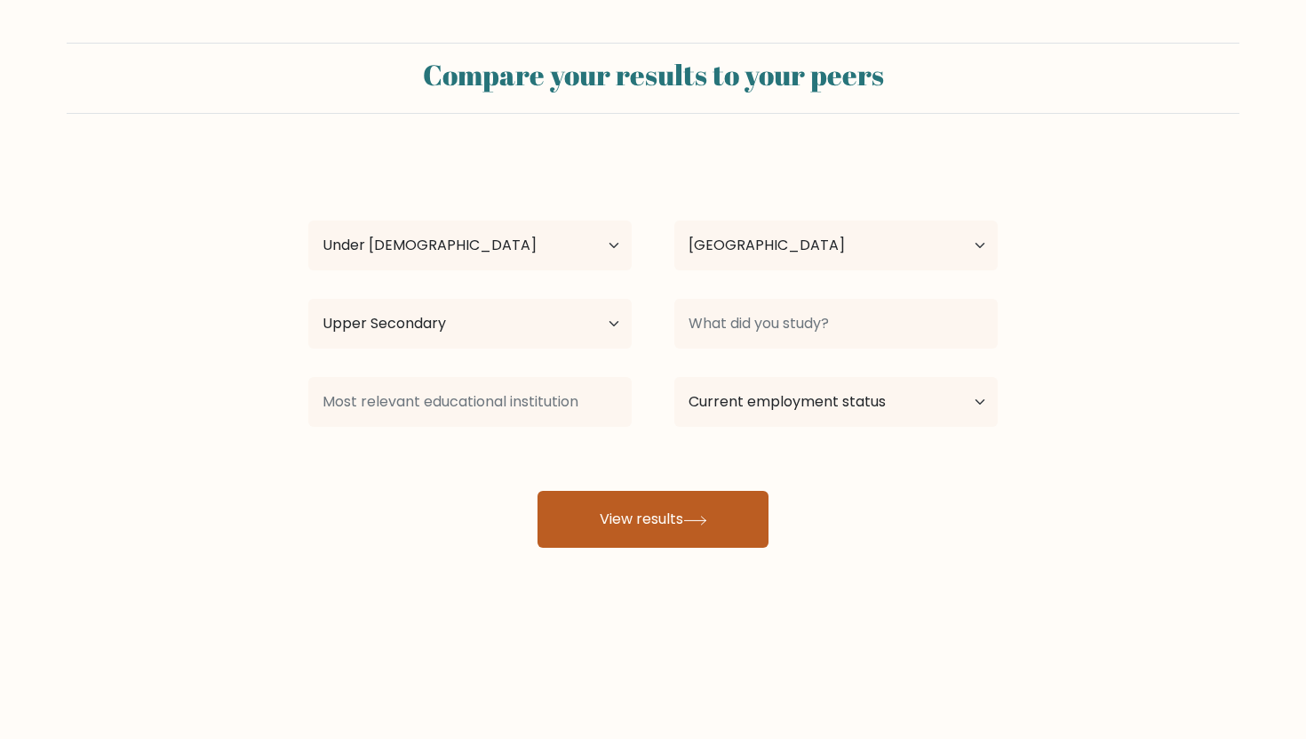
click at [629, 534] on button "View results" at bounding box center [653, 519] width 231 height 57
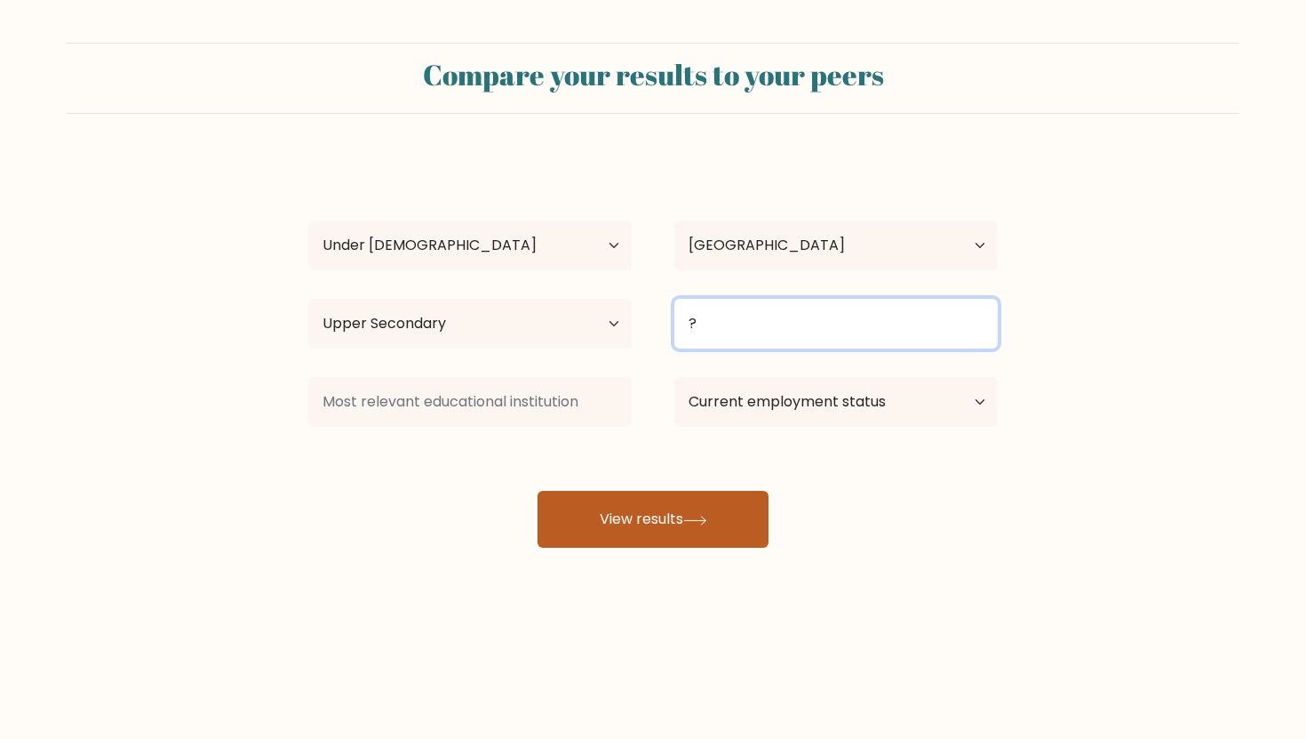
type input "?"
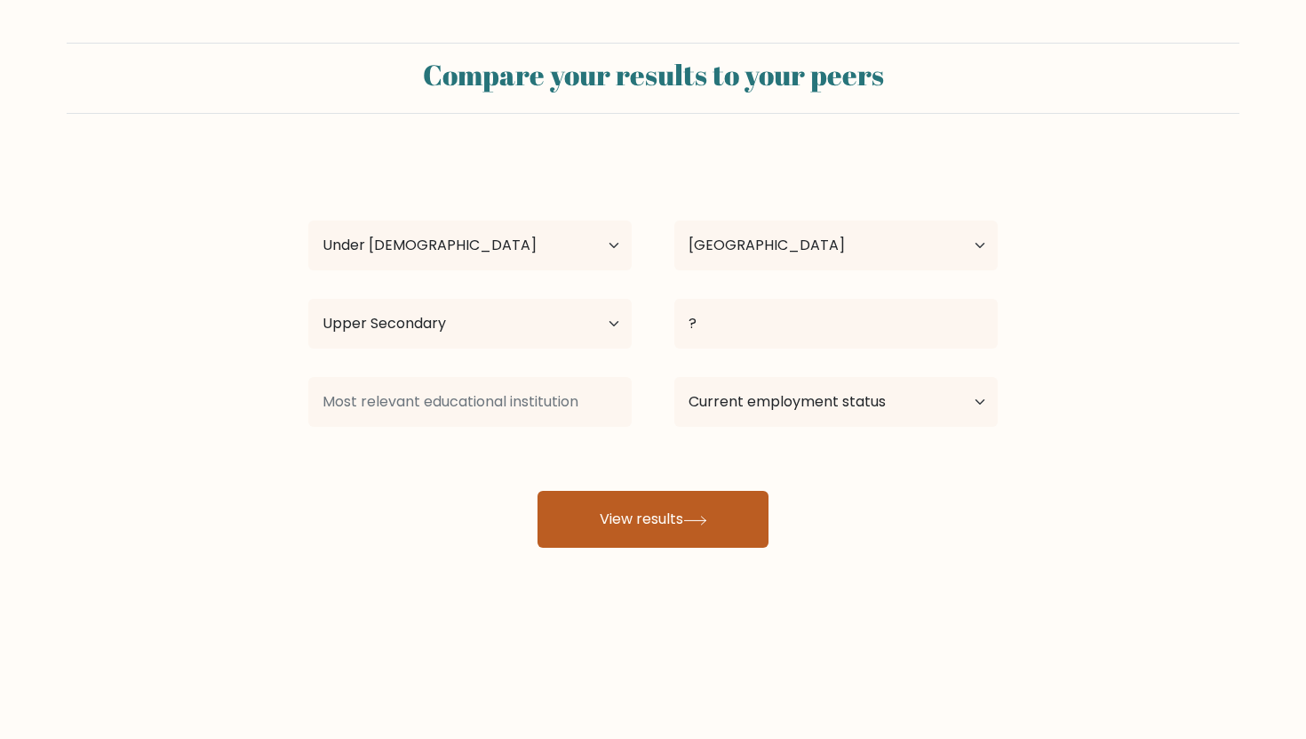
click at [646, 500] on button "View results" at bounding box center [653, 519] width 231 height 57
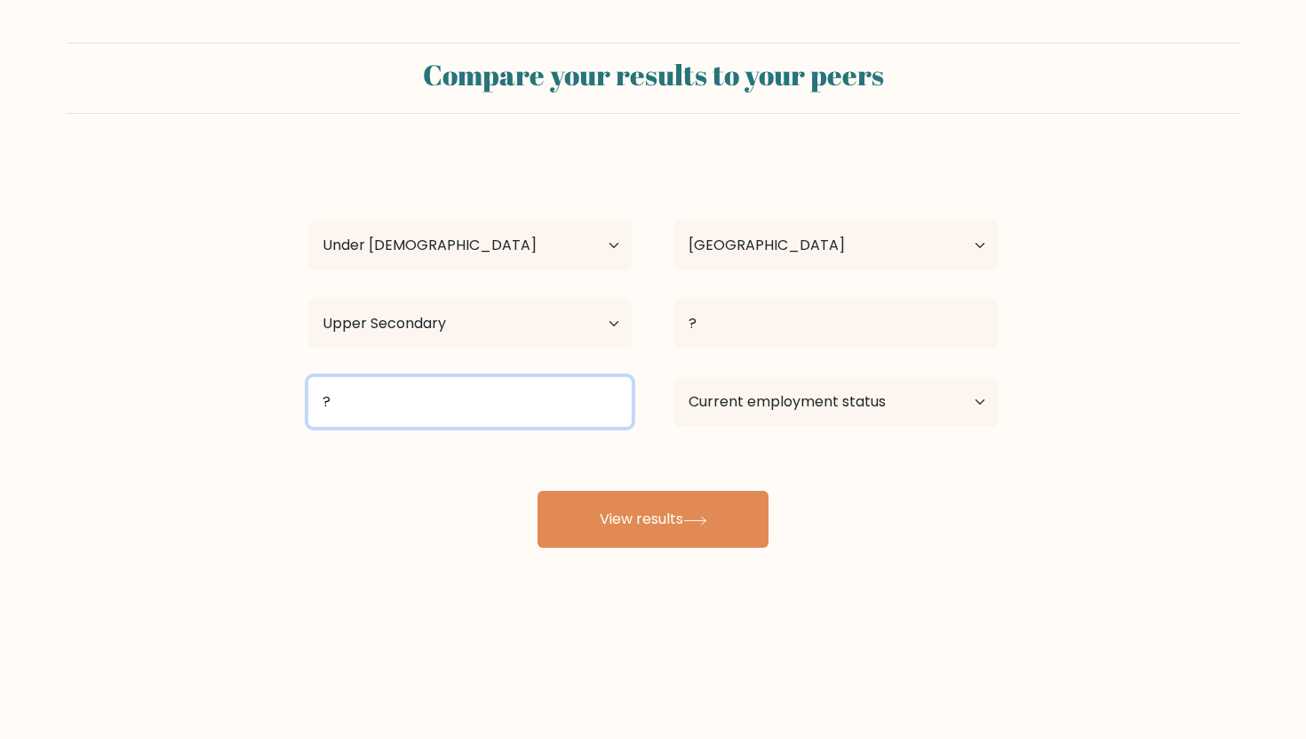
type input "?"
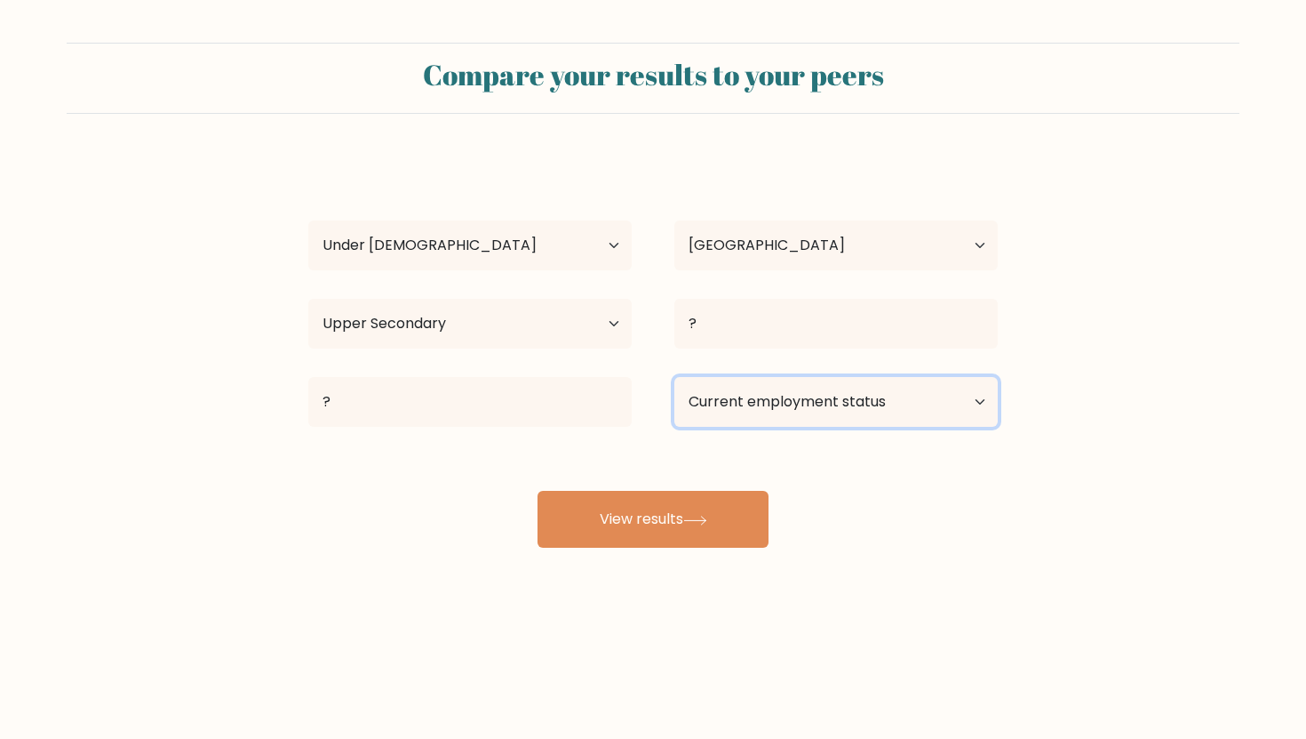
click at [777, 399] on select "Current employment status Employed Student Retired Other / prefer not to answer" at bounding box center [837, 402] width 324 height 50
select select "student"
click at [675, 377] on select "Current employment status Employed Student Retired Other / prefer not to answer" at bounding box center [837, 402] width 324 height 50
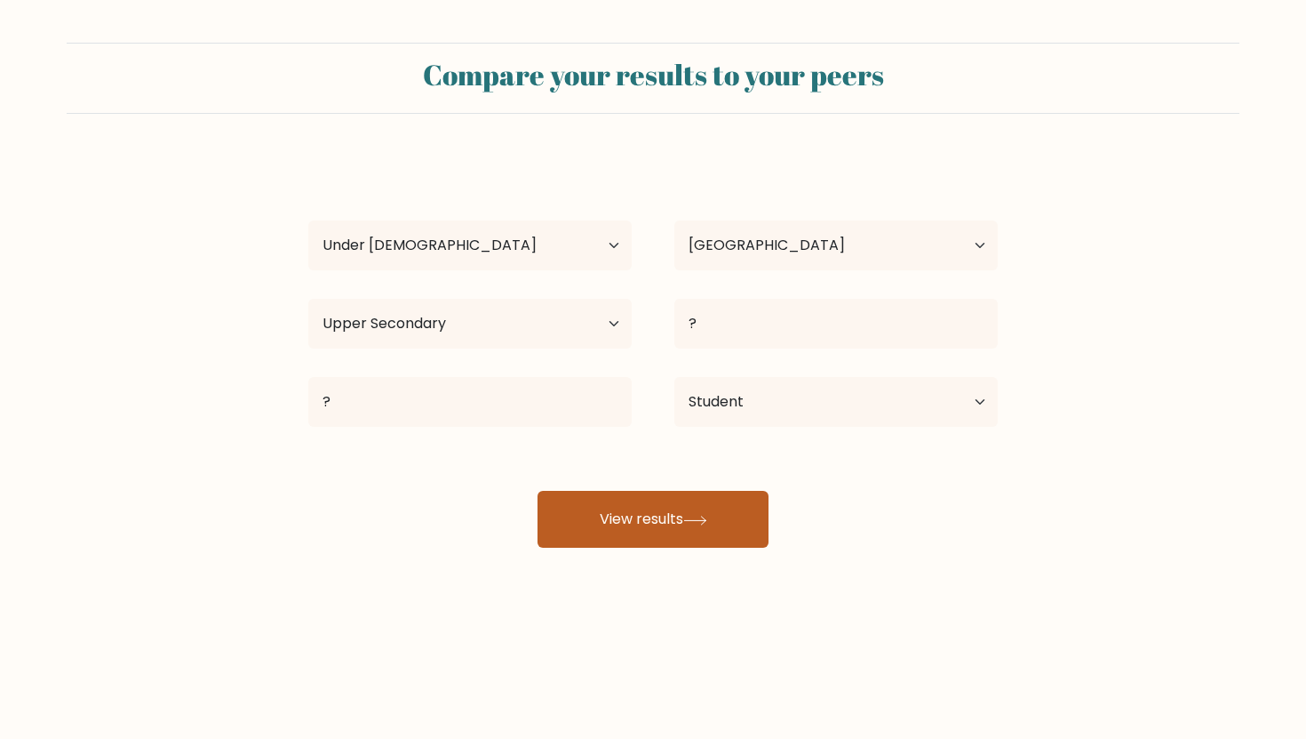
click at [688, 520] on button "View results" at bounding box center [653, 519] width 231 height 57
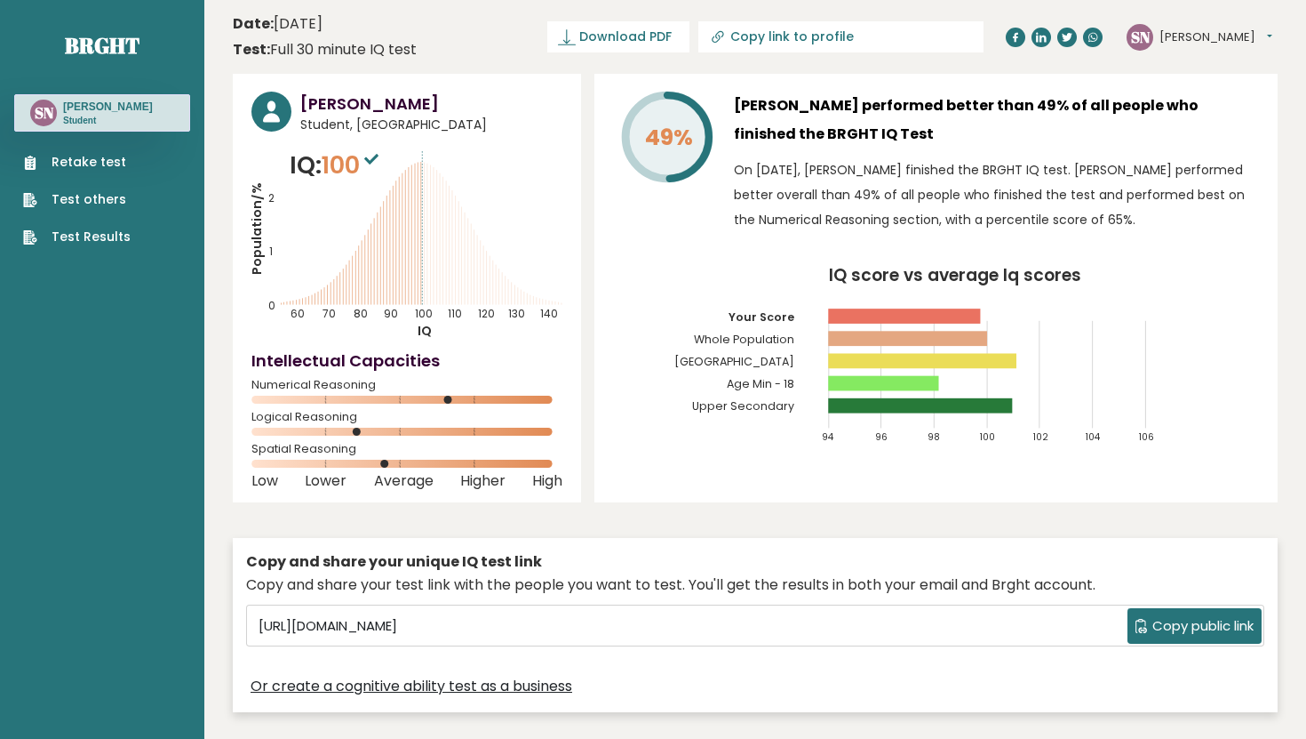
click at [105, 144] on div "Retake test Test others Test Results" at bounding box center [102, 189] width 176 height 115
click at [1209, 41] on button "[PERSON_NAME]" at bounding box center [1216, 37] width 113 height 18
click at [1208, 90] on link "Profile" at bounding box center [1206, 89] width 91 height 25
click at [1178, 36] on button "[PERSON_NAME]" at bounding box center [1216, 37] width 113 height 18
click at [1206, 131] on link "Logout" at bounding box center [1206, 138] width 91 height 25
